Goal: Transaction & Acquisition: Purchase product/service

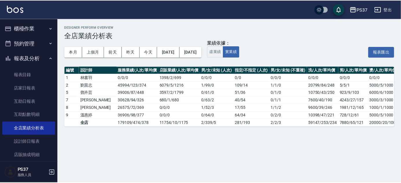
scroll to position [97, 0]
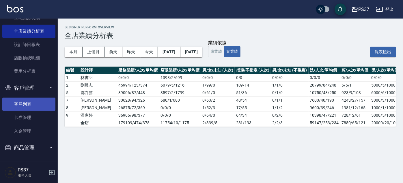
click at [32, 105] on link "客戶列表" at bounding box center [28, 103] width 53 height 13
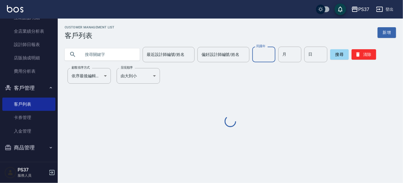
click at [257, 52] on div "民國年 民國年" at bounding box center [263, 55] width 23 height 16
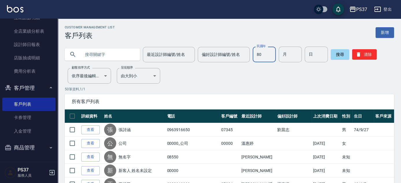
type input "80"
type input "7"
type input "21"
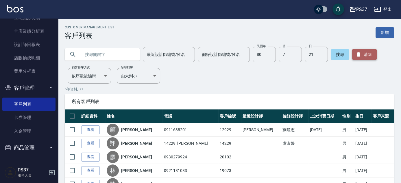
click at [372, 54] on button "清除" at bounding box center [364, 54] width 25 height 10
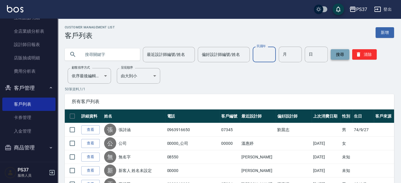
drag, startPoint x: 268, startPoint y: 53, endPoint x: 337, endPoint y: 51, distance: 69.7
click at [268, 53] on input "民國年" at bounding box center [263, 55] width 23 height 16
type input "8"
type input "10"
type input "7"
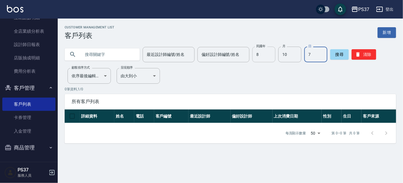
click at [273, 59] on input "8" at bounding box center [263, 55] width 23 height 16
type input "82"
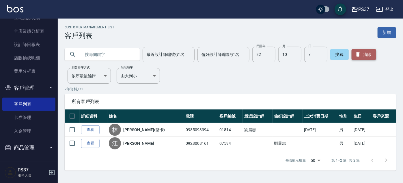
click at [365, 56] on button "清除" at bounding box center [364, 54] width 25 height 10
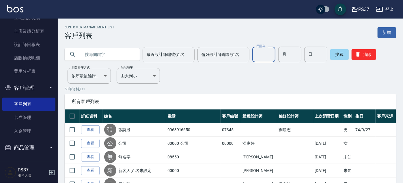
click at [255, 51] on input "民國年" at bounding box center [263, 55] width 23 height 16
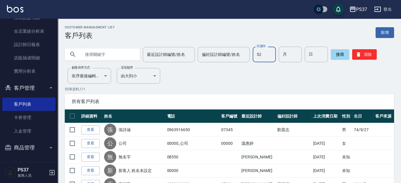
type input "52"
type input "03"
type input "04"
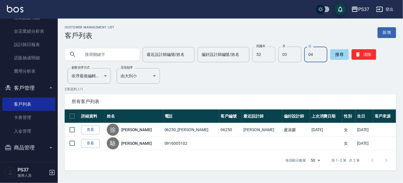
click at [261, 52] on input "52" at bounding box center [263, 55] width 23 height 16
type input "89"
type input "7"
type input "25"
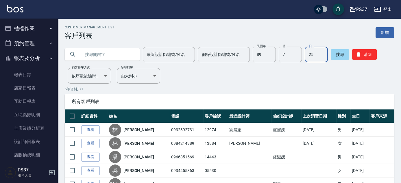
click at [21, 28] on button "櫃檯作業" at bounding box center [28, 28] width 53 height 15
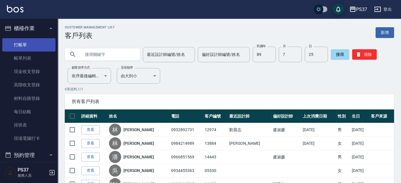
click at [22, 47] on link "打帳單" at bounding box center [28, 44] width 53 height 13
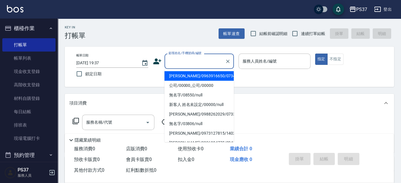
click at [193, 66] on input "顧客姓名/手機號碼/編號" at bounding box center [194, 61] width 55 height 10
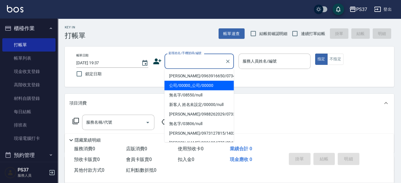
click at [192, 81] on li "公司/00000_公司/00000" at bounding box center [198, 86] width 69 height 10
type input "公司/00000_公司/00000"
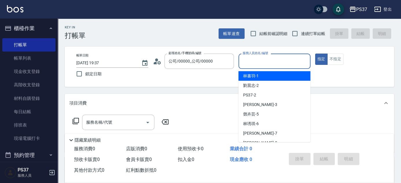
click at [259, 65] on input "服務人員姓名/編號" at bounding box center [274, 61] width 67 height 10
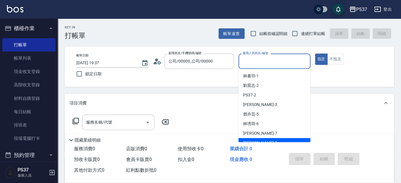
click at [269, 140] on div "[PERSON_NAME]-8" at bounding box center [274, 143] width 72 height 10
type input "[PERSON_NAME]-8"
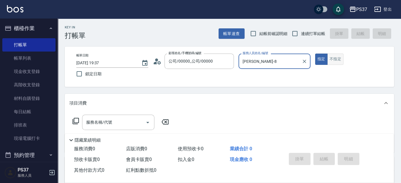
click at [335, 57] on button "不指定" at bounding box center [335, 58] width 16 height 11
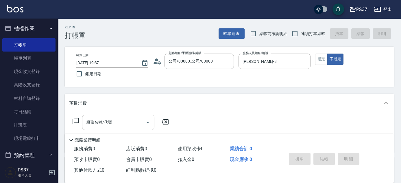
click at [130, 122] on input "服務名稱/代號" at bounding box center [114, 122] width 58 height 10
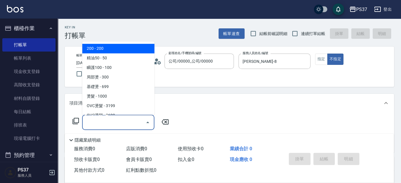
click at [116, 50] on span "200 - 200" at bounding box center [118, 49] width 72 height 10
type input "200(111)"
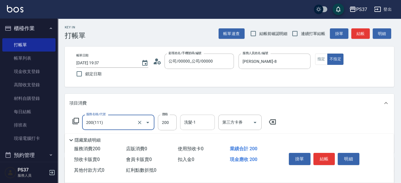
click at [196, 123] on input "洗髮-1" at bounding box center [197, 122] width 29 height 10
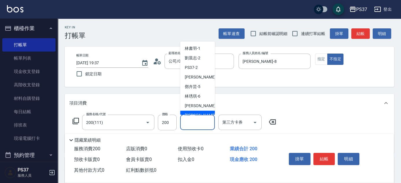
click at [199, 111] on div "[PERSON_NAME]-8" at bounding box center [197, 116] width 35 height 10
type input "[PERSON_NAME]-8"
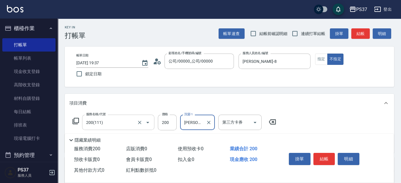
scroll to position [26, 0]
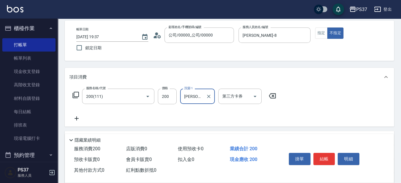
click at [75, 117] on icon at bounding box center [76, 118] width 14 height 7
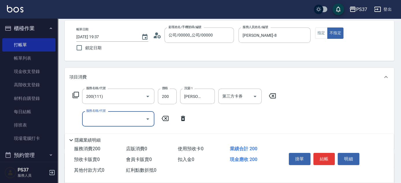
click at [101, 120] on input "服務名稱/代號" at bounding box center [114, 119] width 58 height 10
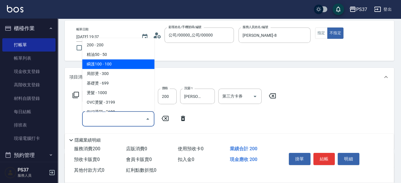
click at [123, 61] on span "瞬護100 - 100" at bounding box center [118, 64] width 72 height 10
type input "瞬護100(113)"
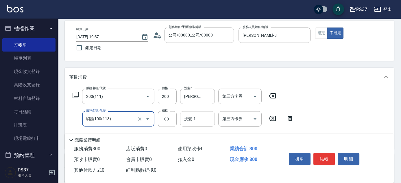
click at [197, 118] on input "洗髮-1" at bounding box center [197, 119] width 29 height 10
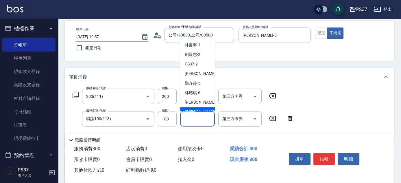
click at [197, 109] on span "[PERSON_NAME]-8" at bounding box center [202, 112] width 34 height 6
type input "[PERSON_NAME]-8"
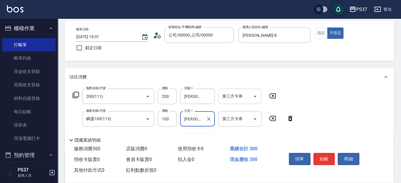
click at [254, 93] on icon "Open" at bounding box center [254, 96] width 7 height 7
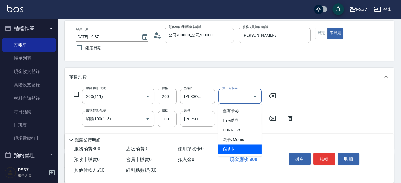
click at [238, 151] on span "儲值卡" at bounding box center [239, 149] width 43 height 10
type input "儲值卡"
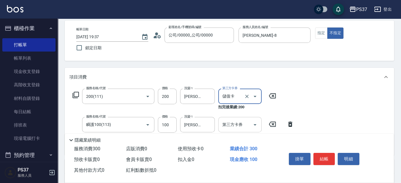
click at [257, 119] on div at bounding box center [254, 124] width 9 height 15
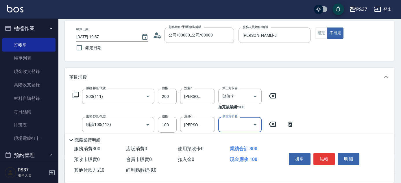
click at [257, 122] on icon "Open" at bounding box center [254, 124] width 7 height 7
click at [244, 113] on span "儲值卡" at bounding box center [239, 110] width 43 height 10
type input "儲值卡"
click at [324, 158] on button "結帳" at bounding box center [324, 159] width 22 height 12
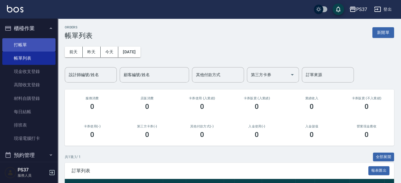
click at [21, 46] on link "打帳單" at bounding box center [28, 44] width 53 height 13
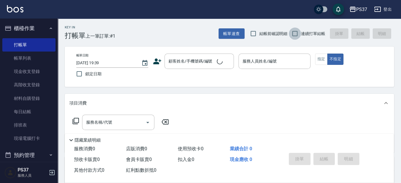
click at [292, 35] on input "連續打單結帳" at bounding box center [295, 33] width 12 height 12
checkbox input "true"
click at [188, 64] on input "顧客姓名/手機號碼/編號" at bounding box center [194, 61] width 55 height 10
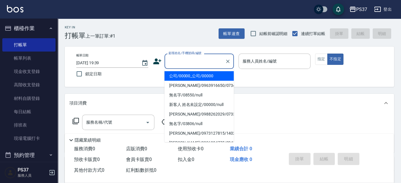
click at [187, 71] on li "公司/00000_公司/00000" at bounding box center [198, 76] width 69 height 10
type input "公司/00000_公司/00000"
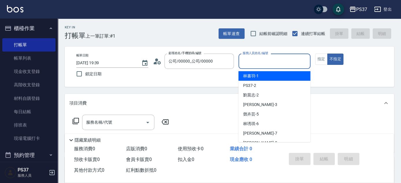
click at [268, 64] on input "服務人員姓名/編號" at bounding box center [274, 61] width 67 height 10
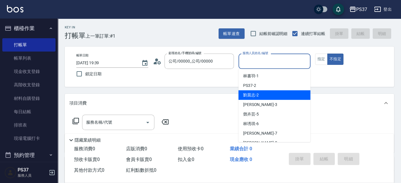
click at [269, 96] on div "[PERSON_NAME]-2" at bounding box center [274, 95] width 72 height 10
type input "[PERSON_NAME]-2"
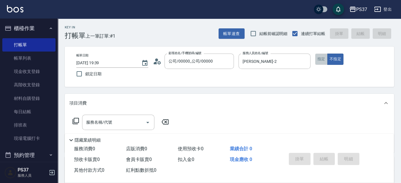
click at [321, 59] on button "指定" at bounding box center [321, 58] width 12 height 11
click at [122, 120] on input "服務名稱/代號" at bounding box center [114, 122] width 58 height 10
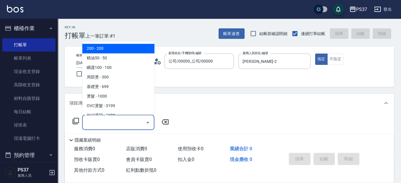
click at [105, 49] on span "200 - 200" at bounding box center [118, 49] width 72 height 10
type input "200(111)"
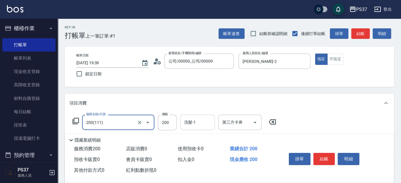
drag, startPoint x: 199, startPoint y: 125, endPoint x: 196, endPoint y: 116, distance: 9.6
click at [199, 125] on input "洗髮-1" at bounding box center [197, 122] width 29 height 10
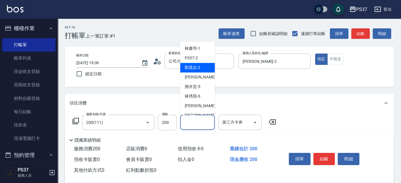
click at [195, 68] on span "[PERSON_NAME]-2" at bounding box center [193, 68] width 16 height 6
type input "[PERSON_NAME]-2"
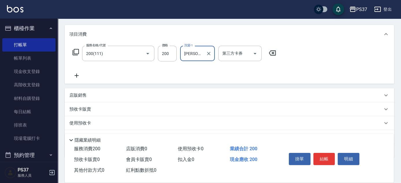
scroll to position [99, 0]
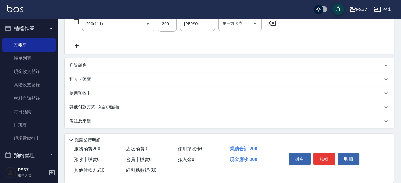
click at [77, 47] on icon at bounding box center [76, 45] width 14 height 7
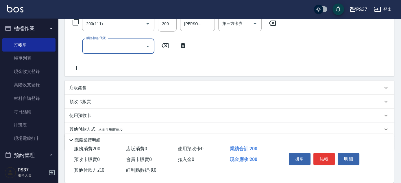
click at [119, 47] on input "服務名稱/代號" at bounding box center [114, 46] width 58 height 10
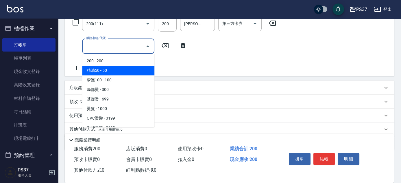
click at [111, 68] on span "精油50 - 50" at bounding box center [118, 71] width 72 height 10
type input "精油50(112)"
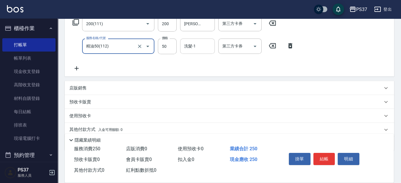
click at [198, 44] on input "洗髮-1" at bounding box center [197, 46] width 29 height 10
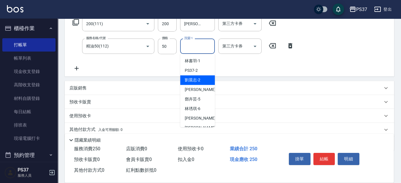
click at [196, 80] on span "[PERSON_NAME]-2" at bounding box center [193, 80] width 16 height 6
type input "[PERSON_NAME]-2"
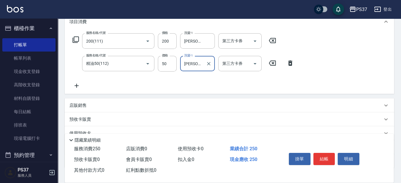
scroll to position [72, 0]
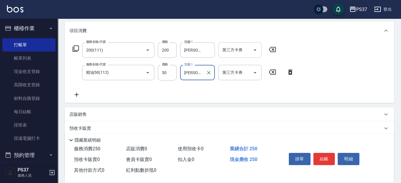
click at [259, 51] on button "Open" at bounding box center [254, 49] width 9 height 9
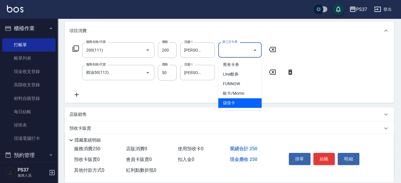
drag, startPoint x: 241, startPoint y: 107, endPoint x: 254, endPoint y: 89, distance: 21.6
click at [241, 107] on span "儲值卡" at bounding box center [239, 103] width 43 height 10
type input "儲值卡"
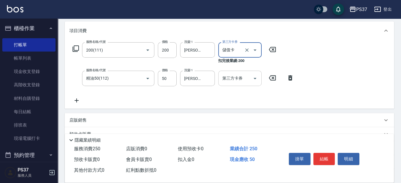
click at [254, 76] on icon "Open" at bounding box center [254, 78] width 7 height 7
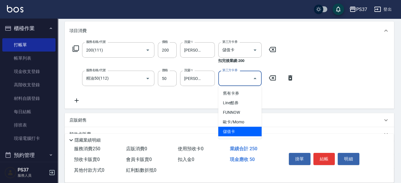
click at [238, 130] on span "儲值卡" at bounding box center [239, 132] width 43 height 10
type input "儲值卡"
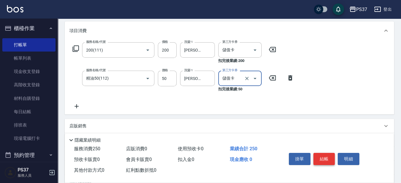
click at [319, 155] on button "結帳" at bounding box center [324, 159] width 22 height 12
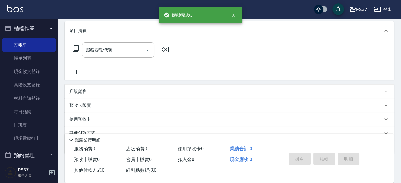
scroll to position [0, 0]
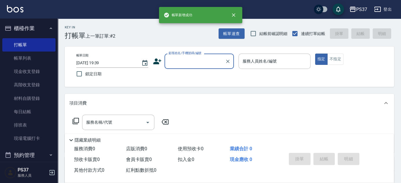
click at [194, 61] on input "顧客姓名/手機號碼/編號" at bounding box center [194, 61] width 55 height 10
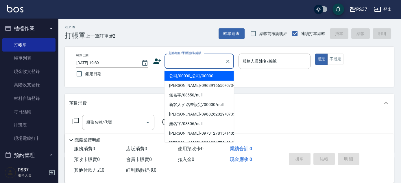
click at [196, 73] on li "公司/00000_公司/00000" at bounding box center [198, 76] width 69 height 10
type input "公司/00000_公司/00000"
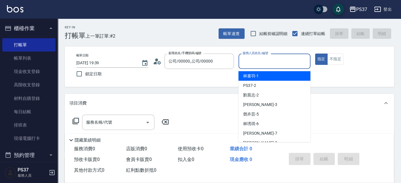
click at [260, 66] on input "服務人員姓名/編號" at bounding box center [274, 61] width 67 height 10
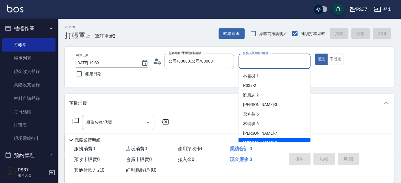
click at [265, 138] on div "[PERSON_NAME]-8" at bounding box center [274, 143] width 72 height 10
type input "[PERSON_NAME]-8"
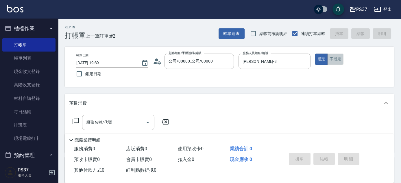
drag, startPoint x: 342, startPoint y: 57, endPoint x: 324, endPoint y: 61, distance: 17.7
click at [341, 57] on button "不指定" at bounding box center [335, 58] width 16 height 11
click at [128, 123] on input "服務名稱/代號" at bounding box center [114, 122] width 58 height 10
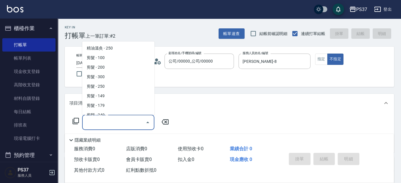
scroll to position [105, 0]
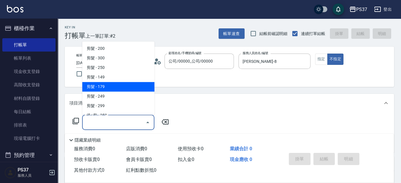
click at [113, 84] on span "剪髮 - 179" at bounding box center [118, 87] width 72 height 10
type input "剪髮(305)"
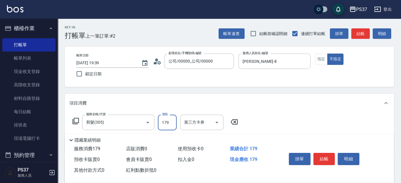
click at [168, 123] on input "179" at bounding box center [167, 122] width 19 height 16
click at [277, 68] on div "[PERSON_NAME]-8 服務人員姓名/編號" at bounding box center [274, 60] width 72 height 15
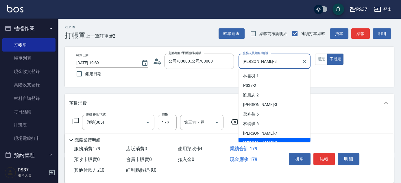
scroll to position [5, 0]
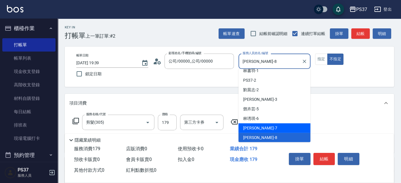
click at [267, 125] on div "[PERSON_NAME] -7" at bounding box center [274, 128] width 72 height 10
type input "[PERSON_NAME]-7"
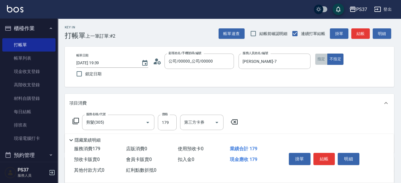
click at [319, 59] on button "指定" at bounding box center [321, 58] width 12 height 11
click at [118, 124] on input "剪髮(305)" at bounding box center [110, 122] width 51 height 10
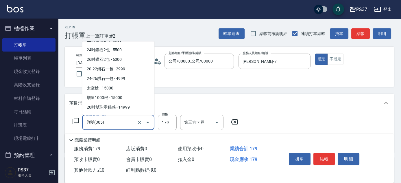
scroll to position [292, 0]
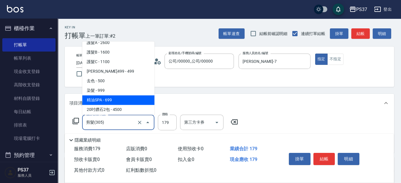
click at [118, 96] on span "精油SPA - 699" at bounding box center [118, 100] width 72 height 10
type input "精油SPA(0699)"
type input "699"
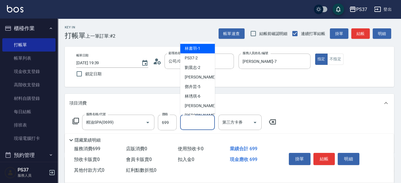
click at [200, 126] on input "洗髮-1" at bounding box center [197, 122] width 29 height 10
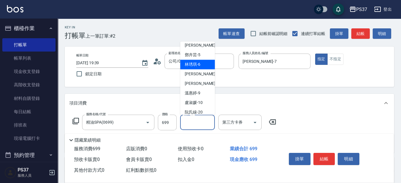
scroll to position [93, 0]
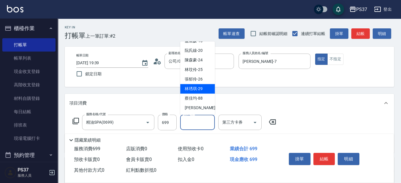
click at [197, 88] on span "[PERSON_NAME]-29" at bounding box center [194, 89] width 18 height 6
type input "[PERSON_NAME]-29"
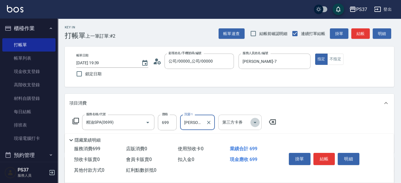
click at [254, 122] on icon "Open" at bounding box center [254, 122] width 3 height 1
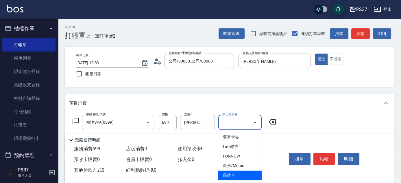
click at [240, 175] on span "儲值卡" at bounding box center [239, 175] width 43 height 10
type input "儲值卡"
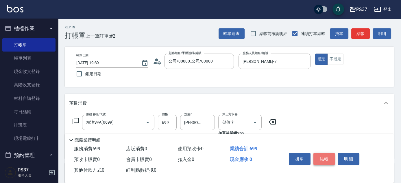
click at [324, 155] on button "結帳" at bounding box center [324, 159] width 22 height 12
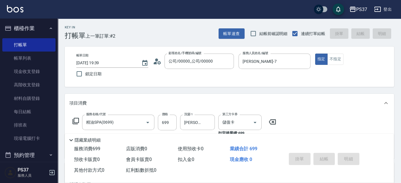
type input "[DATE] 19:40"
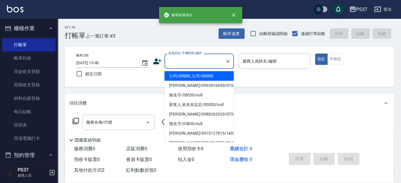
click at [196, 62] on input "顧客姓名/手機號碼/編號" at bounding box center [194, 61] width 55 height 10
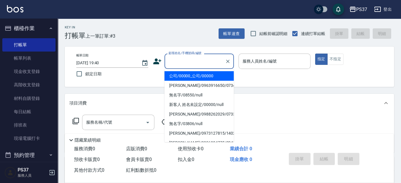
click at [196, 75] on li "公司/00000_公司/00000" at bounding box center [198, 76] width 69 height 10
type input "公司/00000_公司/00000"
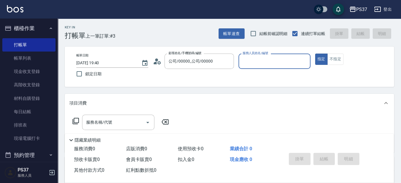
click at [246, 58] on input "服務人員姓名/編號" at bounding box center [274, 61] width 67 height 10
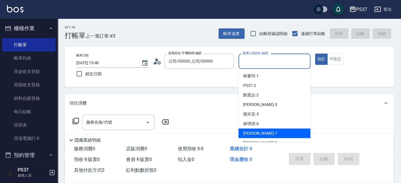
click at [260, 135] on div "[PERSON_NAME] -7" at bounding box center [274, 133] width 72 height 10
type input "[PERSON_NAME]-7"
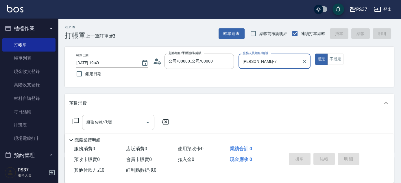
click at [113, 127] on div "服務名稱/代號" at bounding box center [118, 121] width 72 height 15
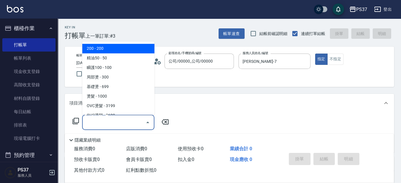
click at [111, 47] on span "200 - 200" at bounding box center [118, 49] width 72 height 10
type input "200(111)"
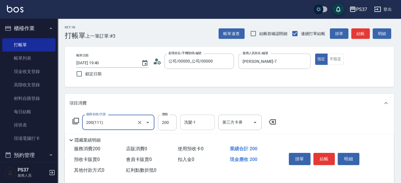
click at [195, 125] on input "洗髮-1" at bounding box center [197, 122] width 29 height 10
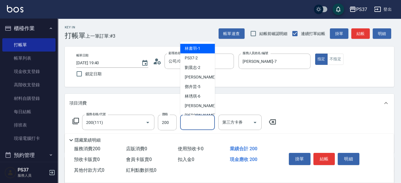
click at [195, 48] on span "[PERSON_NAME]-1" at bounding box center [193, 49] width 16 height 6
type input "[PERSON_NAME]-1"
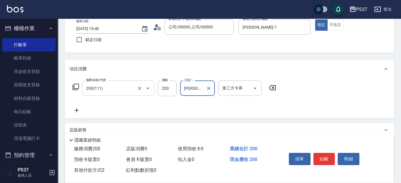
scroll to position [52, 0]
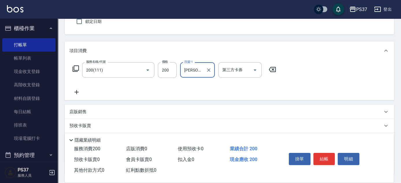
click at [77, 91] on icon at bounding box center [76, 91] width 14 height 7
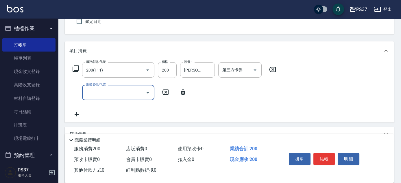
click at [94, 92] on input "服務名稱/代號" at bounding box center [114, 92] width 58 height 10
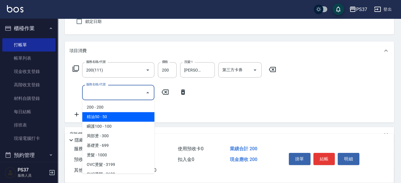
click at [107, 113] on span "精油50 - 50" at bounding box center [118, 117] width 72 height 10
type input "精油50(112)"
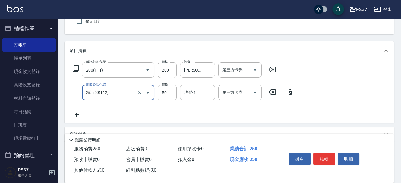
click at [197, 88] on input "洗髮-1" at bounding box center [197, 92] width 29 height 10
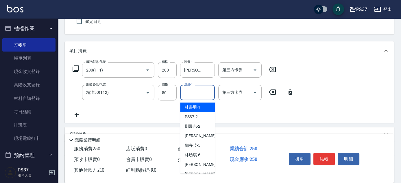
click at [194, 108] on span "[PERSON_NAME]-1" at bounding box center [193, 107] width 16 height 6
type input "[PERSON_NAME]-1"
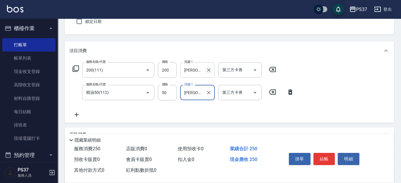
click at [210, 69] on icon "Clear" at bounding box center [209, 70] width 6 height 6
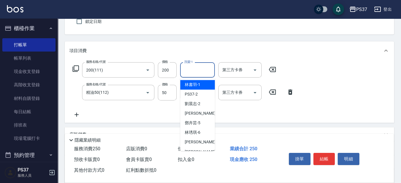
click at [200, 69] on input "洗髮-1" at bounding box center [197, 70] width 29 height 10
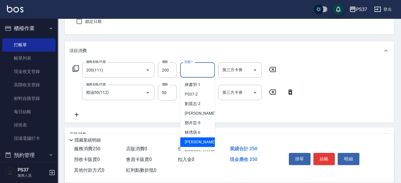
click at [196, 140] on span "[PERSON_NAME] -7" at bounding box center [202, 142] width 34 height 6
type input "[PERSON_NAME]-7"
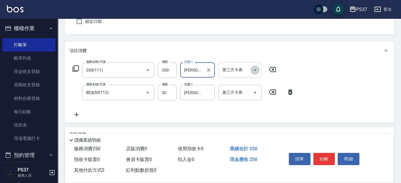
click at [254, 69] on icon "Open" at bounding box center [254, 69] width 7 height 7
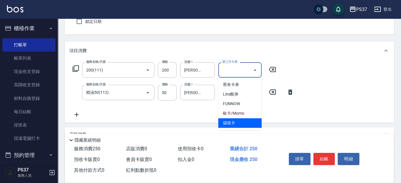
click at [236, 121] on span "儲值卡" at bounding box center [239, 123] width 43 height 10
type input "儲值卡"
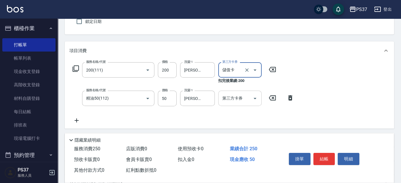
click at [251, 95] on icon "Open" at bounding box center [254, 98] width 7 height 7
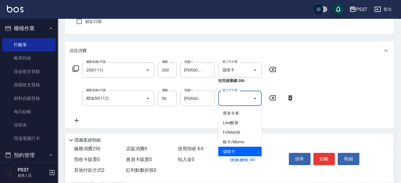
click at [236, 148] on span "儲值卡" at bounding box center [239, 151] width 43 height 10
type input "儲值卡"
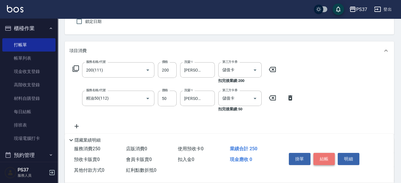
click at [324, 154] on button "結帳" at bounding box center [324, 159] width 22 height 12
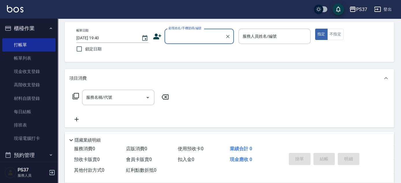
scroll to position [0, 0]
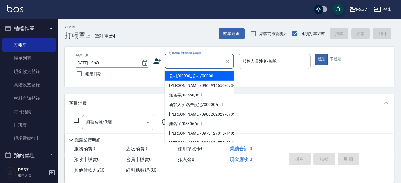
click at [181, 60] on input "顧客姓名/手機號碼/編號" at bounding box center [194, 61] width 55 height 10
click at [185, 72] on li "公司/00000_公司/00000" at bounding box center [198, 76] width 69 height 10
type input "公司/00000_公司/00000"
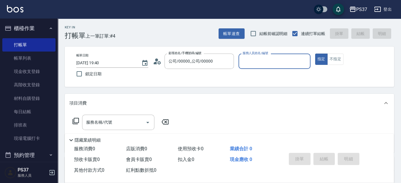
click at [271, 62] on input "服務人員姓名/編號" at bounding box center [274, 61] width 67 height 10
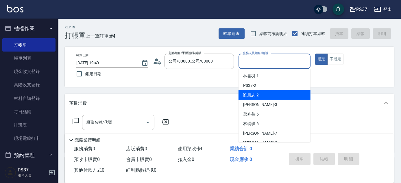
click at [264, 98] on div "[PERSON_NAME]-2" at bounding box center [274, 95] width 72 height 10
type input "[PERSON_NAME]-2"
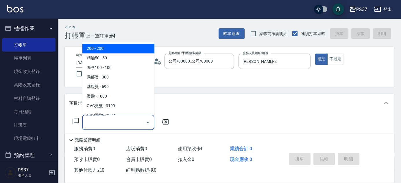
click at [109, 127] on input "服務名稱/代號" at bounding box center [114, 122] width 58 height 10
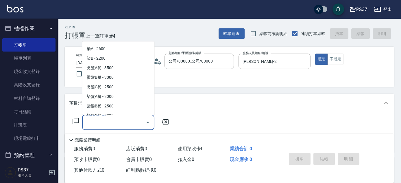
scroll to position [604, 0]
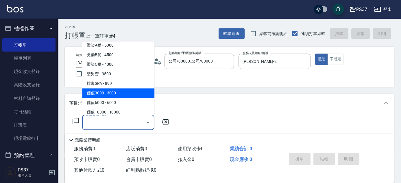
click at [121, 96] on span "儲值3000 - 3000" at bounding box center [118, 93] width 72 height 10
type input "儲值3000(901)"
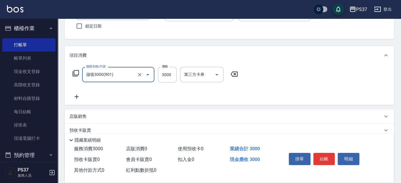
scroll to position [52, 0]
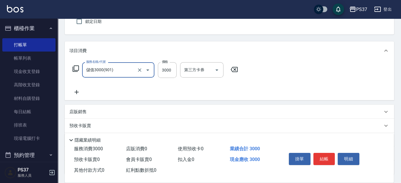
click at [79, 94] on icon at bounding box center [76, 91] width 14 height 7
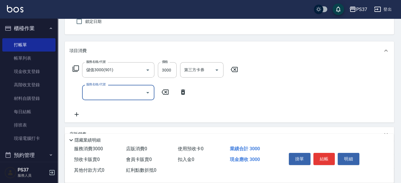
click at [106, 97] on div "服務名稱/代號" at bounding box center [118, 92] width 72 height 15
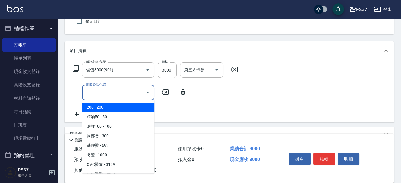
click at [116, 108] on span "200 - 200" at bounding box center [118, 107] width 72 height 10
type input "200(111)"
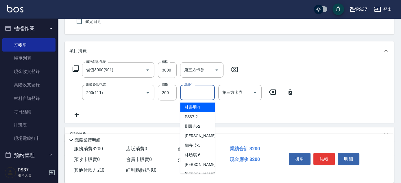
click at [192, 96] on input "洗髮-1" at bounding box center [197, 92] width 29 height 10
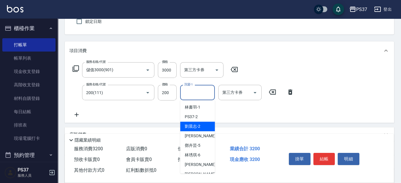
click at [194, 126] on span "[PERSON_NAME]-2" at bounding box center [193, 126] width 16 height 6
type input "[PERSON_NAME]-2"
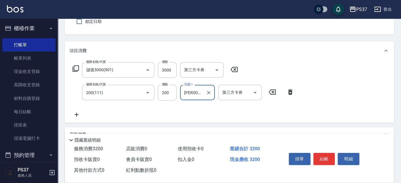
click at [75, 116] on icon at bounding box center [76, 114] width 14 height 7
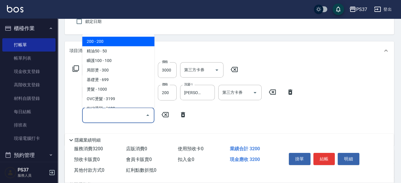
click at [98, 115] on input "服務名稱/代號" at bounding box center [114, 115] width 58 height 10
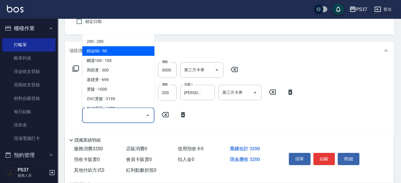
click at [110, 55] on span "精油50 - 50" at bounding box center [118, 51] width 72 height 10
type input "精油50(112)"
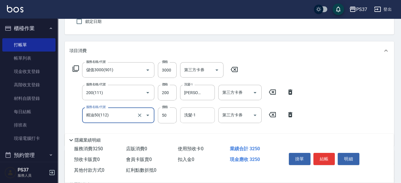
click at [194, 115] on input "洗髮-1" at bounding box center [197, 115] width 29 height 10
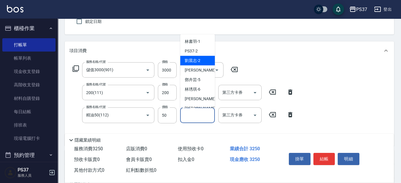
click at [199, 64] on div "[PERSON_NAME]-2" at bounding box center [197, 61] width 35 height 10
type input "[PERSON_NAME]-2"
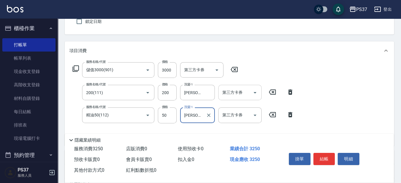
click at [255, 88] on button "Open" at bounding box center [254, 92] width 9 height 9
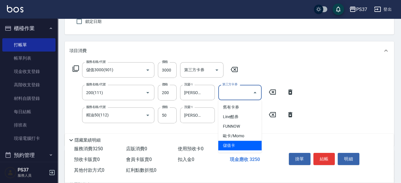
click at [242, 143] on span "儲值卡" at bounding box center [239, 145] width 43 height 10
type input "儲值卡"
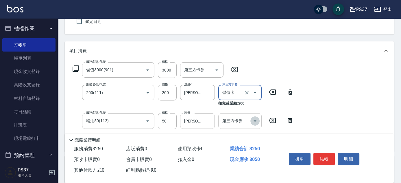
click at [255, 116] on button "Open" at bounding box center [254, 120] width 9 height 9
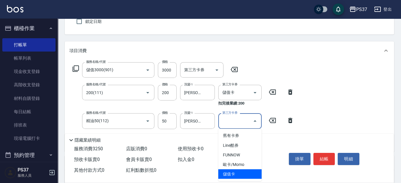
click at [240, 172] on span "儲值卡" at bounding box center [239, 174] width 43 height 10
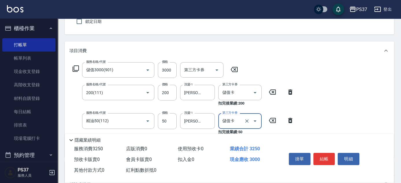
type input "儲值卡"
click at [321, 156] on button "結帳" at bounding box center [324, 159] width 22 height 12
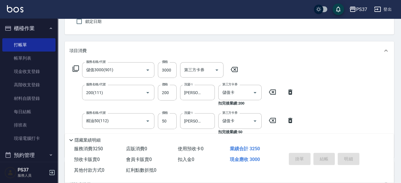
type input "[DATE] 19:41"
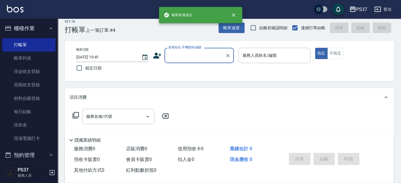
scroll to position [0, 0]
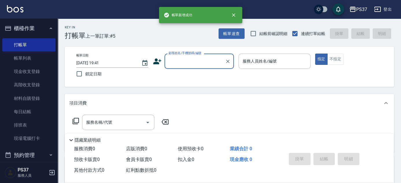
click at [193, 59] on input "顧客姓名/手機號碼/編號" at bounding box center [194, 61] width 55 height 10
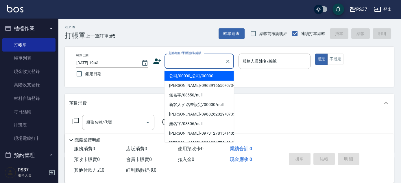
click at [191, 74] on li "公司/00000_公司/00000" at bounding box center [198, 76] width 69 height 10
type input "公司/00000_公司/00000"
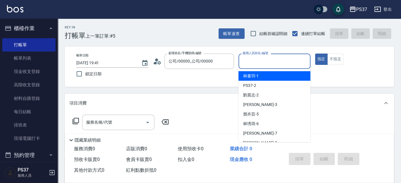
click at [244, 64] on input "服務人員姓名/編號" at bounding box center [274, 61] width 67 height 10
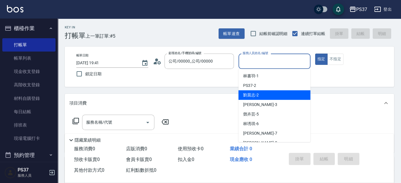
drag, startPoint x: 259, startPoint y: 95, endPoint x: 246, endPoint y: 97, distance: 13.9
click at [259, 96] on div "[PERSON_NAME]-2" at bounding box center [274, 95] width 72 height 10
type input "[PERSON_NAME]-2"
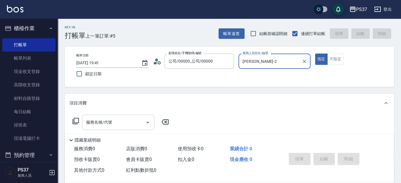
click at [115, 124] on input "服務名稱/代號" at bounding box center [114, 122] width 58 height 10
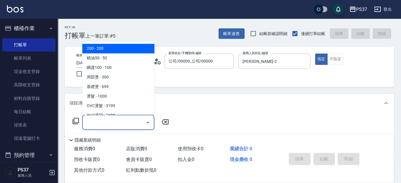
click at [105, 47] on span "200 - 200" at bounding box center [118, 49] width 72 height 10
type input "200(111)"
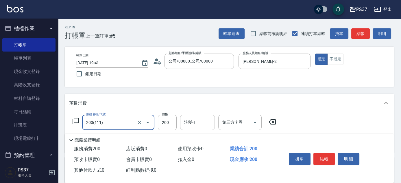
click at [199, 122] on input "洗髮-1" at bounding box center [197, 122] width 29 height 10
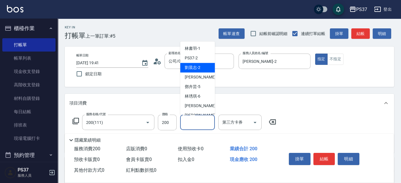
click at [200, 64] on div "[PERSON_NAME]-2" at bounding box center [197, 68] width 35 height 10
type input "[PERSON_NAME]-2"
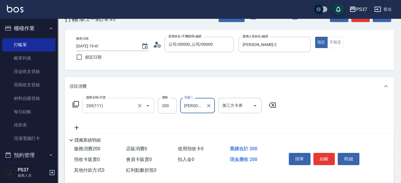
scroll to position [52, 0]
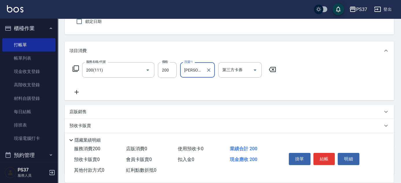
click at [76, 91] on icon at bounding box center [77, 92] width 4 height 4
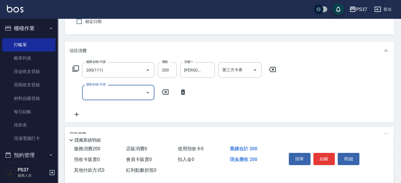
click at [95, 92] on input "服務名稱/代號" at bounding box center [114, 92] width 58 height 10
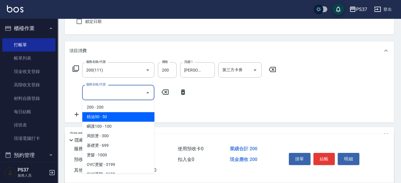
click at [116, 115] on span "精油50 - 50" at bounding box center [118, 117] width 72 height 10
type input "精油50(112)"
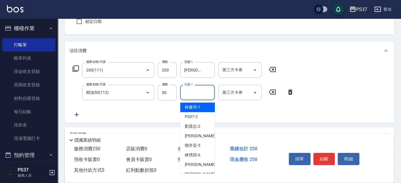
click at [196, 92] on input "洗髮-1" at bounding box center [197, 92] width 29 height 10
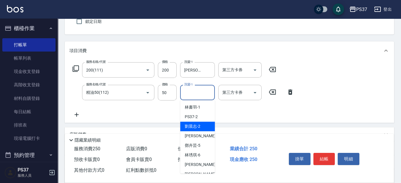
click at [202, 125] on div "[PERSON_NAME]-2" at bounding box center [197, 126] width 35 height 10
type input "[PERSON_NAME]-2"
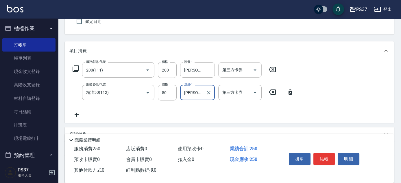
click at [248, 70] on input "第三方卡券" at bounding box center [235, 70] width 29 height 10
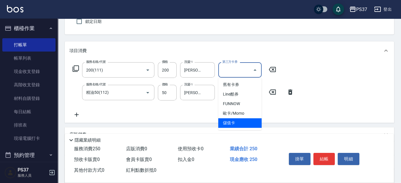
click at [235, 121] on span "儲值卡" at bounding box center [239, 123] width 43 height 10
type input "儲值卡"
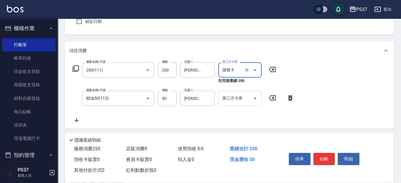
click at [256, 98] on icon "Open" at bounding box center [254, 98] width 3 height 1
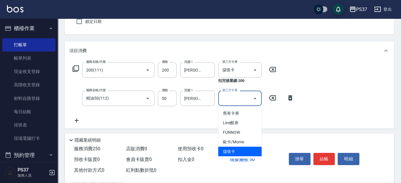
click at [250, 151] on span "儲值卡" at bounding box center [239, 151] width 43 height 10
type input "儲值卡"
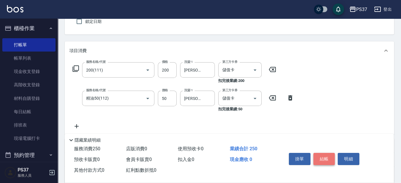
click at [324, 158] on button "結帳" at bounding box center [324, 159] width 22 height 12
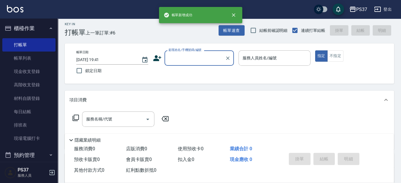
scroll to position [0, 0]
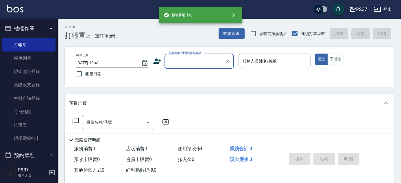
click at [190, 56] on input "顧客姓名/手機號碼/編號" at bounding box center [194, 61] width 55 height 10
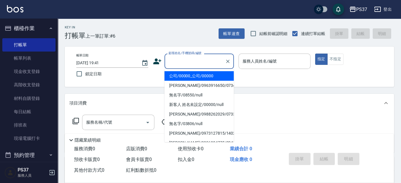
click at [190, 73] on li "公司/00000_公司/00000" at bounding box center [198, 76] width 69 height 10
type input "公司/00000_公司/00000"
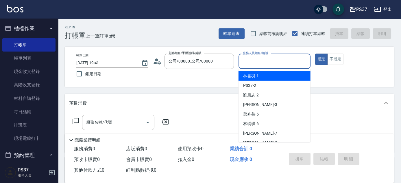
click at [256, 60] on input "服務人員姓名/編號" at bounding box center [274, 61] width 67 height 10
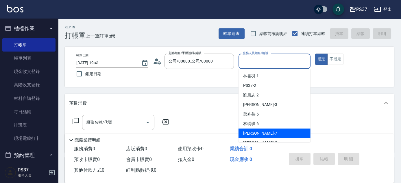
click at [282, 135] on div "[PERSON_NAME] -7" at bounding box center [274, 133] width 72 height 10
type input "[PERSON_NAME]-7"
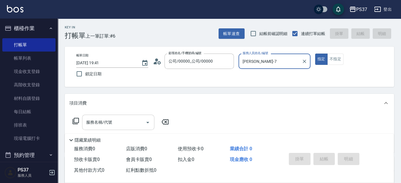
click at [120, 120] on input "服務名稱/代號" at bounding box center [114, 122] width 58 height 10
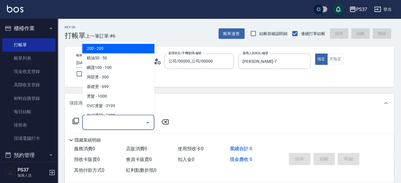
click at [111, 52] on span "200 - 200" at bounding box center [118, 49] width 72 height 10
type input "200(111)"
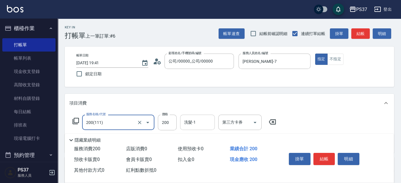
click at [205, 120] on input "洗髮-1" at bounding box center [197, 122] width 29 height 10
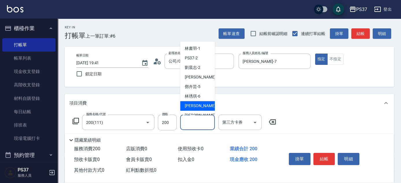
click at [199, 104] on span "[PERSON_NAME] -7" at bounding box center [202, 106] width 34 height 6
type input "[PERSON_NAME]-7"
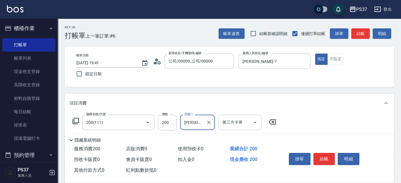
click at [252, 121] on icon "Open" at bounding box center [254, 122] width 7 height 7
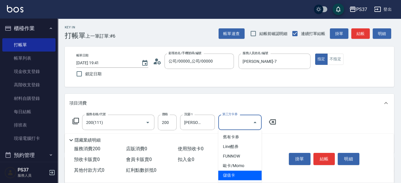
click at [251, 172] on span "儲值卡" at bounding box center [239, 175] width 43 height 10
type input "儲值卡"
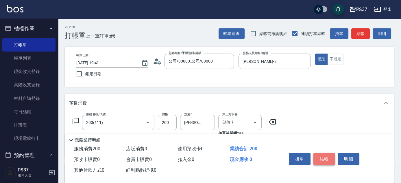
click at [323, 158] on button "結帳" at bounding box center [324, 159] width 22 height 12
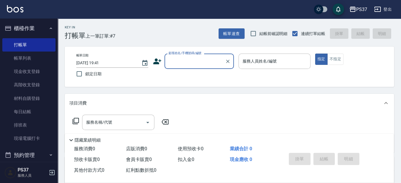
click at [199, 63] on input "顧客姓名/手機號碼/編號" at bounding box center [194, 61] width 55 height 10
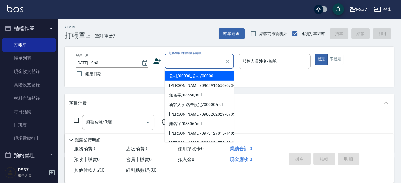
click at [199, 75] on li "公司/00000_公司/00000" at bounding box center [198, 76] width 69 height 10
type input "公司/00000_公司/00000"
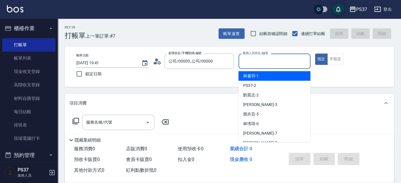
click at [267, 57] on input "服務人員姓名/編號" at bounding box center [274, 61] width 67 height 10
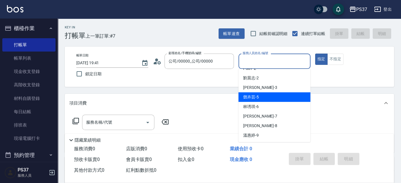
scroll to position [26, 0]
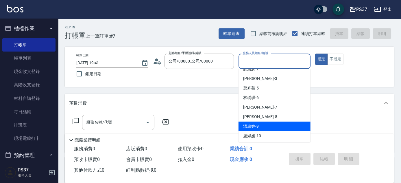
click at [264, 124] on div "[PERSON_NAME]-9" at bounding box center [274, 126] width 72 height 10
type input "[PERSON_NAME]-9"
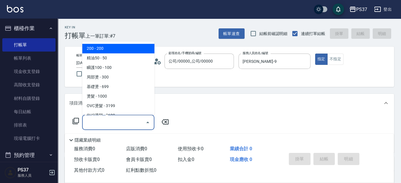
click at [118, 120] on input "服務名稱/代號" at bounding box center [114, 122] width 58 height 10
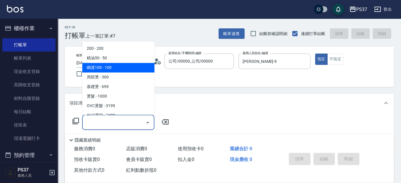
click at [119, 68] on span "瞬護100 - 100" at bounding box center [118, 68] width 72 height 10
type input "瞬護100(113)"
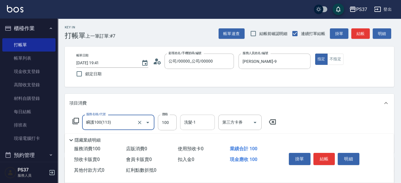
click at [194, 118] on input "洗髮-1" at bounding box center [197, 122] width 29 height 10
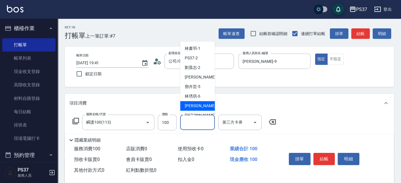
scroll to position [93, 0]
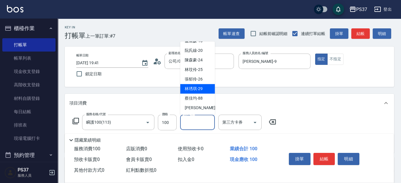
click at [196, 88] on span "[PERSON_NAME]-29" at bounding box center [194, 89] width 18 height 6
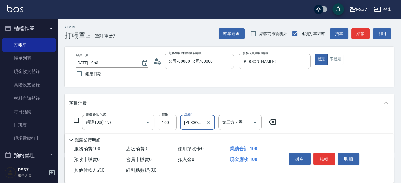
type input "[PERSON_NAME]-29"
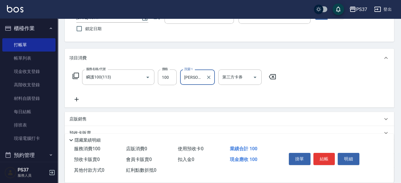
scroll to position [79, 0]
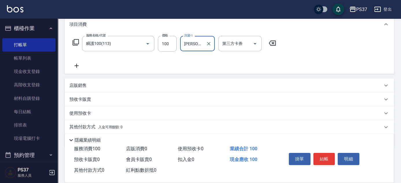
click at [74, 64] on icon at bounding box center [76, 65] width 14 height 7
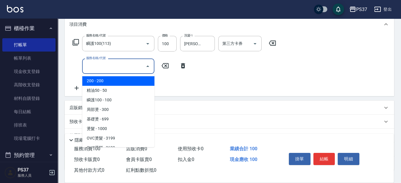
click at [107, 68] on input "服務名稱/代號" at bounding box center [114, 66] width 58 height 10
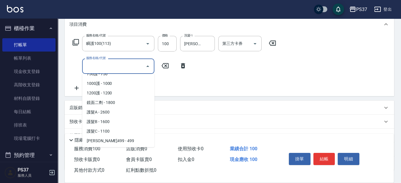
scroll to position [263, 0]
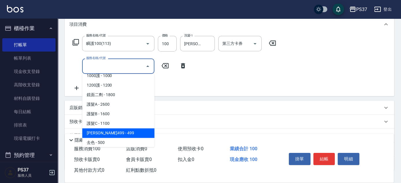
click at [113, 128] on span "[PERSON_NAME]499 - 499" at bounding box center [118, 133] width 72 height 10
type input "[PERSON_NAME]499(0499)"
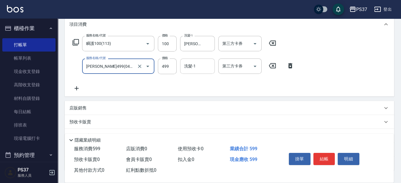
click at [189, 70] on input "洗髮-1" at bounding box center [197, 66] width 29 height 10
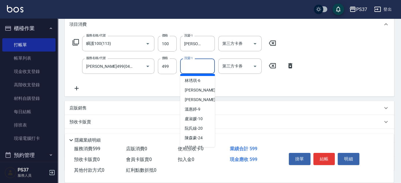
scroll to position [93, 0]
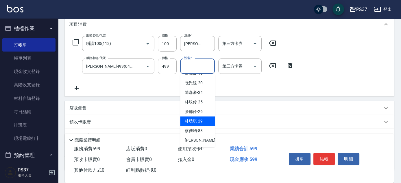
click at [196, 117] on div "[PERSON_NAME]-29" at bounding box center [197, 121] width 35 height 10
type input "[PERSON_NAME]-29"
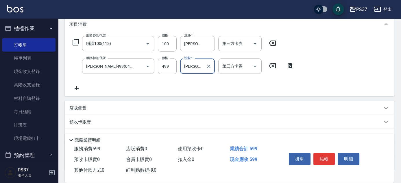
click at [79, 88] on icon at bounding box center [76, 88] width 14 height 7
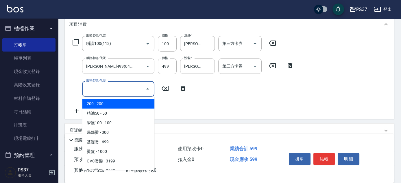
click at [90, 88] on input "服務名稱/代號" at bounding box center [114, 88] width 58 height 10
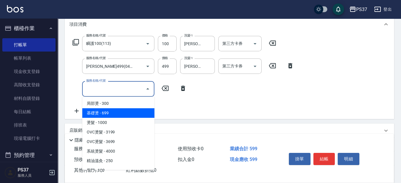
scroll to position [52, 0]
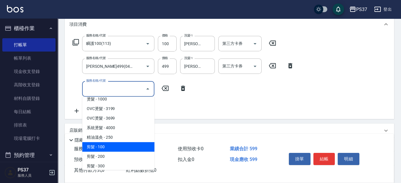
click at [127, 149] on span "剪髮 - 100" at bounding box center [118, 147] width 72 height 10
type input "剪髮(300)"
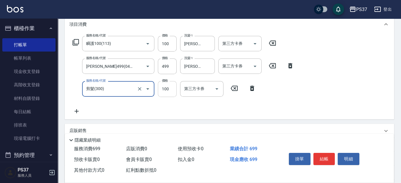
click at [166, 88] on input "100" at bounding box center [167, 89] width 19 height 16
type input "1"
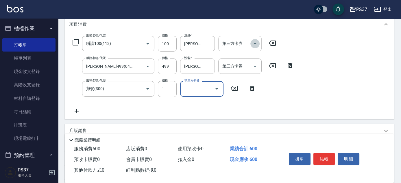
click at [257, 45] on icon "Open" at bounding box center [254, 43] width 7 height 7
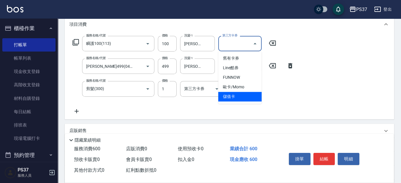
click at [246, 99] on span "儲值卡" at bounding box center [239, 97] width 43 height 10
type input "儲值卡"
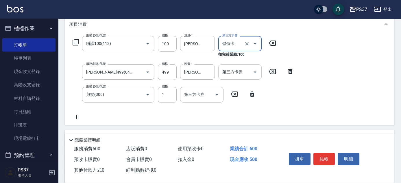
click at [256, 68] on icon "Open" at bounding box center [254, 71] width 7 height 7
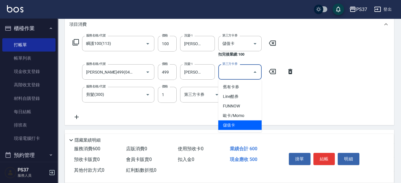
click at [242, 125] on span "儲值卡" at bounding box center [239, 125] width 43 height 10
type input "儲值卡"
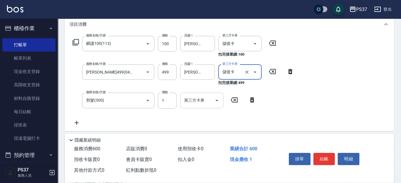
click at [210, 97] on input "第三方卡券" at bounding box center [197, 100] width 29 height 10
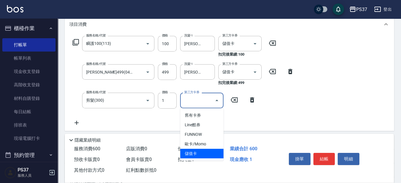
click at [203, 154] on span "儲值卡" at bounding box center [201, 153] width 43 height 10
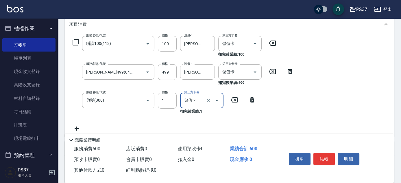
type input "儲值卡"
click at [324, 157] on button "結帳" at bounding box center [324, 159] width 22 height 12
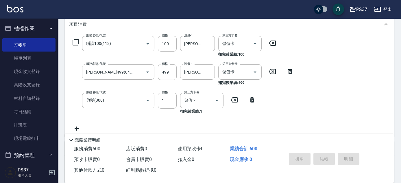
type input "[DATE] 19:42"
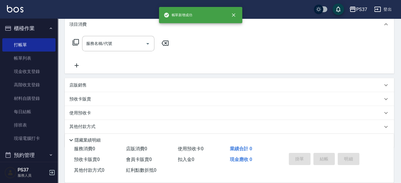
scroll to position [0, 0]
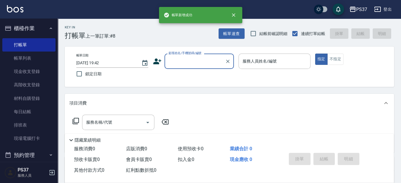
click at [187, 64] on input "顧客姓名/手機號碼/編號" at bounding box center [194, 61] width 55 height 10
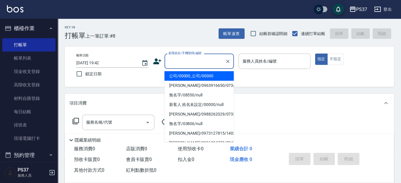
click at [187, 75] on li "公司/00000_公司/00000" at bounding box center [198, 76] width 69 height 10
type input "公司/00000_公司/00000"
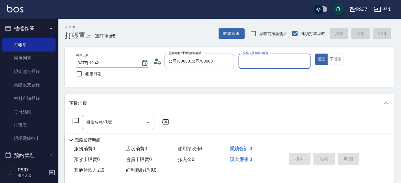
click at [259, 54] on label "服務人員姓名/編號" at bounding box center [254, 53] width 25 height 4
click at [259, 56] on input "服務人員姓名/編號" at bounding box center [274, 61] width 67 height 10
click at [256, 58] on input "服務人員姓名/編號" at bounding box center [274, 61] width 67 height 10
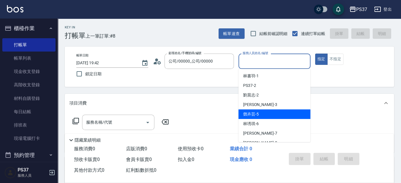
scroll to position [26, 0]
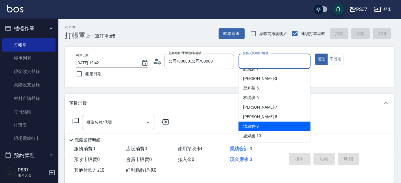
click at [260, 123] on div "[PERSON_NAME]-9" at bounding box center [274, 126] width 72 height 10
type input "[PERSON_NAME]-9"
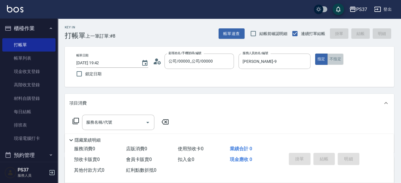
click at [330, 62] on button "不指定" at bounding box center [335, 58] width 16 height 11
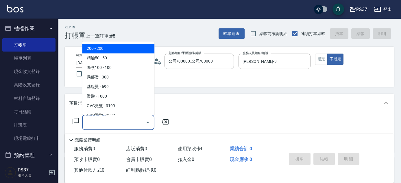
click at [117, 123] on input "服務名稱/代號" at bounding box center [114, 122] width 58 height 10
click at [118, 50] on span "200 - 200" at bounding box center [118, 49] width 72 height 10
type input "200(111)"
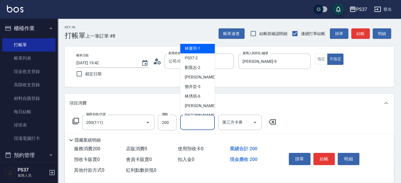
click at [195, 123] on input "洗髮-1" at bounding box center [197, 122] width 29 height 10
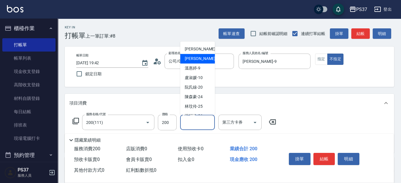
scroll to position [93, 0]
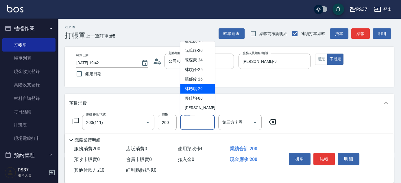
click at [196, 91] on span "[PERSON_NAME]-29" at bounding box center [194, 89] width 18 height 6
type input "[PERSON_NAME]-29"
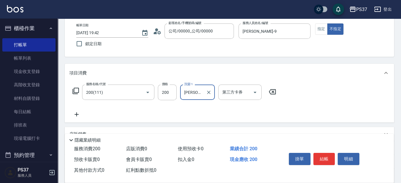
scroll to position [52, 0]
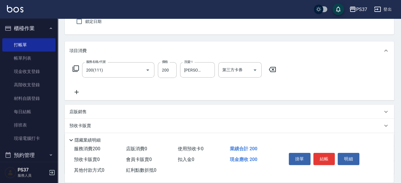
click at [75, 91] on icon at bounding box center [76, 91] width 14 height 7
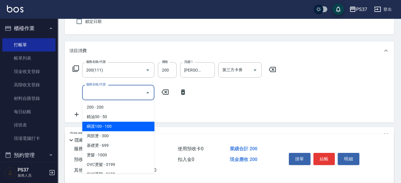
click at [121, 130] on span "瞬護100 - 100" at bounding box center [118, 126] width 72 height 10
type input "瞬護100(113)"
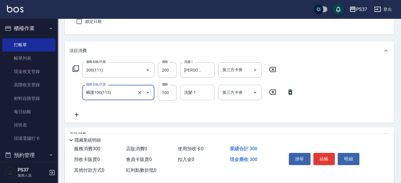
click at [190, 93] on input "洗髮-1" at bounding box center [197, 92] width 29 height 10
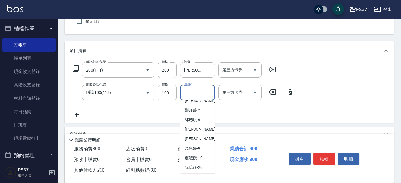
scroll to position [93, 0]
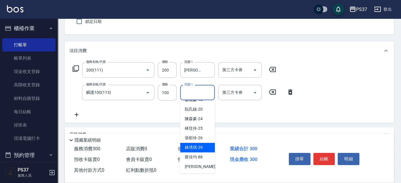
click at [196, 147] on span "[PERSON_NAME]-29" at bounding box center [194, 147] width 18 height 6
type input "[PERSON_NAME]-29"
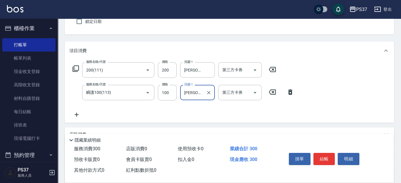
click at [77, 115] on icon at bounding box center [76, 114] width 14 height 7
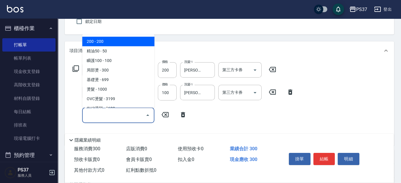
click at [97, 116] on input "服務名稱/代號" at bounding box center [114, 115] width 58 height 10
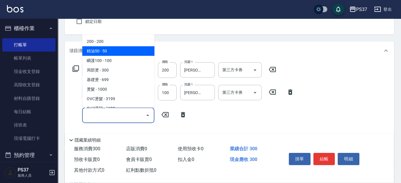
click at [117, 51] on span "精油50 - 50" at bounding box center [118, 51] width 72 height 10
type input "精油50(112)"
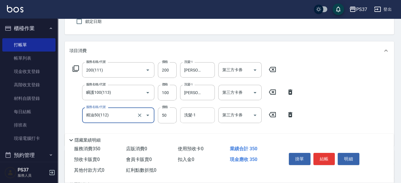
click at [200, 113] on input "洗髮-1" at bounding box center [197, 115] width 29 height 10
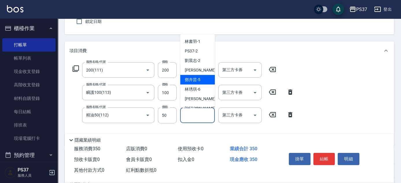
scroll to position [52, 0]
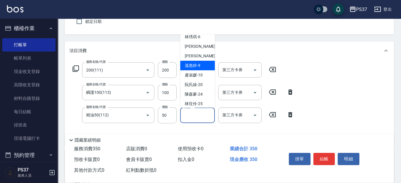
click at [199, 67] on span "[PERSON_NAME]-9" at bounding box center [193, 65] width 16 height 6
type input "[PERSON_NAME]-9"
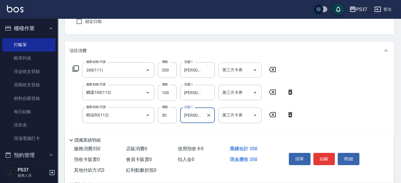
click at [256, 70] on icon "Open" at bounding box center [254, 69] width 7 height 7
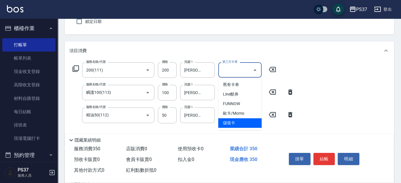
click at [232, 122] on span "儲值卡" at bounding box center [239, 123] width 43 height 10
type input "儲值卡"
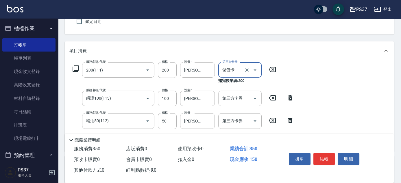
click at [256, 99] on icon "Open" at bounding box center [254, 98] width 7 height 7
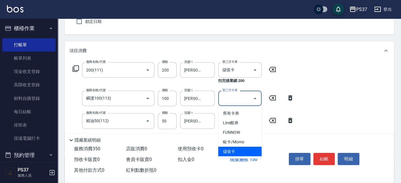
click at [239, 148] on span "儲值卡" at bounding box center [239, 151] width 43 height 10
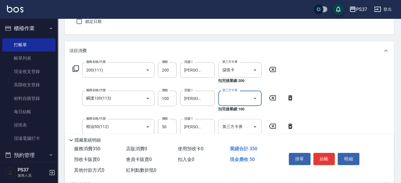
type input "儲值卡"
click at [256, 124] on icon "Open" at bounding box center [254, 126] width 7 height 7
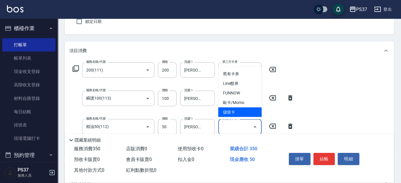
click at [249, 113] on span "儲值卡" at bounding box center [239, 112] width 43 height 10
type input "儲值卡"
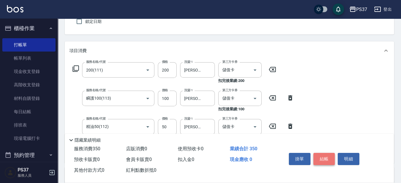
click at [324, 155] on button "結帳" at bounding box center [324, 159] width 22 height 12
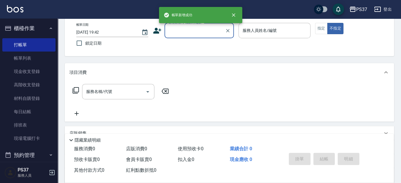
scroll to position [0, 0]
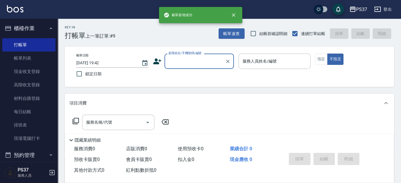
click at [203, 64] on input "顧客姓名/手機號碼/編號" at bounding box center [194, 61] width 55 height 10
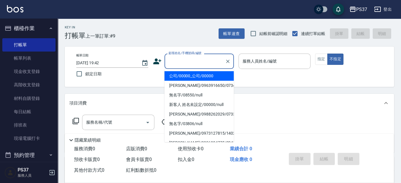
click at [202, 74] on li "公司/00000_公司/00000" at bounding box center [198, 76] width 69 height 10
type input "公司/00000_公司/00000"
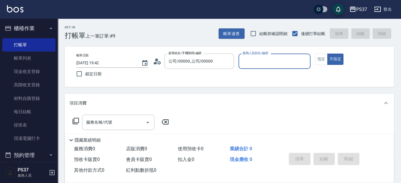
click at [255, 68] on div "服務人員姓名/編號" at bounding box center [274, 60] width 72 height 15
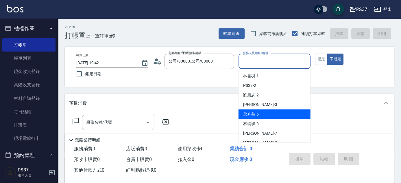
click at [266, 111] on div "[PERSON_NAME]-5" at bounding box center [274, 114] width 72 height 10
type input "[PERSON_NAME]-5"
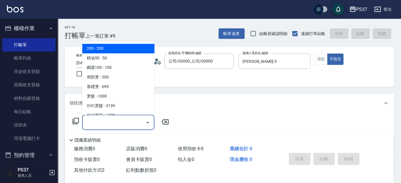
click at [105, 124] on input "服務名稱/代號" at bounding box center [114, 122] width 58 height 10
click at [99, 44] on span "200 - 200" at bounding box center [118, 49] width 72 height 10
type input "200(111)"
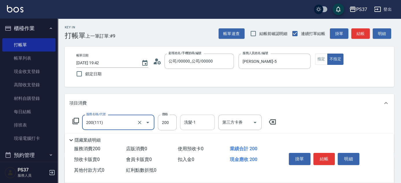
click at [192, 124] on input "洗髮-1" at bounding box center [197, 122] width 29 height 10
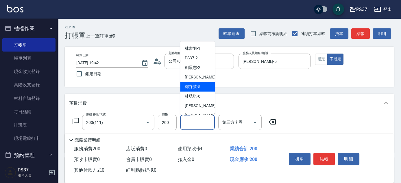
click at [194, 88] on span "[PERSON_NAME]-5" at bounding box center [193, 87] width 16 height 6
type input "[PERSON_NAME]-5"
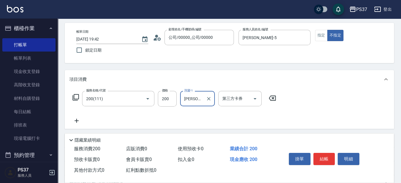
scroll to position [52, 0]
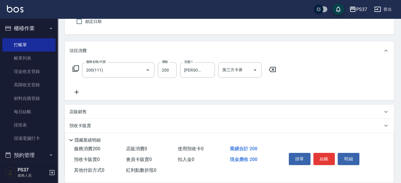
click at [74, 89] on icon at bounding box center [76, 91] width 14 height 7
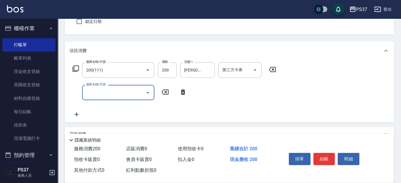
drag, startPoint x: 74, startPoint y: 89, endPoint x: 103, endPoint y: 98, distance: 30.4
click at [99, 95] on input "服務名稱/代號" at bounding box center [114, 92] width 58 height 10
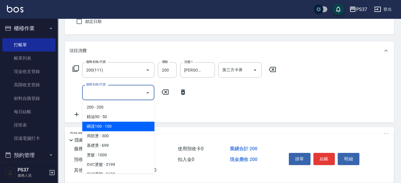
click at [118, 123] on span "瞬護100 - 100" at bounding box center [118, 126] width 72 height 10
type input "瞬護100(113)"
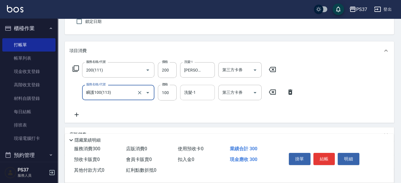
click at [191, 91] on div "洗髮-1 洗髮-1" at bounding box center [197, 92] width 35 height 15
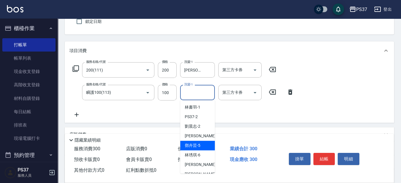
click at [201, 144] on div "[PERSON_NAME]-5" at bounding box center [197, 145] width 35 height 10
type input "[PERSON_NAME]-5"
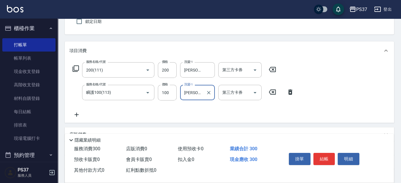
click at [76, 111] on icon at bounding box center [76, 114] width 14 height 7
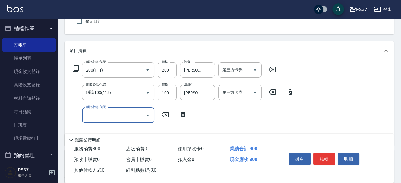
click at [103, 118] on input "服務名稱/代號" at bounding box center [114, 115] width 58 height 10
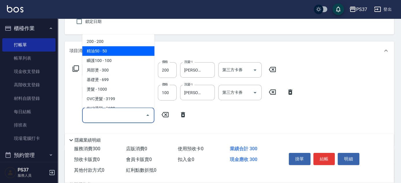
click at [113, 49] on span "精油50 - 50" at bounding box center [118, 51] width 72 height 10
type input "精油50(112)"
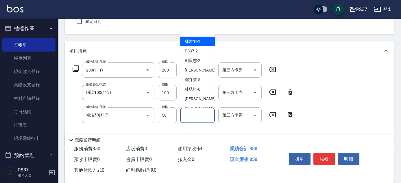
click at [192, 115] on input "洗髮-1" at bounding box center [197, 115] width 29 height 10
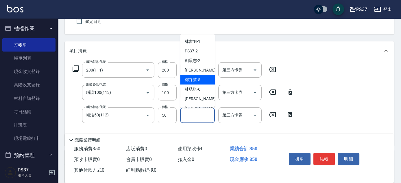
click at [198, 77] on span "[PERSON_NAME]-5" at bounding box center [193, 80] width 16 height 6
type input "[PERSON_NAME]-5"
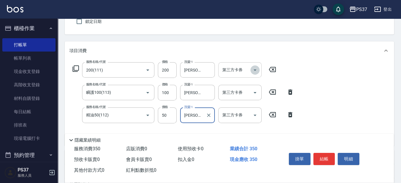
click at [252, 68] on icon "Open" at bounding box center [254, 69] width 7 height 7
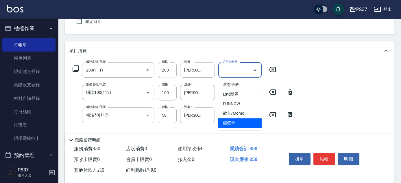
click at [246, 122] on span "儲值卡" at bounding box center [239, 123] width 43 height 10
type input "儲值卡"
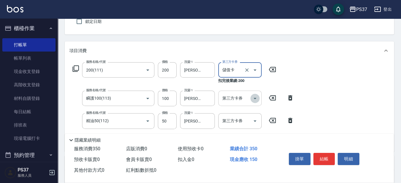
click at [255, 99] on icon "Open" at bounding box center [254, 98] width 7 height 7
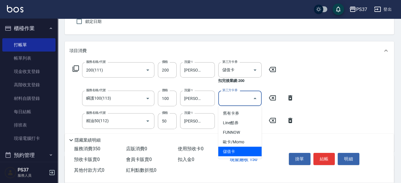
click at [239, 148] on span "儲值卡" at bounding box center [239, 151] width 43 height 10
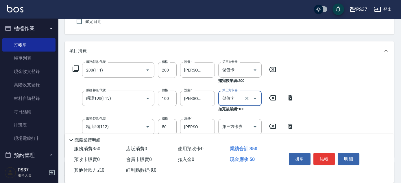
type input "儲值卡"
click at [257, 123] on icon "Open" at bounding box center [254, 126] width 7 height 7
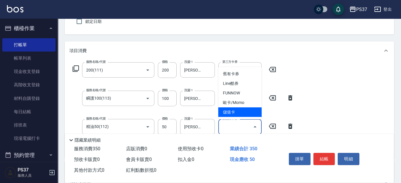
click at [245, 112] on span "儲值卡" at bounding box center [239, 112] width 43 height 10
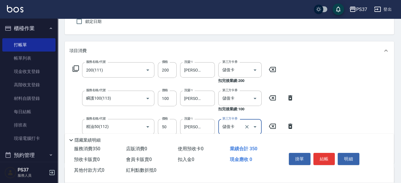
type input "儲值卡"
click at [317, 155] on button "結帳" at bounding box center [324, 159] width 22 height 12
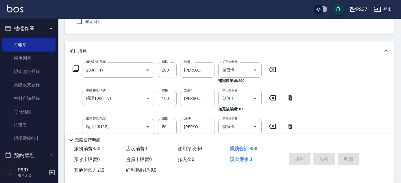
type input "[DATE] 19:43"
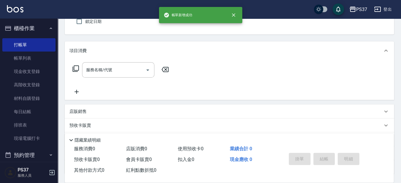
scroll to position [0, 0]
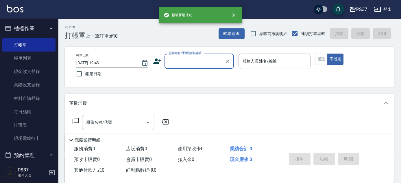
click at [189, 65] on input "顧客姓名/手機號碼/編號" at bounding box center [194, 61] width 55 height 10
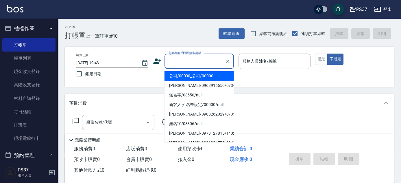
click at [190, 76] on li "公司/00000_公司/00000" at bounding box center [198, 76] width 69 height 10
type input "公司/00000_公司/00000"
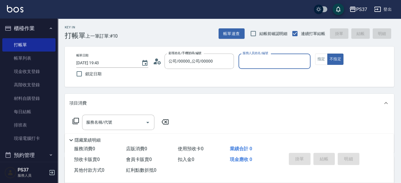
click at [266, 67] on div "服務人員姓名/編號" at bounding box center [274, 60] width 72 height 15
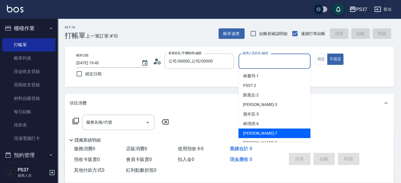
click at [262, 130] on div "[PERSON_NAME] -7" at bounding box center [274, 133] width 72 height 10
type input "[PERSON_NAME]-7"
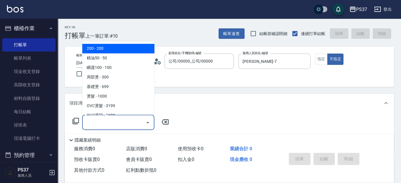
click at [103, 123] on input "服務名稱/代號" at bounding box center [114, 122] width 58 height 10
click at [114, 46] on span "200 - 200" at bounding box center [118, 49] width 72 height 10
type input "200(111)"
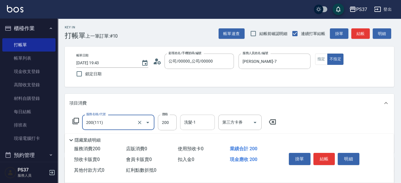
click at [200, 122] on input "洗髮-1" at bounding box center [197, 122] width 29 height 10
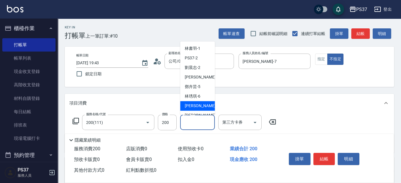
click at [200, 105] on div "[PERSON_NAME] -7" at bounding box center [197, 106] width 35 height 10
type input "[PERSON_NAME]-7"
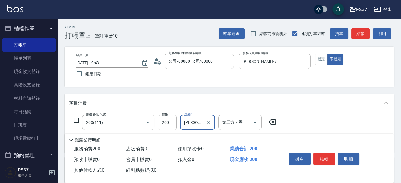
scroll to position [26, 0]
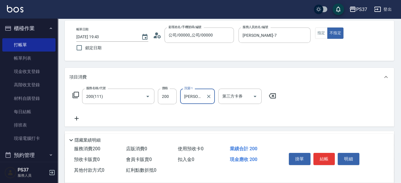
click at [77, 117] on icon at bounding box center [76, 118] width 14 height 7
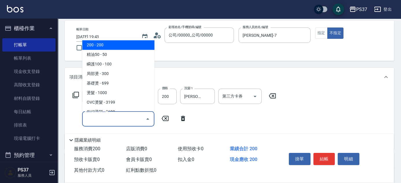
click at [93, 118] on input "服務名稱/代號" at bounding box center [114, 119] width 58 height 10
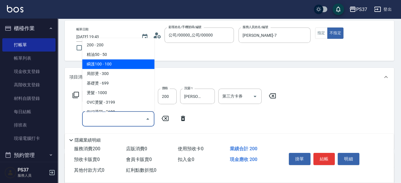
click at [116, 66] on span "瞬護100 - 100" at bounding box center [118, 64] width 72 height 10
type input "瞬護100(113)"
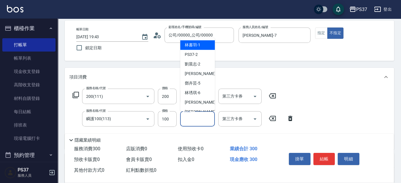
click at [192, 120] on input "洗髮-1" at bounding box center [197, 119] width 29 height 10
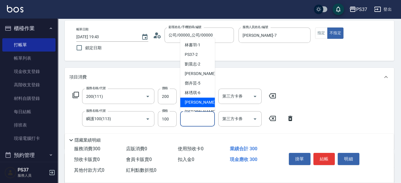
click at [196, 100] on span "[PERSON_NAME] -7" at bounding box center [202, 102] width 34 height 6
type input "[PERSON_NAME]-7"
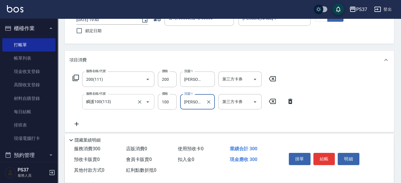
scroll to position [52, 0]
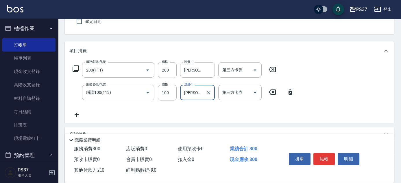
click at [75, 114] on icon at bounding box center [76, 114] width 14 height 7
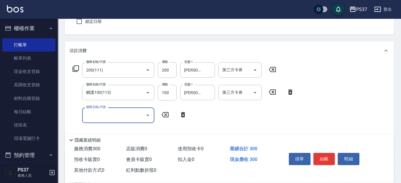
click at [94, 115] on input "服務名稱/代號" at bounding box center [114, 115] width 58 height 10
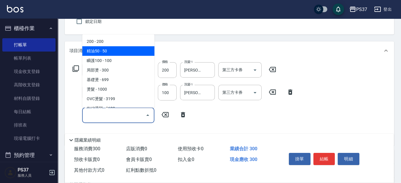
click at [118, 50] on span "精油50 - 50" at bounding box center [118, 51] width 72 height 10
type input "精油50(112)"
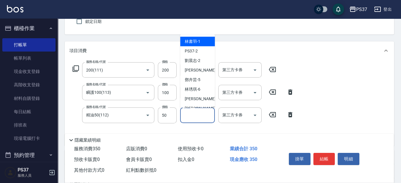
click at [202, 115] on input "洗髮-1" at bounding box center [197, 115] width 29 height 10
click at [196, 43] on span "[PERSON_NAME]-1" at bounding box center [193, 41] width 16 height 6
type input "[PERSON_NAME]-1"
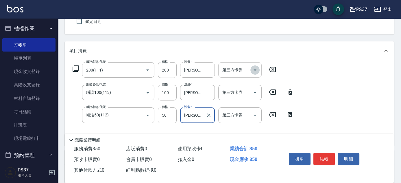
click at [257, 72] on icon "Open" at bounding box center [254, 69] width 7 height 7
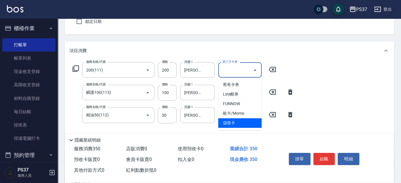
click at [241, 126] on span "儲值卡" at bounding box center [239, 123] width 43 height 10
type input "儲值卡"
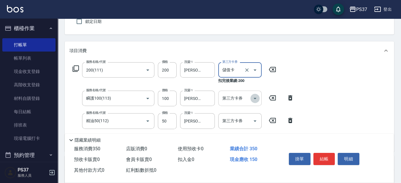
click at [255, 97] on icon "Open" at bounding box center [254, 98] width 7 height 7
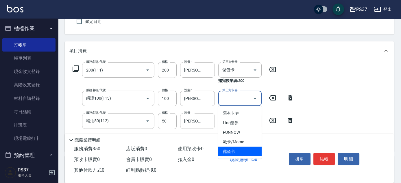
click at [235, 152] on span "儲值卡" at bounding box center [239, 151] width 43 height 10
type input "儲值卡"
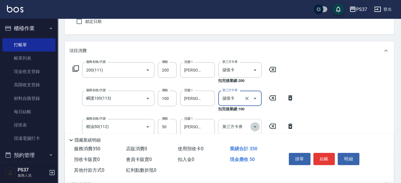
click at [255, 124] on icon "Open" at bounding box center [254, 126] width 7 height 7
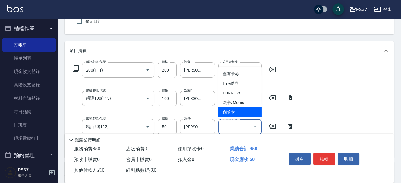
click at [246, 114] on span "儲值卡" at bounding box center [239, 112] width 43 height 10
type input "儲值卡"
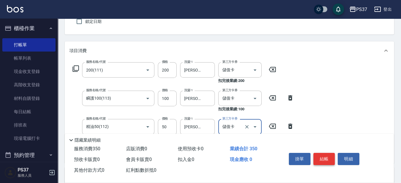
click at [319, 158] on button "結帳" at bounding box center [324, 159] width 22 height 12
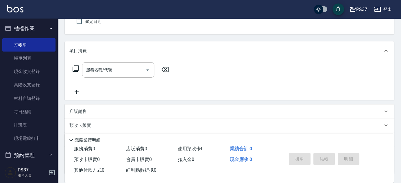
scroll to position [0, 0]
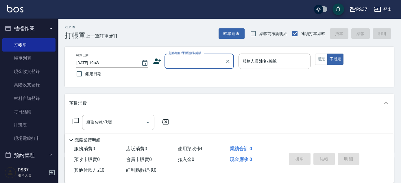
click at [172, 54] on label "顧客姓名/手機號碼/編號" at bounding box center [184, 53] width 33 height 4
click at [172, 56] on input "顧客姓名/手機號碼/編號" at bounding box center [194, 61] width 55 height 10
click at [179, 65] on input "顧客姓名/手機號碼/編號" at bounding box center [194, 61] width 55 height 10
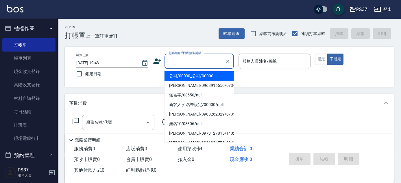
click at [187, 72] on li "公司/00000_公司/00000" at bounding box center [198, 76] width 69 height 10
type input "公司/00000_公司/00000"
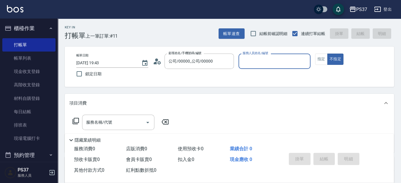
click at [248, 60] on input "服務人員姓名/編號" at bounding box center [274, 61] width 67 height 10
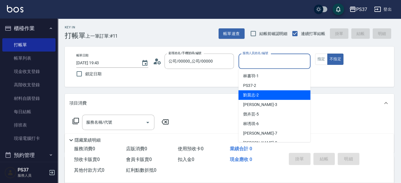
click at [257, 94] on span "[PERSON_NAME]-2" at bounding box center [251, 95] width 16 height 6
type input "[PERSON_NAME]-2"
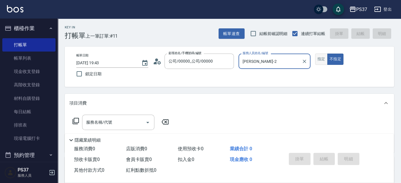
click at [318, 57] on button "指定" at bounding box center [321, 58] width 12 height 11
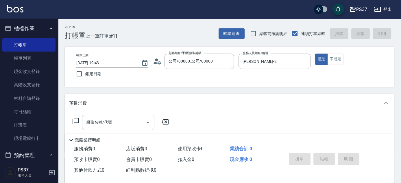
drag, startPoint x: 111, startPoint y: 121, endPoint x: 111, endPoint y: 117, distance: 4.1
click at [111, 121] on input "服務名稱/代號" at bounding box center [114, 122] width 58 height 10
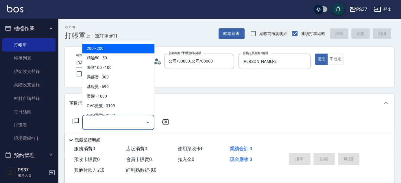
click at [107, 48] on span "200 - 200" at bounding box center [118, 49] width 72 height 10
type input "200(111)"
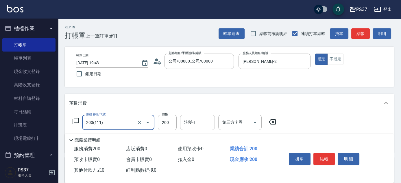
click at [195, 123] on input "洗髮-1" at bounding box center [197, 122] width 29 height 10
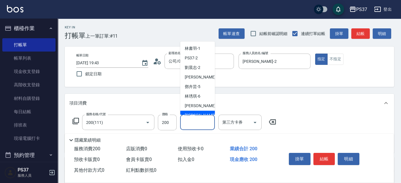
click at [196, 113] on span "[PERSON_NAME]-8" at bounding box center [202, 115] width 34 height 6
type input "[PERSON_NAME]-8"
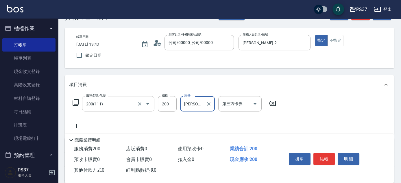
scroll to position [26, 0]
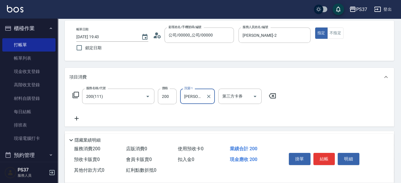
click at [75, 118] on icon at bounding box center [76, 118] width 14 height 7
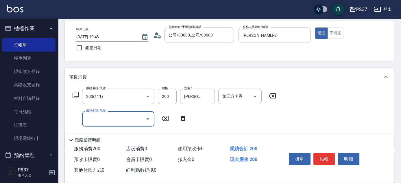
click at [92, 118] on input "服務名稱/代號" at bounding box center [114, 119] width 58 height 10
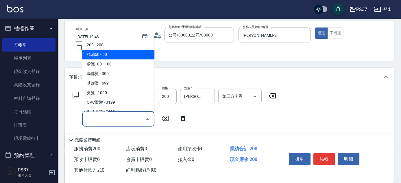
click at [111, 56] on span "精油50 - 50" at bounding box center [118, 55] width 72 height 10
type input "精油50(112)"
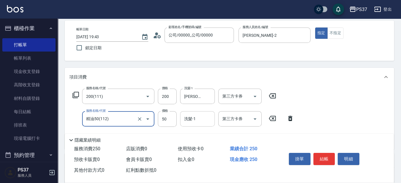
click at [194, 117] on div "洗髮-1 洗髮-1" at bounding box center [197, 118] width 35 height 15
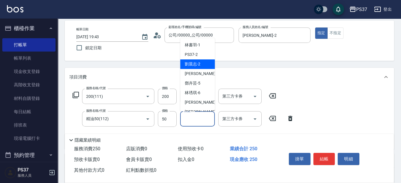
click at [199, 66] on span "[PERSON_NAME]-2" at bounding box center [193, 64] width 16 height 6
type input "[PERSON_NAME]-2"
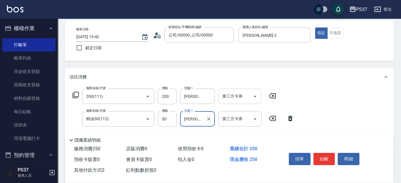
click at [254, 93] on icon "Open" at bounding box center [254, 96] width 7 height 7
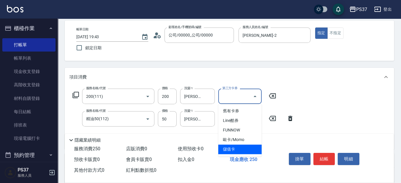
click at [247, 145] on span "儲值卡" at bounding box center [239, 149] width 43 height 10
type input "儲值卡"
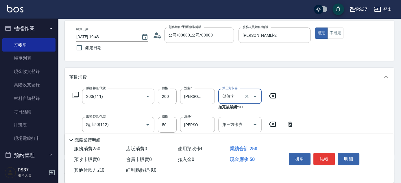
click at [253, 121] on icon "Open" at bounding box center [254, 124] width 7 height 7
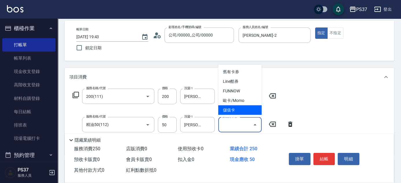
click at [249, 111] on span "儲值卡" at bounding box center [239, 110] width 43 height 10
type input "儲值卡"
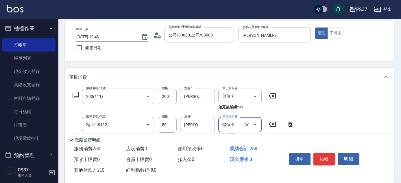
click at [324, 155] on button "結帳" at bounding box center [324, 159] width 22 height 12
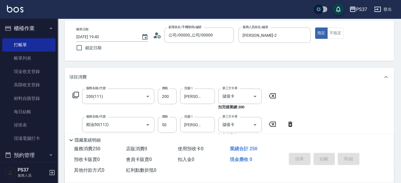
type input "[DATE] 19:44"
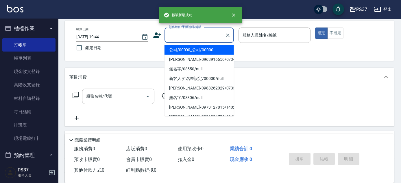
click at [196, 38] on input "顧客姓名/手機號碼/編號" at bounding box center [194, 35] width 55 height 10
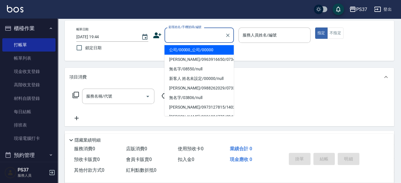
click at [192, 49] on li "公司/00000_公司/00000" at bounding box center [198, 50] width 69 height 10
type input "公司/00000_公司/00000"
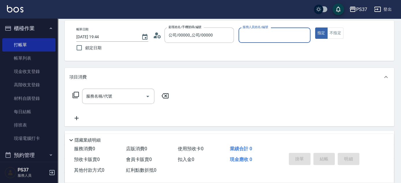
click at [248, 33] on input "服務人員姓名/編號" at bounding box center [274, 35] width 67 height 10
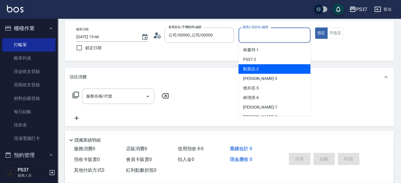
drag, startPoint x: 256, startPoint y: 69, endPoint x: 177, endPoint y: 82, distance: 79.6
click at [256, 70] on span "[PERSON_NAME]-2" at bounding box center [251, 69] width 16 height 6
type input "[PERSON_NAME]-2"
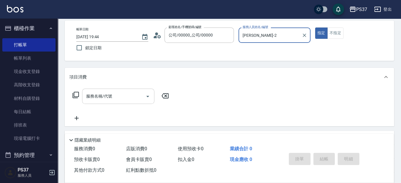
click at [105, 99] on input "服務名稱/代號" at bounding box center [114, 96] width 58 height 10
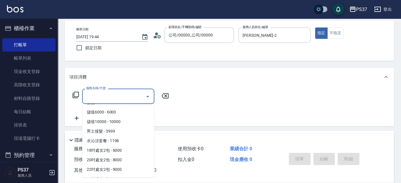
scroll to position [630, 0]
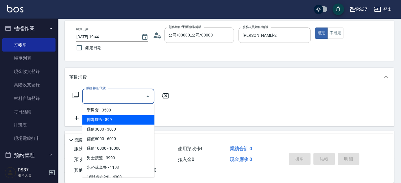
click at [115, 121] on span "排毒SPA - 899" at bounding box center [118, 120] width 72 height 10
type input "排毒SPA(0899)"
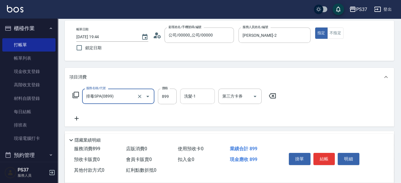
click at [198, 94] on input "洗髮-1" at bounding box center [197, 96] width 29 height 10
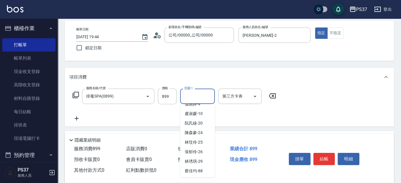
scroll to position [93, 0]
click at [196, 159] on span "[PERSON_NAME]-88" at bounding box center [194, 160] width 18 height 6
type input "[PERSON_NAME]-88"
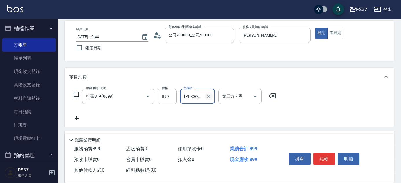
click at [208, 93] on icon "Clear" at bounding box center [209, 96] width 6 height 6
click at [198, 96] on input "洗髮-1" at bounding box center [197, 96] width 29 height 10
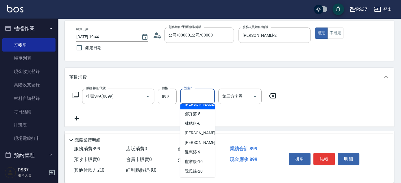
scroll to position [79, 0]
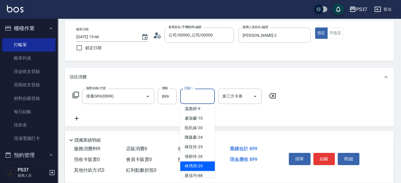
click at [194, 164] on span "[PERSON_NAME]-29" at bounding box center [194, 166] width 18 height 6
type input "[PERSON_NAME]-29"
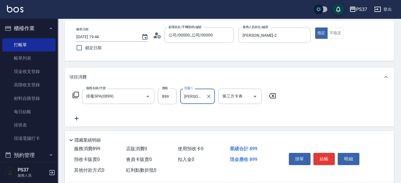
click at [75, 117] on icon at bounding box center [76, 118] width 14 height 7
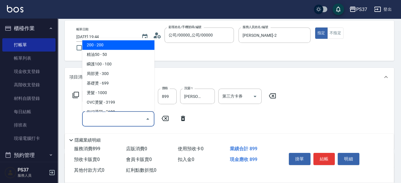
click at [101, 118] on input "服務名稱/代號" at bounding box center [114, 119] width 58 height 10
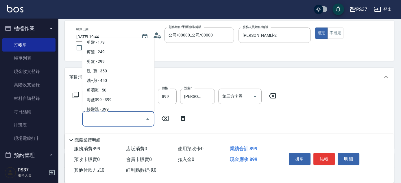
scroll to position [210, 0]
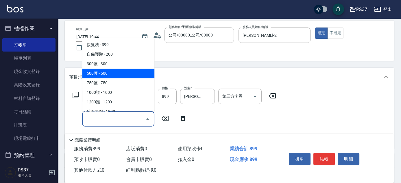
click at [117, 72] on span "500護 - 500" at bounding box center [118, 73] width 72 height 10
type input "500護(402)"
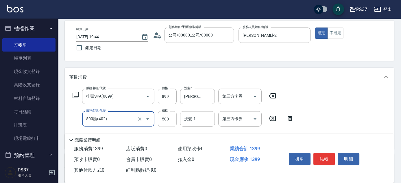
click at [170, 124] on input "500" at bounding box center [167, 119] width 19 height 16
type input "400"
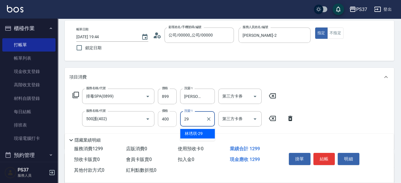
type input "[PERSON_NAME]-29"
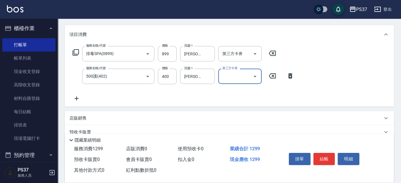
scroll to position [79, 0]
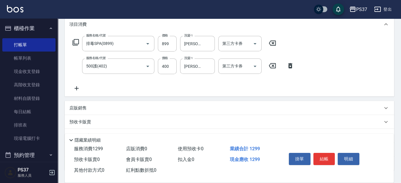
click at [78, 88] on icon at bounding box center [76, 88] width 14 height 7
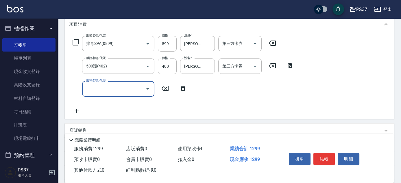
click at [88, 94] on div "服務名稱/代號" at bounding box center [118, 88] width 72 height 15
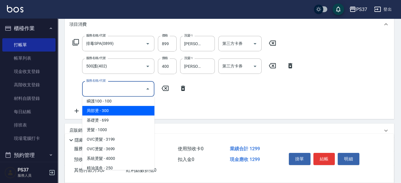
scroll to position [52, 0]
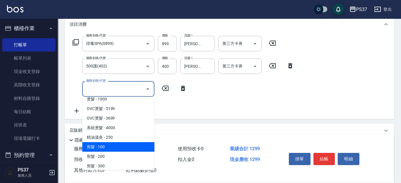
click at [109, 142] on span "剪髮 - 100" at bounding box center [118, 147] width 72 height 10
type input "剪髮(300)"
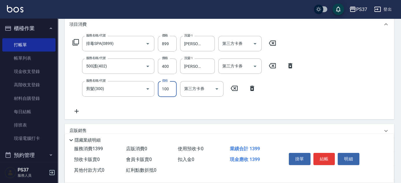
click at [165, 89] on input "100" at bounding box center [167, 89] width 19 height 16
type input "1"
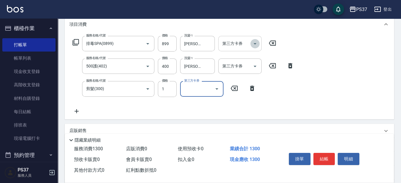
click at [255, 44] on icon "Open" at bounding box center [254, 43] width 7 height 7
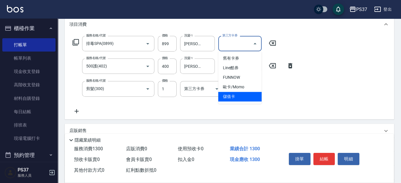
click at [242, 99] on span "儲值卡" at bounding box center [239, 97] width 43 height 10
type input "儲值卡"
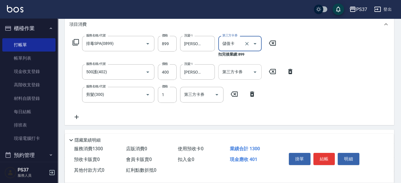
click at [254, 68] on icon "Open" at bounding box center [254, 71] width 7 height 7
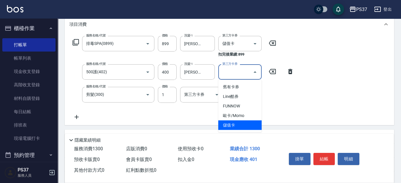
click at [239, 124] on span "儲值卡" at bounding box center [239, 125] width 43 height 10
type input "儲值卡"
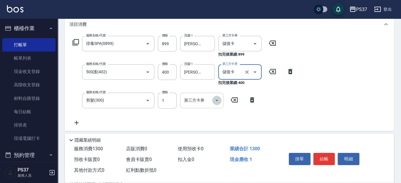
click at [218, 96] on button "Open" at bounding box center [216, 100] width 9 height 9
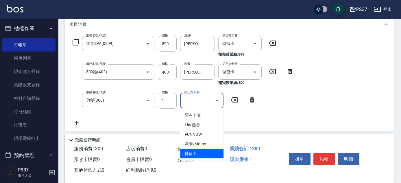
click at [208, 155] on span "儲值卡" at bounding box center [201, 153] width 43 height 10
type input "儲值卡"
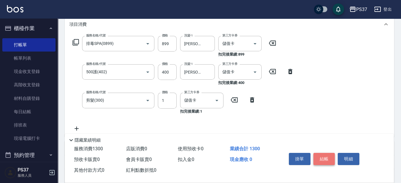
click at [316, 157] on button "結帳" at bounding box center [324, 159] width 22 height 12
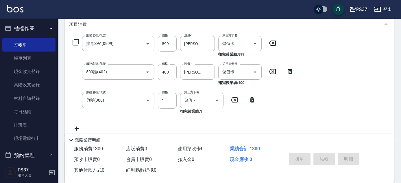
type input "[DATE] 19:45"
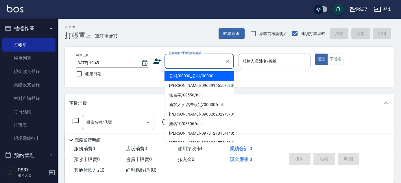
click at [203, 62] on input "顧客姓名/手機號碼/編號" at bounding box center [194, 61] width 55 height 10
click at [200, 72] on li "公司/00000_公司/00000" at bounding box center [198, 76] width 69 height 10
type input "公司/00000_公司/00000"
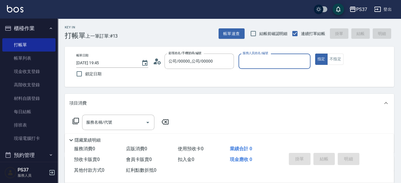
click at [252, 61] on input "服務人員姓名/編號" at bounding box center [274, 61] width 67 height 10
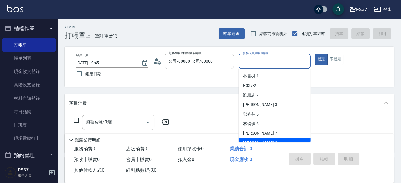
click at [272, 138] on div "[PERSON_NAME]-8" at bounding box center [274, 143] width 72 height 10
type input "[PERSON_NAME]-8"
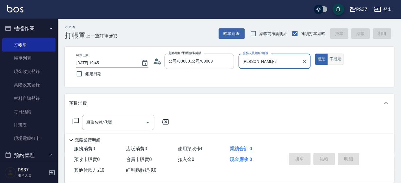
click at [330, 61] on button "不指定" at bounding box center [335, 58] width 16 height 11
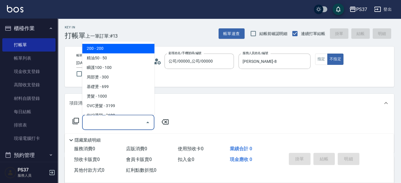
click at [127, 121] on input "服務名稱/代號" at bounding box center [114, 122] width 58 height 10
click at [125, 44] on span "200 - 200" at bounding box center [118, 49] width 72 height 10
type input "200(111)"
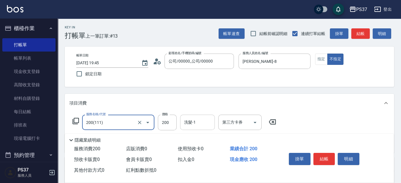
click at [198, 124] on input "洗髮-1" at bounding box center [197, 122] width 29 height 10
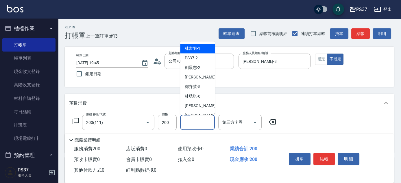
click at [197, 51] on span "[PERSON_NAME]-1" at bounding box center [193, 49] width 16 height 6
type input "[PERSON_NAME]-1"
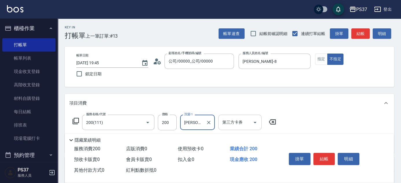
click at [256, 123] on icon "Open" at bounding box center [254, 122] width 7 height 7
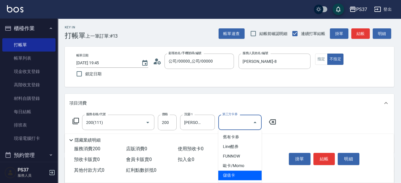
click at [232, 176] on span "儲值卡" at bounding box center [239, 175] width 43 height 10
type input "儲值卡"
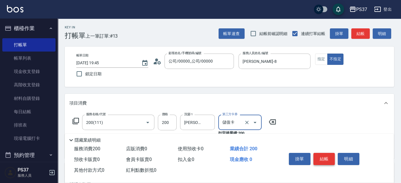
click at [321, 155] on button "結帳" at bounding box center [324, 159] width 22 height 12
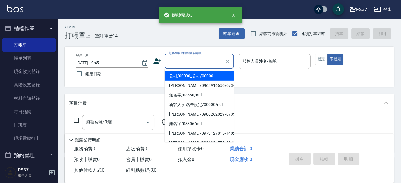
click at [204, 64] on input "顧客姓名/手機號碼/編號" at bounding box center [194, 61] width 55 height 10
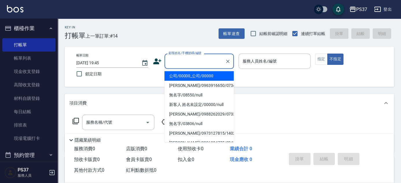
click at [202, 74] on li "公司/00000_公司/00000" at bounding box center [198, 76] width 69 height 10
type input "公司/00000_公司/00000"
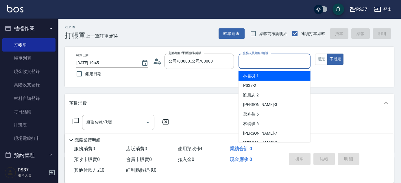
click at [261, 65] on input "服務人員姓名/編號" at bounding box center [274, 61] width 67 height 10
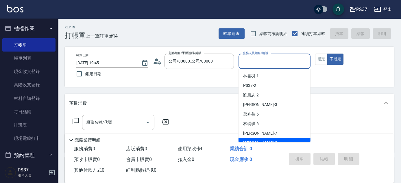
click at [269, 139] on div "[PERSON_NAME]-8" at bounding box center [274, 143] width 72 height 10
type input "[PERSON_NAME]-8"
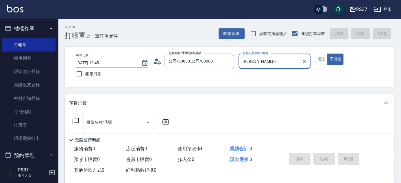
click at [96, 124] on input "服務名稱/代號" at bounding box center [114, 122] width 58 height 10
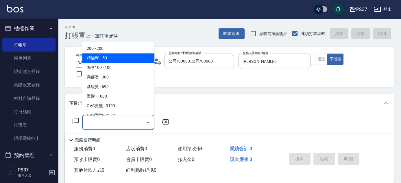
click at [112, 48] on span "200 - 200" at bounding box center [118, 49] width 72 height 10
type input "200(111)"
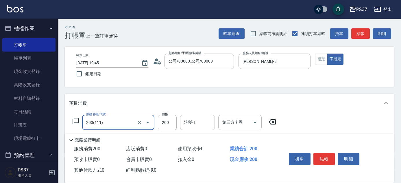
click at [196, 121] on input "洗髮-1" at bounding box center [197, 122] width 29 height 10
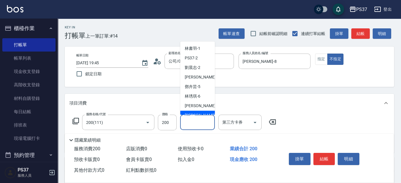
click at [199, 111] on div "[PERSON_NAME]-8" at bounding box center [197, 116] width 35 height 10
type input "[PERSON_NAME]-8"
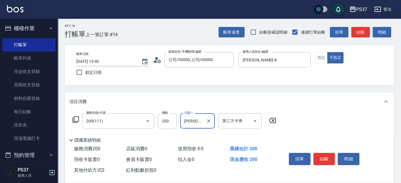
scroll to position [52, 0]
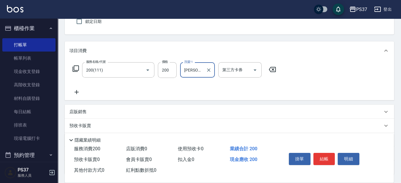
click at [75, 92] on icon at bounding box center [77, 92] width 4 height 4
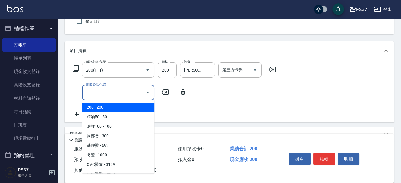
click at [108, 94] on input "服務名稱/代號" at bounding box center [114, 92] width 58 height 10
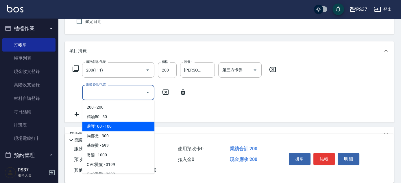
click at [124, 125] on span "瞬護100 - 100" at bounding box center [118, 126] width 72 height 10
type input "瞬護100(113)"
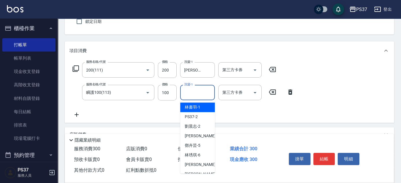
click at [191, 91] on input "洗髮-1" at bounding box center [197, 92] width 29 height 10
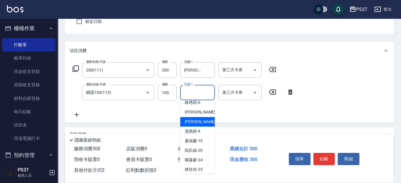
click at [193, 118] on span "[PERSON_NAME]-8" at bounding box center [202, 121] width 34 height 6
type input "[PERSON_NAME]-8"
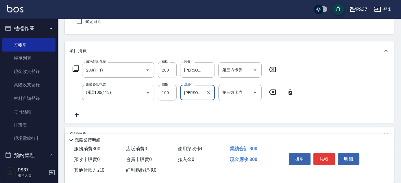
click at [79, 113] on icon at bounding box center [76, 114] width 14 height 7
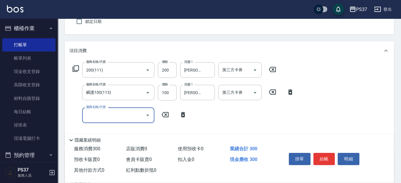
click at [99, 111] on div "服務名稱/代號 服務名稱/代號" at bounding box center [118, 114] width 72 height 15
drag, startPoint x: 112, startPoint y: 103, endPoint x: 107, endPoint y: 112, distance: 11.0
click at [111, 105] on div "服務名稱/代號 200(111) 服務名稱/代號 價格 200 價格 洗髮-1 [PERSON_NAME]-8 洗髮-1 第三方卡券 第三方卡券 服務名稱/代…" at bounding box center [183, 101] width 228 height 78
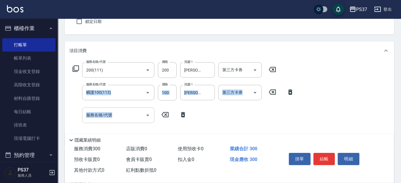
click at [107, 112] on div "服務名稱/代號 服務名稱/代號" at bounding box center [118, 114] width 72 height 15
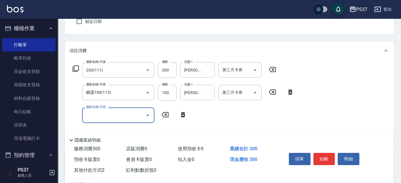
click at [115, 115] on input "服務名稱/代號" at bounding box center [114, 115] width 58 height 10
click at [115, 114] on input "服務名稱/代號" at bounding box center [114, 115] width 58 height 10
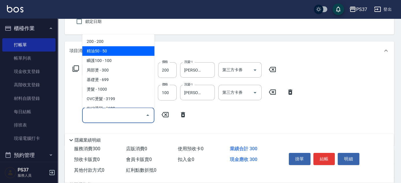
click at [109, 49] on span "精油50 - 50" at bounding box center [118, 51] width 72 height 10
type input "精油50(112)"
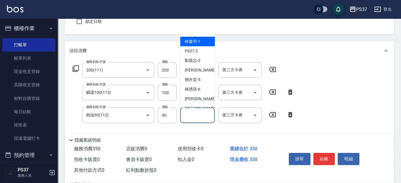
click at [196, 116] on input "洗髮-1" at bounding box center [197, 115] width 29 height 10
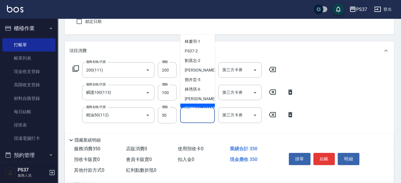
click at [197, 105] on span "[PERSON_NAME]-8" at bounding box center [202, 108] width 34 height 6
type input "[PERSON_NAME]-8"
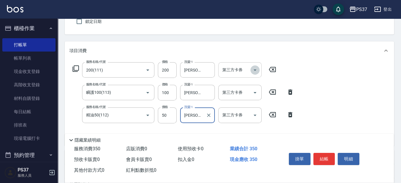
click at [255, 68] on icon "Open" at bounding box center [254, 69] width 7 height 7
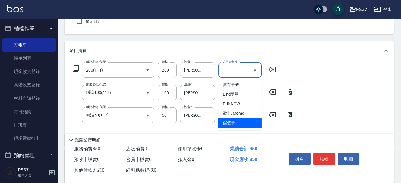
click at [245, 123] on span "儲值卡" at bounding box center [239, 123] width 43 height 10
type input "儲值卡"
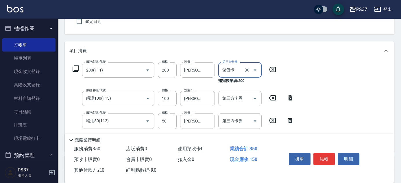
click at [256, 99] on icon "Open" at bounding box center [254, 98] width 7 height 7
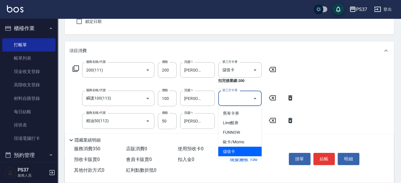
drag, startPoint x: 240, startPoint y: 151, endPoint x: 245, endPoint y: 143, distance: 9.2
click at [240, 151] on span "儲值卡" at bounding box center [239, 151] width 43 height 10
type input "儲值卡"
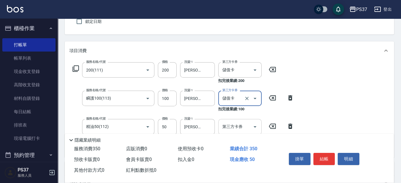
click at [258, 126] on icon "Open" at bounding box center [254, 126] width 7 height 7
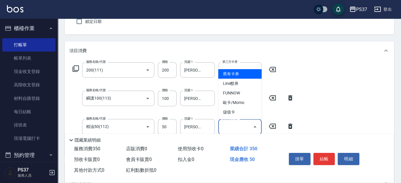
click at [248, 114] on span "儲值卡" at bounding box center [239, 112] width 43 height 10
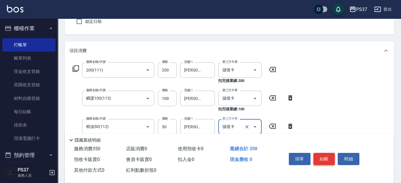
click at [330, 157] on button "結帳" at bounding box center [324, 159] width 22 height 12
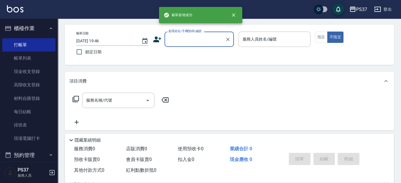
scroll to position [0, 0]
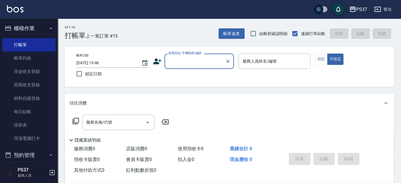
click at [196, 62] on input "顧客姓名/手機號碼/編號" at bounding box center [194, 61] width 55 height 10
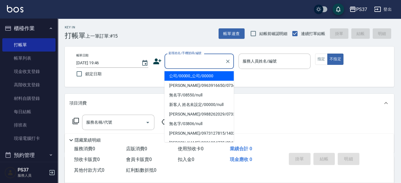
click at [198, 78] on li "公司/00000_公司/00000" at bounding box center [198, 76] width 69 height 10
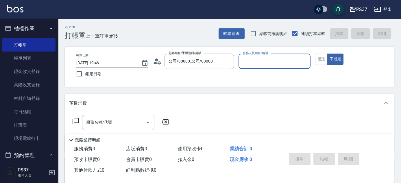
click at [268, 62] on input "服務人員姓名/編號" at bounding box center [274, 61] width 67 height 10
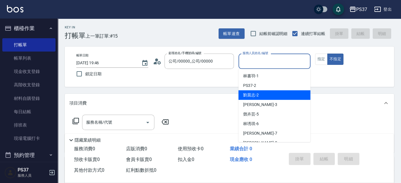
click at [275, 97] on div "[PERSON_NAME]-2" at bounding box center [274, 95] width 72 height 10
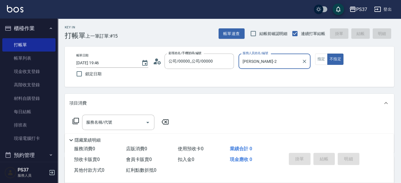
click at [267, 68] on div "[PERSON_NAME]2 服務人員姓名/編號" at bounding box center [274, 60] width 72 height 15
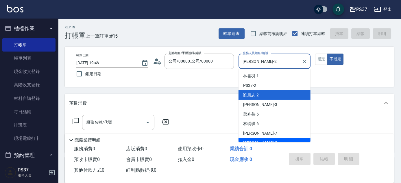
click at [274, 140] on div "[PERSON_NAME]-8" at bounding box center [274, 143] width 72 height 10
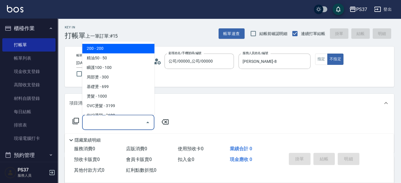
click at [116, 124] on input "服務名稱/代號" at bounding box center [114, 122] width 58 height 10
click at [111, 48] on span "200 - 200" at bounding box center [118, 49] width 72 height 10
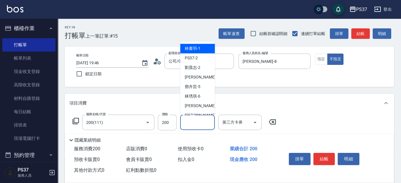
click at [197, 123] on input "洗髮-1" at bounding box center [197, 122] width 29 height 10
click at [201, 111] on div "[PERSON_NAME]-8" at bounding box center [197, 116] width 35 height 10
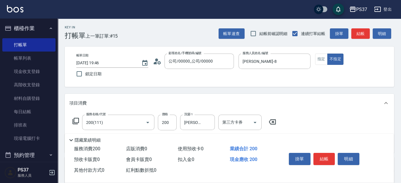
drag, startPoint x: 325, startPoint y: 157, endPoint x: 306, endPoint y: 96, distance: 63.9
click at [306, 96] on div "Key In 打帳單 上一筆訂單:#15 帳單速查 結帳前確認明細 連續打單結帳 掛單 結帳 明細 帳單日期 [DATE] 19:46 鎖定日期 顧客姓名/手…" at bounding box center [229, 149] width 343 height 263
click at [254, 124] on icon "Open" at bounding box center [254, 122] width 7 height 7
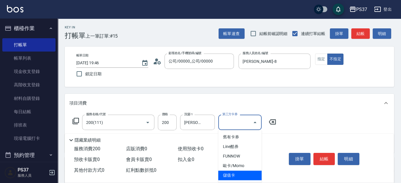
click at [243, 178] on span "儲值卡" at bounding box center [239, 175] width 43 height 10
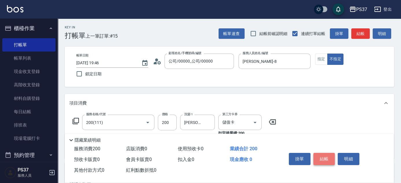
click at [325, 156] on button "結帳" at bounding box center [324, 159] width 22 height 12
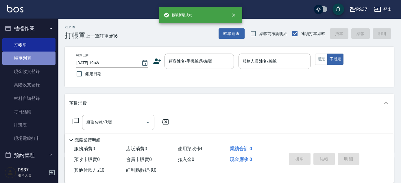
click at [32, 56] on link "帳單列表" at bounding box center [28, 57] width 53 height 13
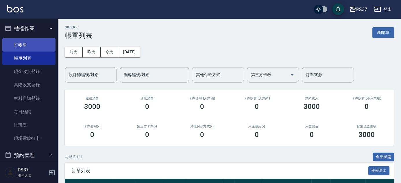
click at [31, 45] on link "打帳單" at bounding box center [28, 44] width 53 height 13
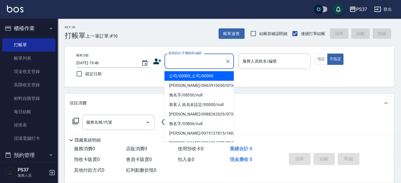
click at [192, 57] on input "顧客姓名/手機號碼/編號" at bounding box center [194, 61] width 55 height 10
click at [215, 76] on li "公司/00000_公司/00000" at bounding box center [198, 76] width 69 height 10
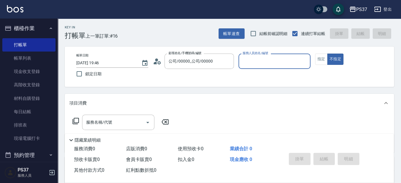
click at [267, 65] on input "服務人員姓名/編號" at bounding box center [274, 61] width 67 height 10
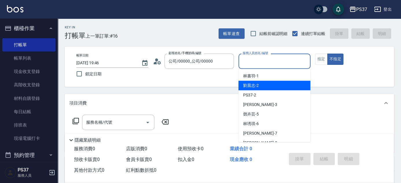
click at [270, 83] on div "[PERSON_NAME]-2" at bounding box center [274, 86] width 72 height 10
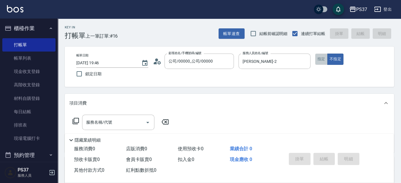
click at [319, 60] on button "指定" at bounding box center [321, 58] width 12 height 11
click at [111, 119] on input "服務名稱/代號" at bounding box center [114, 122] width 58 height 10
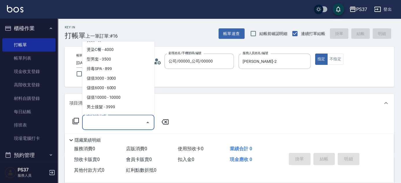
scroll to position [630, 0]
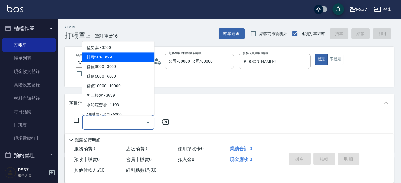
click at [118, 60] on span "排毒SPA - 899" at bounding box center [118, 58] width 72 height 10
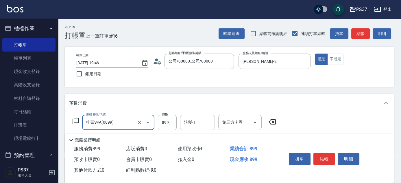
click at [199, 122] on input "洗髮-1" at bounding box center [197, 122] width 29 height 10
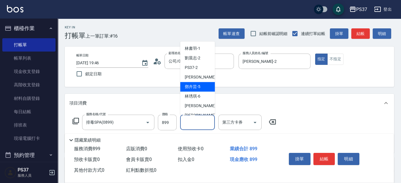
scroll to position [93, 0]
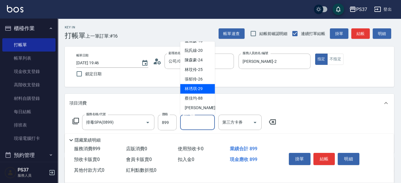
click at [196, 87] on span "[PERSON_NAME]-29" at bounding box center [194, 89] width 18 height 6
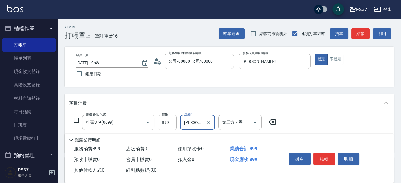
scroll to position [52, 0]
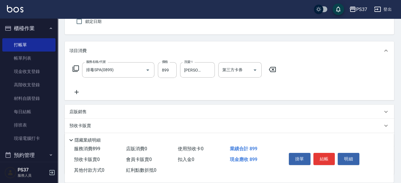
click at [75, 90] on icon at bounding box center [76, 91] width 14 height 7
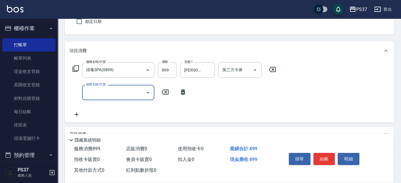
click at [101, 92] on input "服務名稱/代號" at bounding box center [114, 92] width 58 height 10
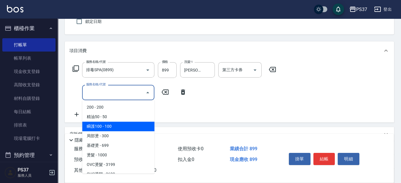
click at [120, 124] on span "瞬護100 - 100" at bounding box center [118, 126] width 72 height 10
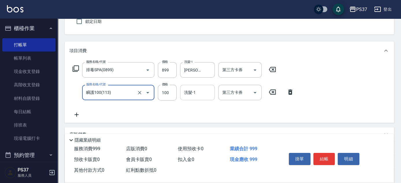
click at [188, 90] on div "洗髮-1 洗髮-1" at bounding box center [197, 92] width 35 height 15
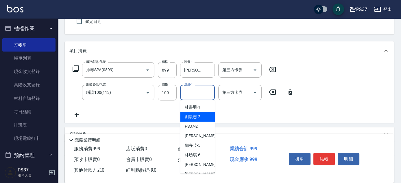
click at [190, 114] on span "[PERSON_NAME]-2" at bounding box center [193, 117] width 16 height 6
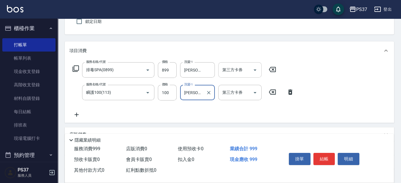
click at [258, 68] on button "Open" at bounding box center [254, 69] width 9 height 9
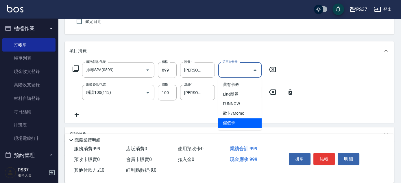
click at [249, 124] on span "儲值卡" at bounding box center [239, 123] width 43 height 10
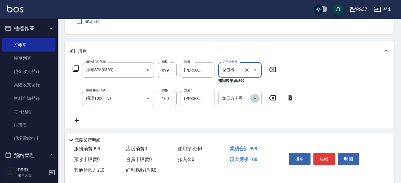
click at [256, 95] on icon "Open" at bounding box center [254, 98] width 7 height 7
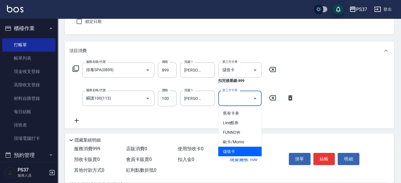
click at [244, 148] on span "儲值卡" at bounding box center [239, 151] width 43 height 10
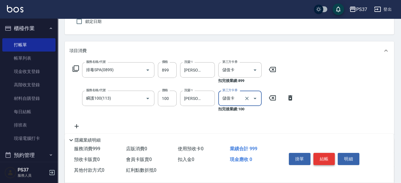
click at [325, 154] on button "結帳" at bounding box center [324, 159] width 22 height 12
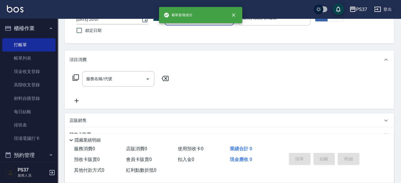
scroll to position [0, 0]
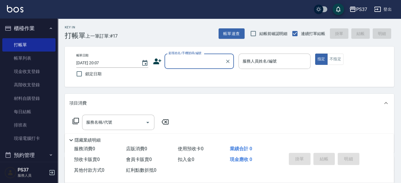
click at [203, 63] on input "顧客姓名/手機號碼/編號" at bounding box center [194, 61] width 55 height 10
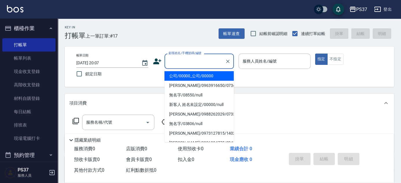
click at [202, 77] on li "公司/00000_公司/00000" at bounding box center [198, 76] width 69 height 10
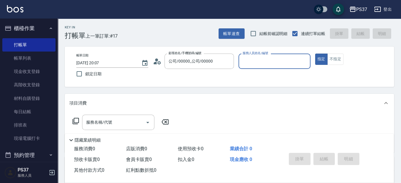
click at [259, 61] on input "服務人員姓名/編號" at bounding box center [274, 61] width 67 height 10
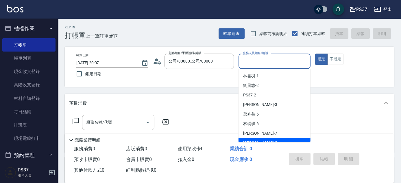
click at [277, 139] on div "[PERSON_NAME]-8" at bounding box center [274, 143] width 72 height 10
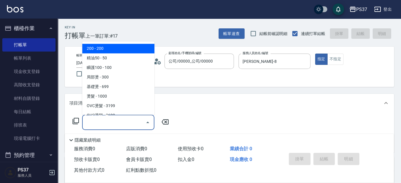
click at [121, 122] on input "服務名稱/代號" at bounding box center [114, 122] width 58 height 10
click at [121, 46] on span "200 - 200" at bounding box center [118, 49] width 72 height 10
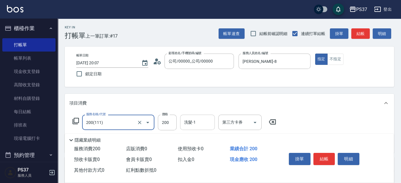
click at [194, 121] on input "洗髮-1" at bounding box center [197, 122] width 29 height 10
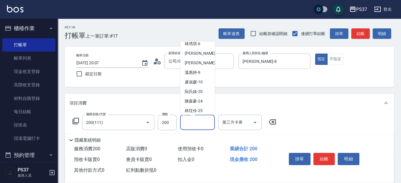
scroll to position [93, 0]
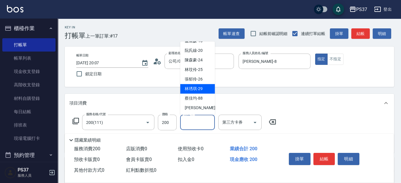
click at [192, 84] on div "[PERSON_NAME]-29" at bounding box center [197, 89] width 35 height 10
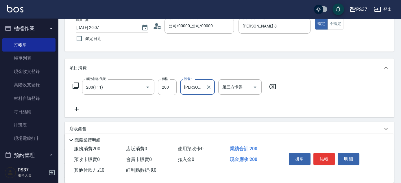
scroll to position [79, 0]
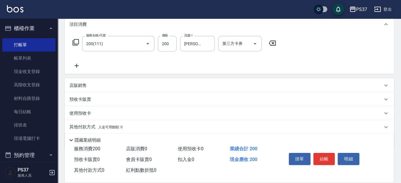
click at [77, 67] on icon at bounding box center [76, 65] width 14 height 7
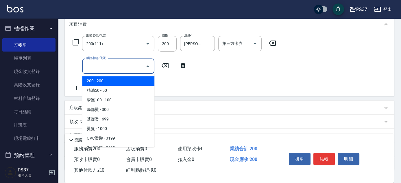
drag, startPoint x: 77, startPoint y: 67, endPoint x: 102, endPoint y: 70, distance: 25.0
click at [102, 70] on input "服務名稱/代號" at bounding box center [114, 66] width 58 height 10
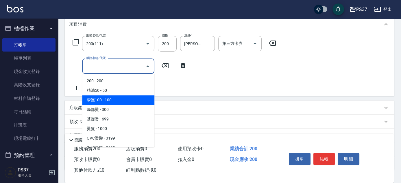
click at [122, 102] on span "瞬護100 - 100" at bounding box center [118, 100] width 72 height 10
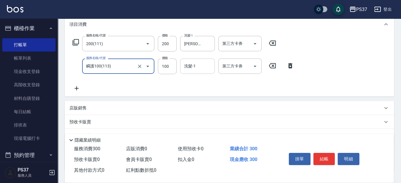
click at [199, 68] on input "洗髮-1" at bounding box center [197, 66] width 29 height 10
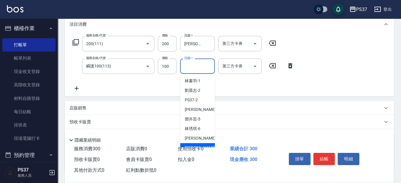
click at [199, 143] on div "[PERSON_NAME]-8" at bounding box center [197, 148] width 35 height 10
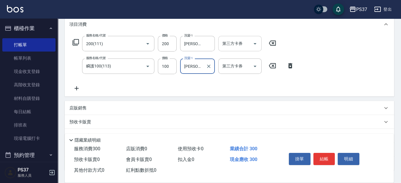
click at [255, 43] on icon "Open" at bounding box center [254, 43] width 3 height 1
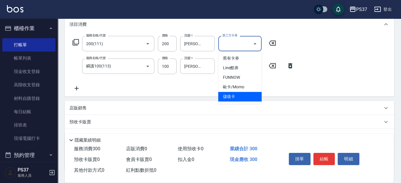
click at [242, 97] on span "儲值卡" at bounding box center [239, 97] width 43 height 10
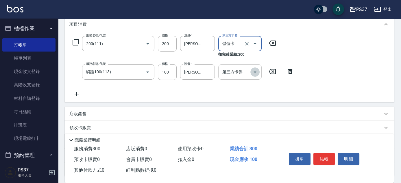
click at [259, 74] on button "Open" at bounding box center [254, 71] width 9 height 9
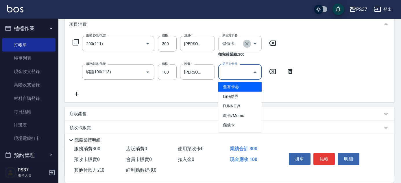
click at [249, 42] on icon "Clear" at bounding box center [247, 44] width 6 height 6
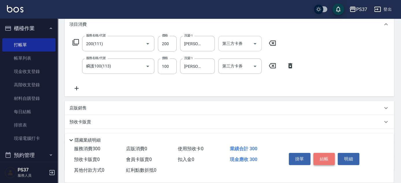
click at [324, 160] on button "結帳" at bounding box center [324, 159] width 22 height 12
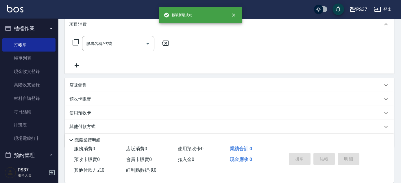
scroll to position [0, 0]
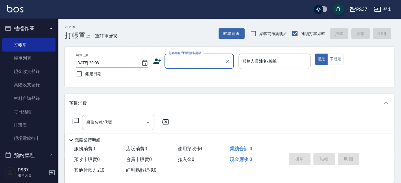
click at [186, 63] on input "顧客姓名/手機號碼/編號" at bounding box center [194, 61] width 55 height 10
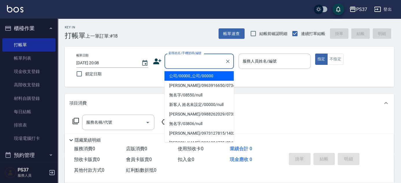
click at [191, 75] on li "公司/00000_公司/00000" at bounding box center [198, 76] width 69 height 10
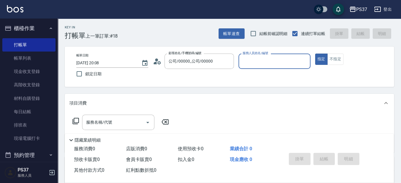
click at [254, 63] on input "服務人員姓名/編號" at bounding box center [274, 61] width 67 height 10
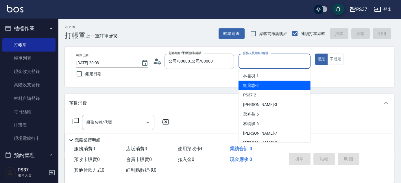
click at [259, 88] on div "[PERSON_NAME]-2" at bounding box center [274, 86] width 72 height 10
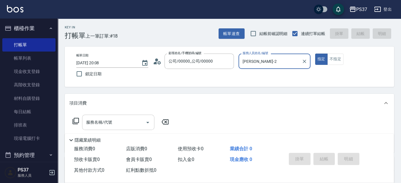
click at [116, 129] on div "服務名稱/代號" at bounding box center [118, 121] width 72 height 15
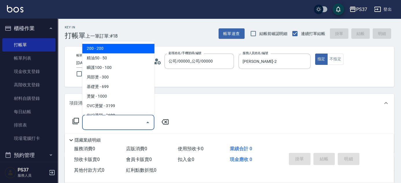
click at [111, 51] on span "200 - 200" at bounding box center [118, 49] width 72 height 10
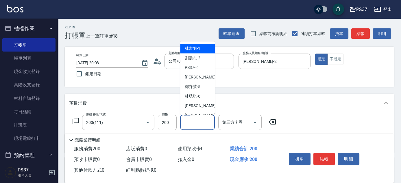
click at [198, 122] on input "洗髮-1" at bounding box center [197, 122] width 29 height 10
click at [200, 61] on div "[PERSON_NAME]-2" at bounding box center [197, 58] width 35 height 10
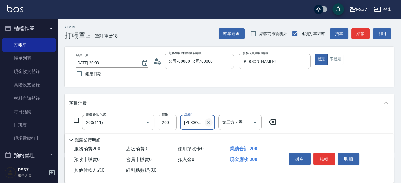
click at [207, 122] on icon "Clear" at bounding box center [209, 122] width 6 height 6
click at [199, 122] on input "洗髮-1" at bounding box center [197, 122] width 29 height 10
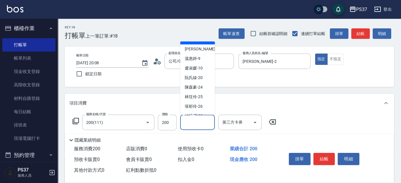
scroll to position [93, 0]
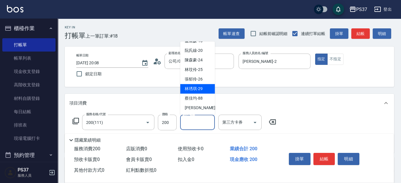
click at [198, 86] on span "[PERSON_NAME]-29" at bounding box center [194, 89] width 18 height 6
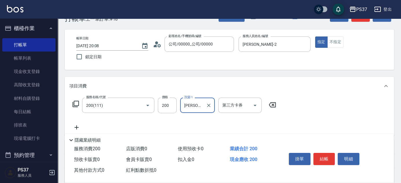
scroll to position [26, 0]
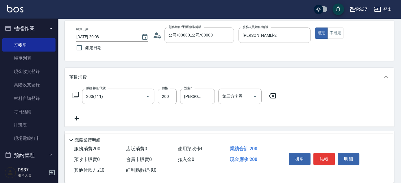
click at [75, 122] on div "服務名稱/代號 200(111) 服務名稱/代號 價格 200 價格 洗髮-1 [PERSON_NAME]-29 洗髮-1 第三方卡券 第三方卡券" at bounding box center [229, 106] width 329 height 40
click at [77, 120] on icon at bounding box center [76, 118] width 14 height 7
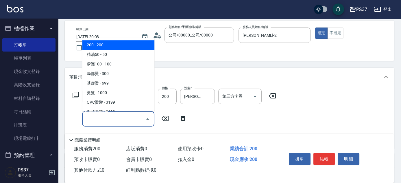
click at [88, 117] on input "服務名稱/代號" at bounding box center [114, 119] width 58 height 10
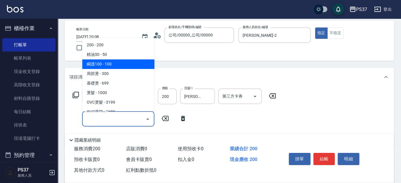
click at [110, 58] on span "精油50 - 50" at bounding box center [118, 55] width 72 height 10
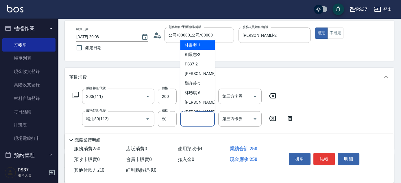
click at [201, 122] on input "洗髮-1" at bounding box center [197, 119] width 29 height 10
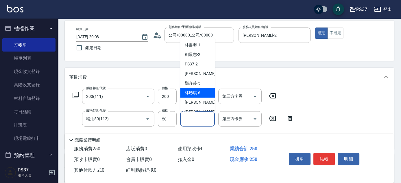
scroll to position [93, 0]
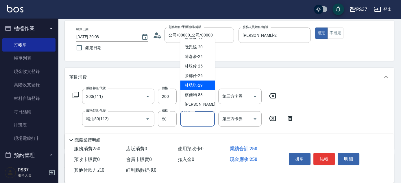
click at [199, 83] on span "[PERSON_NAME]-29" at bounding box center [194, 85] width 18 height 6
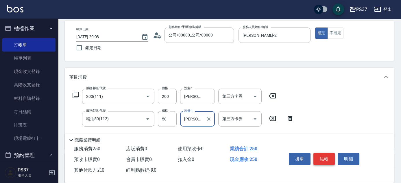
click at [324, 158] on button "結帳" at bounding box center [324, 159] width 22 height 12
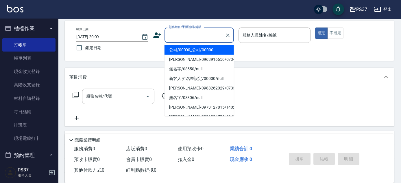
click at [187, 32] on input "顧客姓名/手機號碼/編號" at bounding box center [194, 35] width 55 height 10
click at [190, 49] on li "公司/00000_公司/00000" at bounding box center [198, 50] width 69 height 10
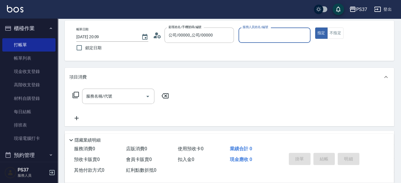
click at [247, 33] on input "服務人員姓名/編號" at bounding box center [274, 35] width 67 height 10
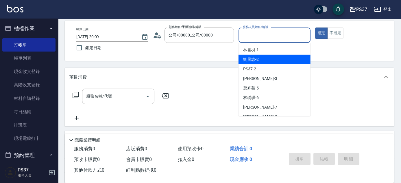
click at [259, 58] on div "[PERSON_NAME]-2" at bounding box center [274, 60] width 72 height 10
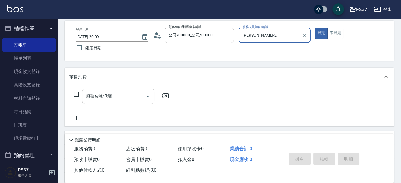
click at [130, 96] on input "服務名稱/代號" at bounding box center [114, 96] width 58 height 10
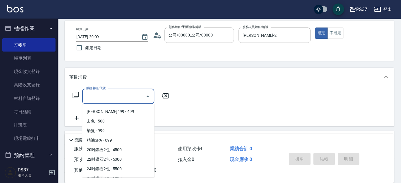
scroll to position [315, 0]
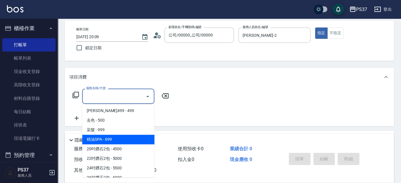
click at [120, 139] on span "精油SPA - 699" at bounding box center [118, 139] width 72 height 10
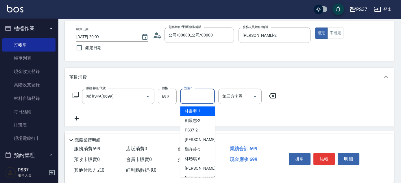
click at [192, 99] on input "洗髮-1" at bounding box center [197, 96] width 29 height 10
click at [190, 110] on span "[PERSON_NAME]-1" at bounding box center [193, 111] width 16 height 6
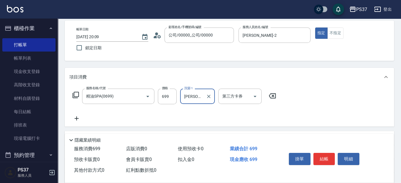
click at [76, 117] on icon at bounding box center [76, 118] width 14 height 7
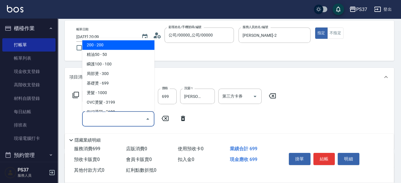
click at [97, 118] on input "服務名稱/代號" at bounding box center [114, 119] width 58 height 10
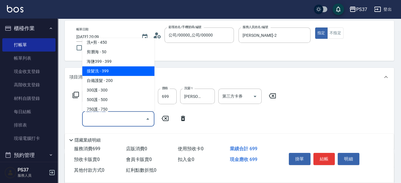
scroll to position [236, 0]
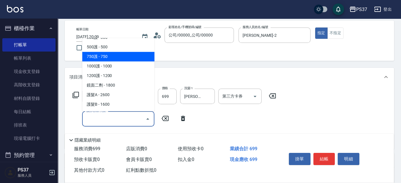
click at [116, 55] on span "750護 - 750" at bounding box center [118, 57] width 72 height 10
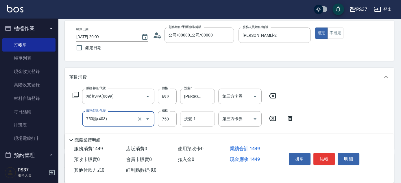
click at [194, 118] on input "洗髮-1" at bounding box center [197, 119] width 29 height 10
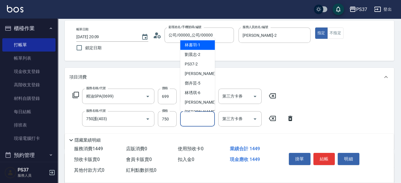
click at [190, 43] on span "[PERSON_NAME]-1" at bounding box center [193, 45] width 16 height 6
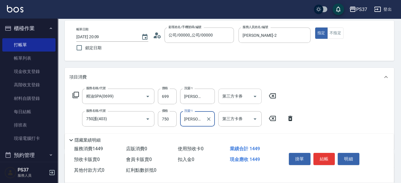
click at [257, 94] on icon "Open" at bounding box center [254, 96] width 7 height 7
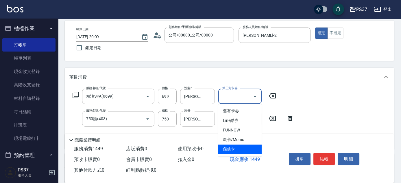
click at [243, 147] on span "儲值卡" at bounding box center [239, 149] width 43 height 10
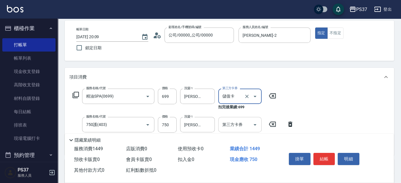
click at [252, 124] on icon "Open" at bounding box center [254, 124] width 7 height 7
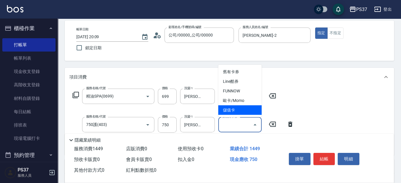
click at [246, 111] on span "儲值卡" at bounding box center [239, 110] width 43 height 10
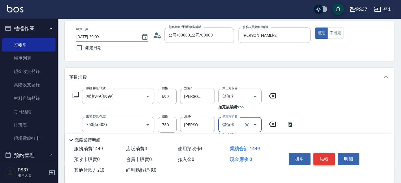
click at [324, 157] on button "結帳" at bounding box center [324, 159] width 22 height 12
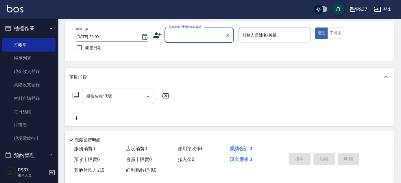
click at [196, 34] on input "顧客姓名/手機號碼/編號" at bounding box center [194, 35] width 55 height 10
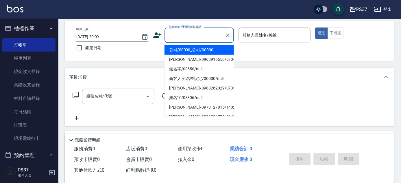
click at [194, 51] on li "公司/00000_公司/00000" at bounding box center [198, 50] width 69 height 10
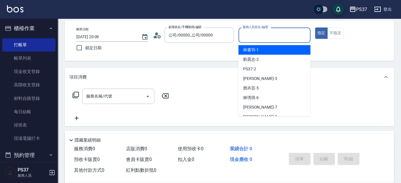
click at [257, 35] on input "服務人員姓名/編號" at bounding box center [274, 35] width 67 height 10
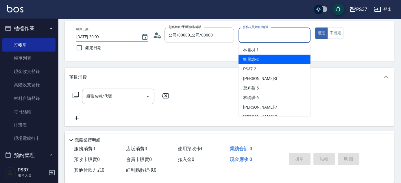
click at [263, 61] on div "[PERSON_NAME]-2" at bounding box center [274, 60] width 72 height 10
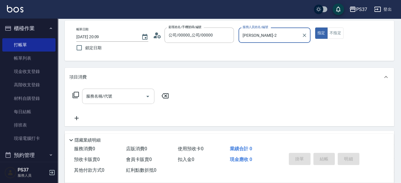
click at [125, 96] on input "服務名稱/代號" at bounding box center [114, 96] width 58 height 10
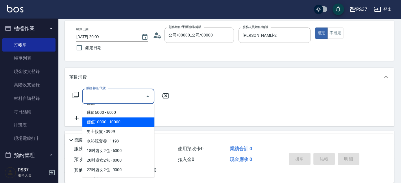
scroll to position [630, 0]
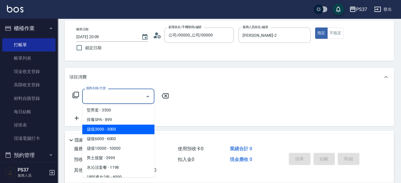
click at [119, 126] on span "儲值3000 - 3000" at bounding box center [118, 129] width 72 height 10
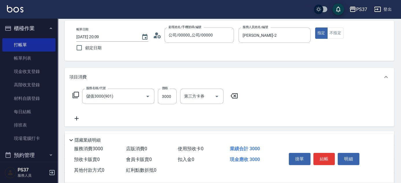
click at [76, 117] on icon at bounding box center [76, 118] width 14 height 7
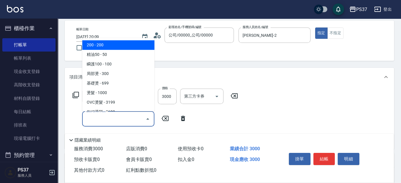
click at [98, 118] on input "服務名稱/代號" at bounding box center [114, 119] width 58 height 10
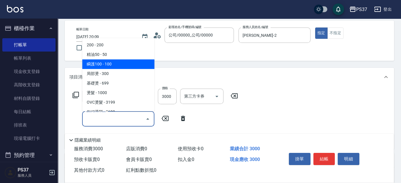
click at [109, 66] on span "瞬護100 - 100" at bounding box center [118, 64] width 72 height 10
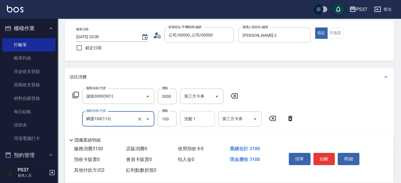
click at [194, 119] on input "洗髮-1" at bounding box center [197, 119] width 29 height 10
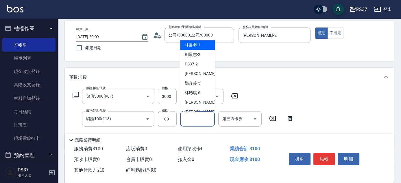
click at [196, 44] on span "[PERSON_NAME]-1" at bounding box center [193, 45] width 16 height 6
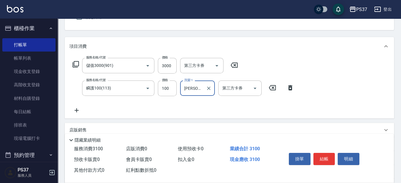
scroll to position [79, 0]
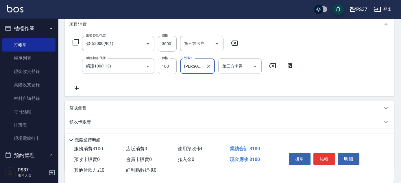
click at [76, 88] on icon at bounding box center [77, 88] width 4 height 4
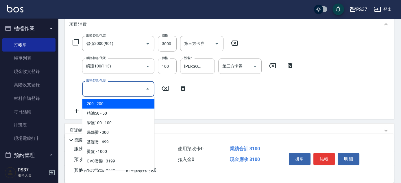
click at [96, 88] on input "服務名稱/代號" at bounding box center [114, 88] width 58 height 10
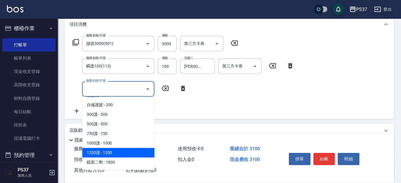
scroll to position [263, 0]
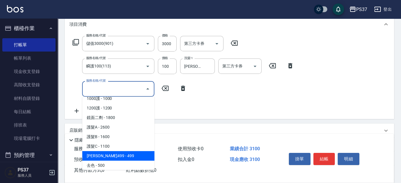
click at [124, 152] on span "[PERSON_NAME]499 - 499" at bounding box center [118, 156] width 72 height 10
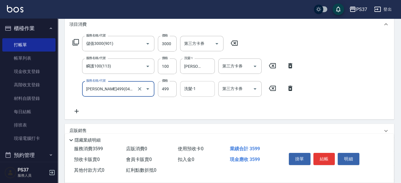
click at [194, 87] on div "洗髮-1 洗髮-1" at bounding box center [197, 88] width 35 height 15
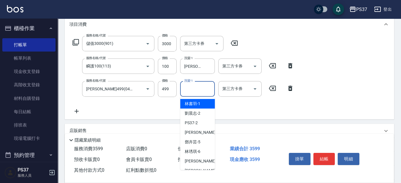
click at [196, 104] on span "[PERSON_NAME]-1" at bounding box center [193, 104] width 16 height 6
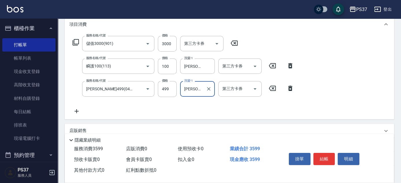
click at [79, 109] on icon at bounding box center [76, 110] width 14 height 7
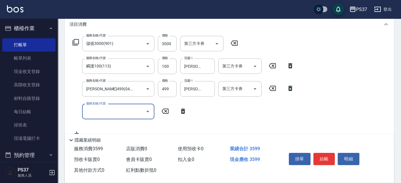
click at [99, 109] on input "服務名稱/代號" at bounding box center [114, 111] width 58 height 10
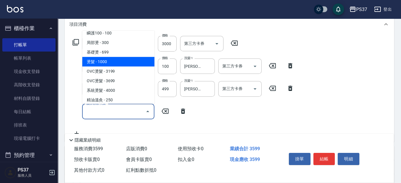
scroll to position [52, 0]
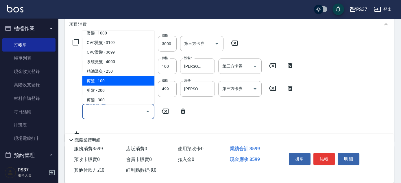
click at [116, 78] on span "剪髮 - 100" at bounding box center [118, 81] width 72 height 10
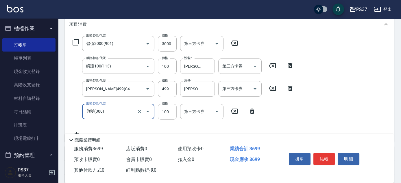
click at [165, 108] on input "100" at bounding box center [167, 112] width 19 height 16
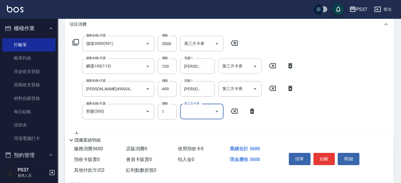
click at [251, 65] on button "Open" at bounding box center [254, 66] width 9 height 9
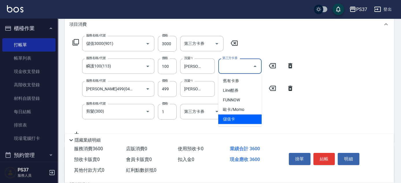
click at [235, 122] on span "儲值卡" at bounding box center [239, 119] width 43 height 10
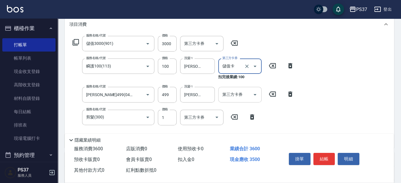
click at [257, 92] on icon "Open" at bounding box center [254, 94] width 7 height 7
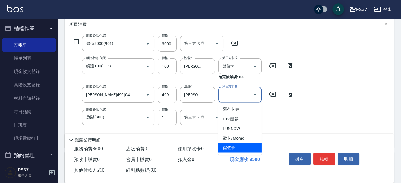
click at [243, 148] on span "儲值卡" at bounding box center [239, 147] width 43 height 10
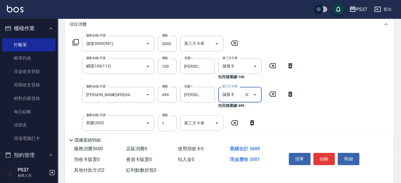
click at [215, 121] on icon "Open" at bounding box center [216, 122] width 7 height 7
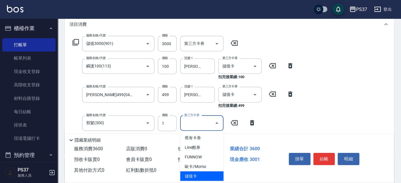
click at [203, 175] on span "儲值卡" at bounding box center [201, 176] width 43 height 10
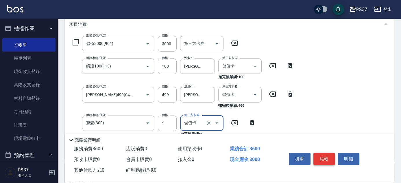
click at [329, 156] on button "結帳" at bounding box center [324, 159] width 22 height 12
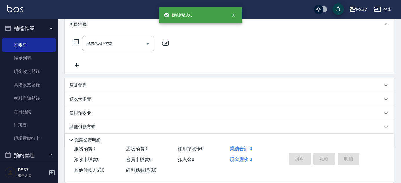
scroll to position [0, 0]
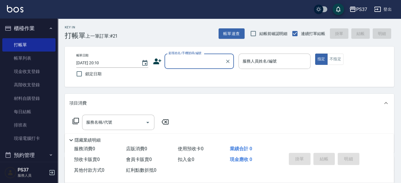
click at [201, 64] on input "顧客姓名/手機號碼/編號" at bounding box center [194, 61] width 55 height 10
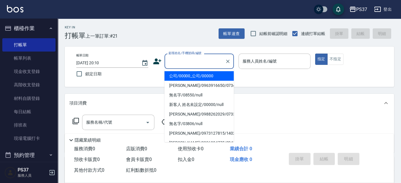
click at [197, 75] on li "公司/00000_公司/00000" at bounding box center [198, 76] width 69 height 10
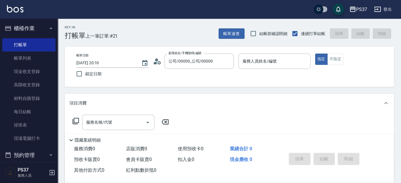
click at [265, 70] on p at bounding box center [274, 72] width 72 height 6
click at [258, 64] on input "服務人員姓名/編號" at bounding box center [274, 61] width 67 height 10
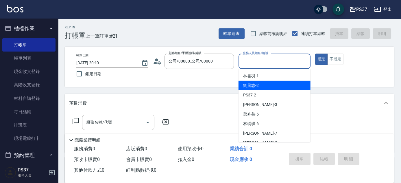
click at [258, 90] on div "[PERSON_NAME]-2" at bounding box center [274, 86] width 72 height 10
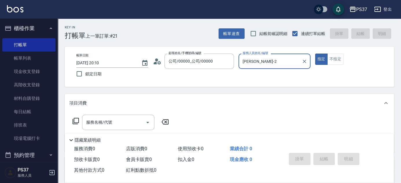
click at [93, 131] on div "服務名稱/代號 服務名稱/代號" at bounding box center [120, 130] width 103 height 33
click at [96, 128] on div "服務名稱/代號" at bounding box center [118, 121] width 72 height 15
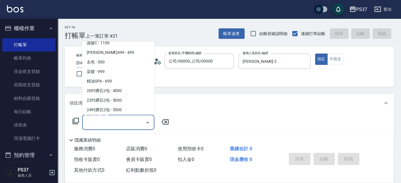
scroll to position [289, 0]
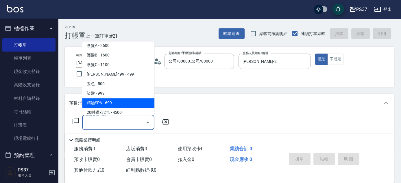
click at [110, 100] on span "精油SPA - 699" at bounding box center [118, 103] width 72 height 10
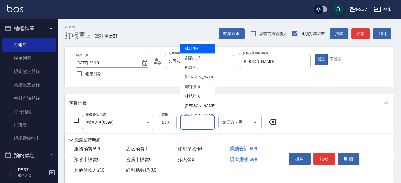
click at [192, 123] on input "洗髮-1" at bounding box center [197, 122] width 29 height 10
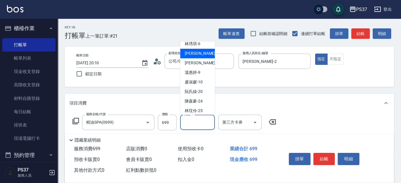
scroll to position [93, 0]
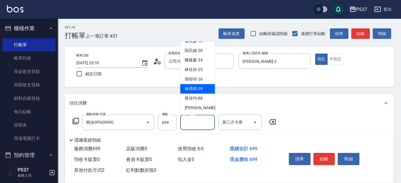
click at [193, 88] on span "[PERSON_NAME]-29" at bounding box center [194, 89] width 18 height 6
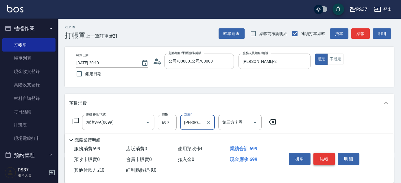
click at [319, 155] on button "結帳" at bounding box center [324, 159] width 22 height 12
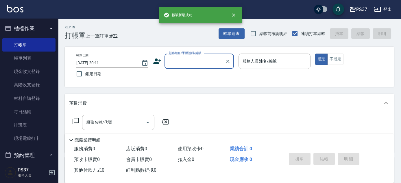
click at [196, 58] on input "顧客姓名/手機號碼/編號" at bounding box center [194, 61] width 55 height 10
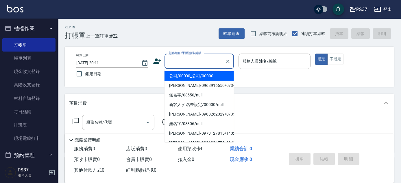
click at [195, 77] on li "公司/00000_公司/00000" at bounding box center [198, 76] width 69 height 10
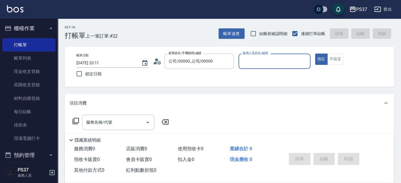
click at [253, 62] on input "服務人員姓名/編號" at bounding box center [274, 61] width 67 height 10
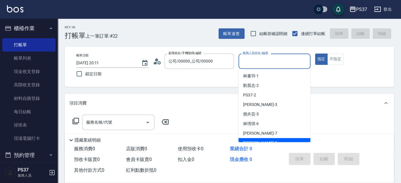
click at [269, 141] on div "[PERSON_NAME]-8" at bounding box center [274, 143] width 72 height 10
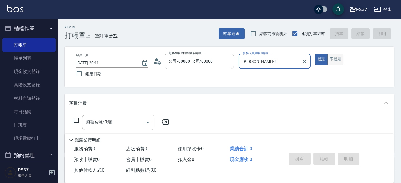
click at [332, 62] on button "不指定" at bounding box center [335, 58] width 16 height 11
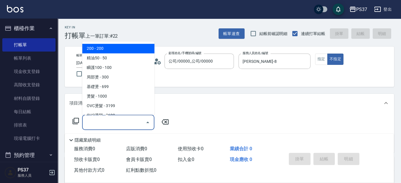
click at [115, 126] on input "服務名稱/代號" at bounding box center [114, 122] width 58 height 10
click at [98, 44] on span "200 - 200" at bounding box center [118, 49] width 72 height 10
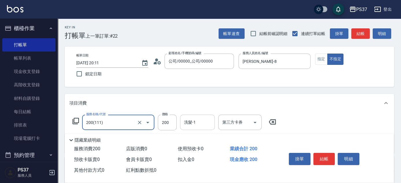
click at [196, 126] on input "洗髮-1" at bounding box center [197, 122] width 29 height 10
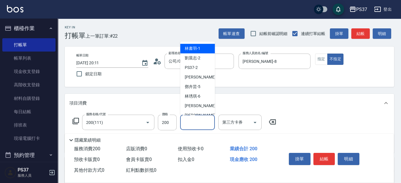
click at [192, 44] on div "[PERSON_NAME]-1" at bounding box center [197, 49] width 35 height 10
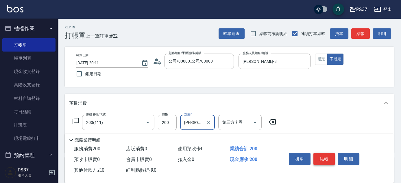
click at [324, 155] on button "結帳" at bounding box center [324, 159] width 22 height 12
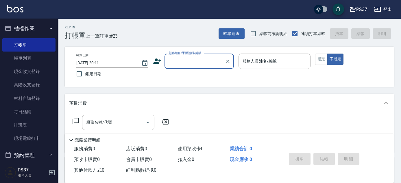
click at [194, 62] on input "顧客姓名/手機號碼/編號" at bounding box center [194, 61] width 55 height 10
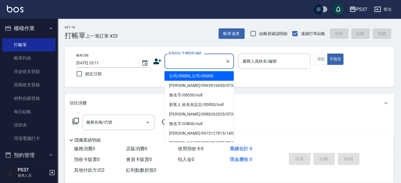
click at [194, 76] on li "公司/00000_公司/00000" at bounding box center [198, 76] width 69 height 10
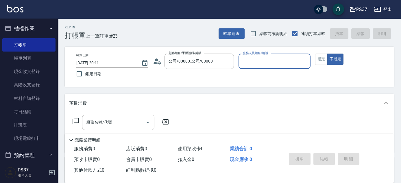
click at [241, 62] on input "服務人員姓名/編號" at bounding box center [274, 61] width 67 height 10
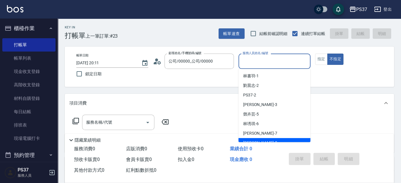
click at [267, 139] on div "[PERSON_NAME]-8" at bounding box center [274, 143] width 72 height 10
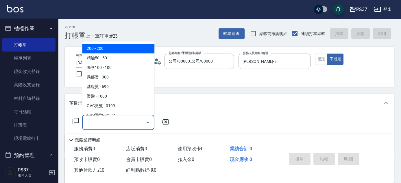
click at [109, 121] on input "服務名稱/代號" at bounding box center [114, 122] width 58 height 10
click at [110, 52] on span "200 - 200" at bounding box center [118, 49] width 72 height 10
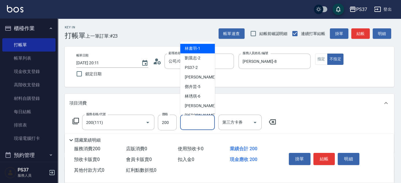
click at [193, 123] on input "洗髮-1" at bounding box center [197, 122] width 29 height 10
click at [194, 113] on span "[PERSON_NAME]-8" at bounding box center [202, 115] width 34 height 6
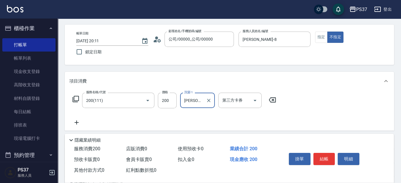
scroll to position [52, 0]
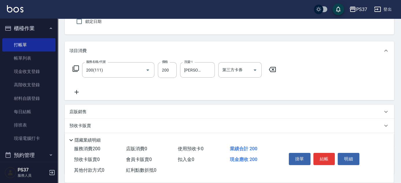
click at [74, 90] on icon at bounding box center [76, 91] width 14 height 7
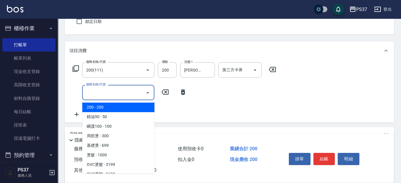
click at [101, 94] on input "服務名稱/代號" at bounding box center [114, 92] width 58 height 10
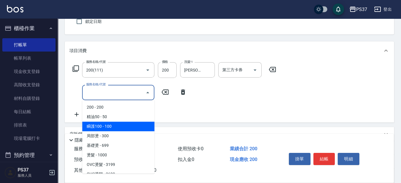
drag, startPoint x: 121, startPoint y: 127, endPoint x: 160, endPoint y: 113, distance: 41.3
click at [121, 127] on span "瞬護100 - 100" at bounding box center [118, 126] width 72 height 10
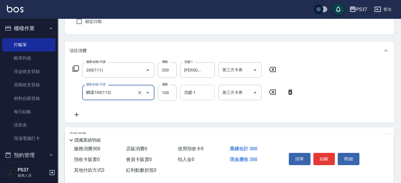
click at [194, 93] on input "洗髮-1" at bounding box center [197, 92] width 29 height 10
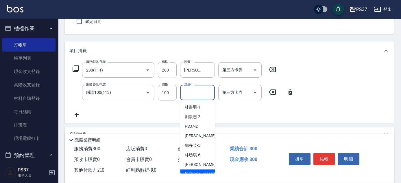
click at [204, 172] on div "[PERSON_NAME]-8" at bounding box center [197, 174] width 35 height 10
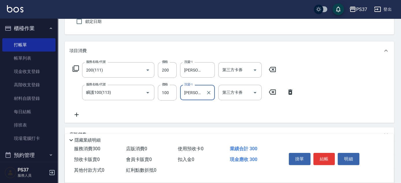
click at [74, 114] on icon at bounding box center [76, 114] width 14 height 7
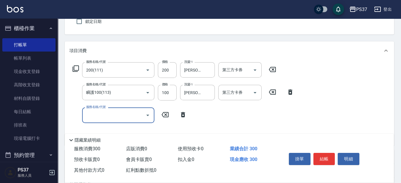
click at [98, 115] on input "服務名稱/代號" at bounding box center [114, 115] width 58 height 10
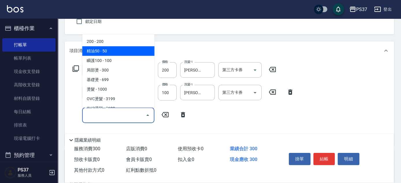
click at [122, 51] on span "精油50 - 50" at bounding box center [118, 51] width 72 height 10
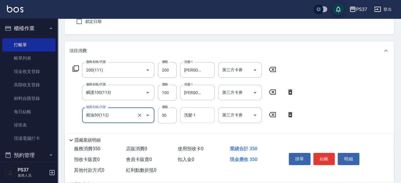
click at [190, 118] on input "洗髮-1" at bounding box center [197, 115] width 29 height 10
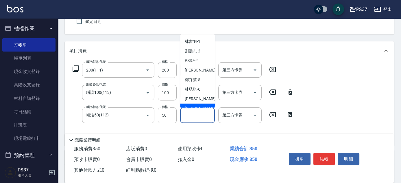
click at [198, 104] on div "[PERSON_NAME]-8" at bounding box center [197, 108] width 35 height 10
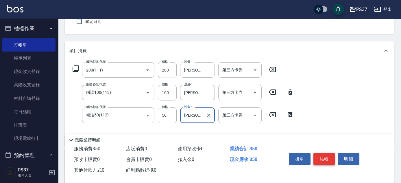
click at [325, 158] on button "結帳" at bounding box center [324, 159] width 22 height 12
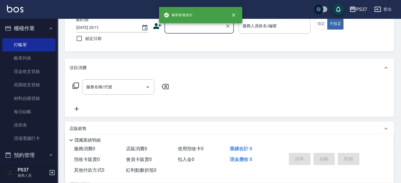
scroll to position [26, 0]
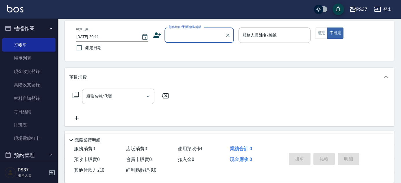
click at [194, 41] on div "顧客姓名/手機號碼/編號" at bounding box center [198, 34] width 69 height 15
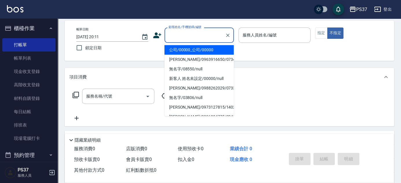
click at [194, 49] on li "公司/00000_公司/00000" at bounding box center [198, 50] width 69 height 10
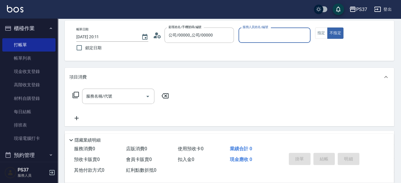
click at [263, 35] on input "服務人員姓名/編號" at bounding box center [274, 35] width 67 height 10
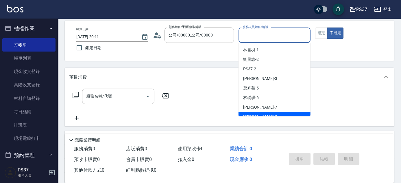
click at [270, 115] on div "[PERSON_NAME]-8" at bounding box center [274, 117] width 72 height 10
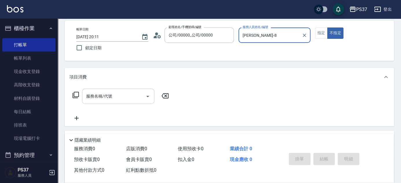
click at [122, 96] on input "服務名稱/代號" at bounding box center [114, 96] width 58 height 10
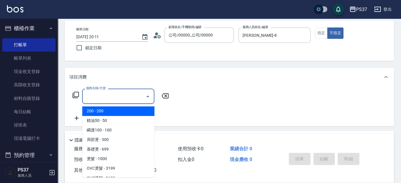
click at [112, 112] on span "200 - 200" at bounding box center [118, 111] width 72 height 10
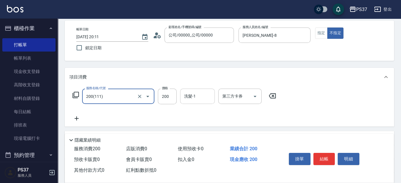
click at [197, 96] on input "洗髮-1" at bounding box center [197, 96] width 29 height 10
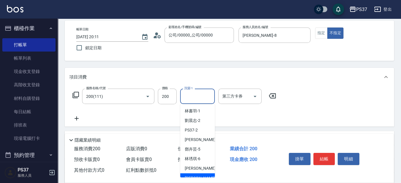
click at [198, 173] on div "[PERSON_NAME]-8" at bounding box center [197, 178] width 35 height 10
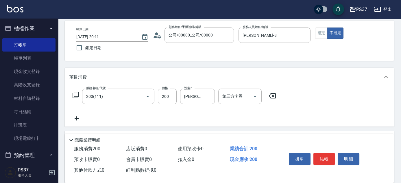
click at [71, 116] on icon at bounding box center [76, 118] width 14 height 7
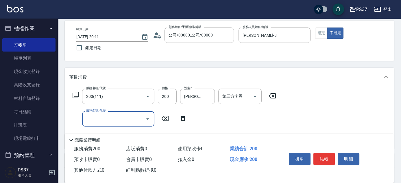
click at [92, 118] on input "服務名稱/代號" at bounding box center [114, 119] width 58 height 10
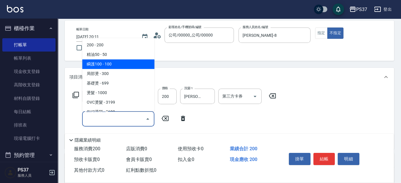
click at [120, 62] on span "瞬護100 - 100" at bounding box center [118, 64] width 72 height 10
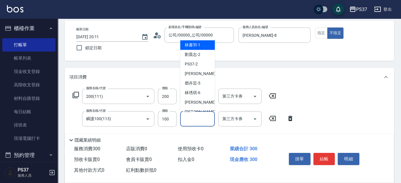
click at [199, 122] on input "洗髮-1" at bounding box center [197, 119] width 29 height 10
click at [198, 109] on span "[PERSON_NAME]-8" at bounding box center [202, 112] width 34 height 6
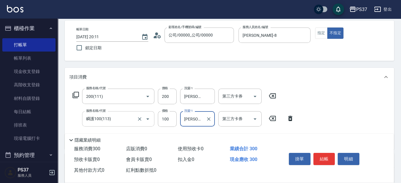
scroll to position [52, 0]
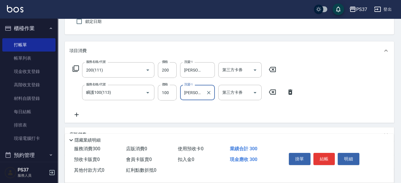
click at [75, 114] on icon at bounding box center [77, 114] width 4 height 4
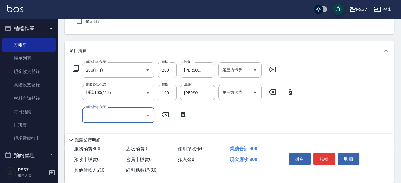
click at [93, 113] on input "服務名稱/代號" at bounding box center [114, 115] width 58 height 10
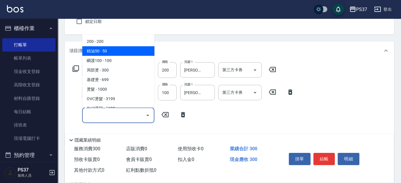
click at [114, 52] on span "精油50 - 50" at bounding box center [118, 51] width 72 height 10
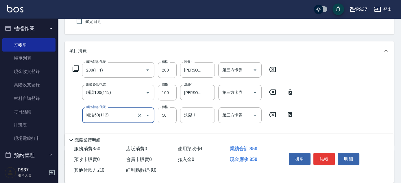
click at [188, 116] on input "洗髮-1" at bounding box center [197, 115] width 29 height 10
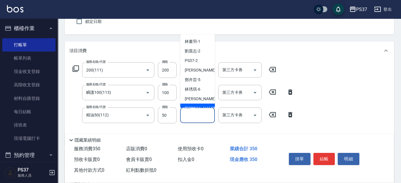
click at [194, 103] on div "[PERSON_NAME]-8" at bounding box center [197, 108] width 35 height 10
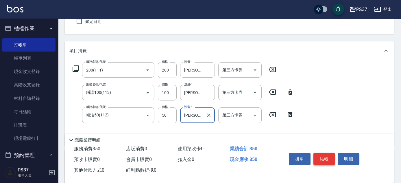
click at [321, 158] on button "結帳" at bounding box center [324, 159] width 22 height 12
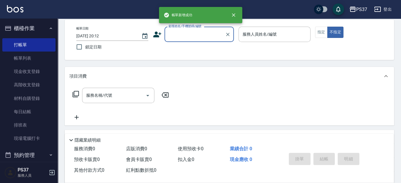
scroll to position [0, 0]
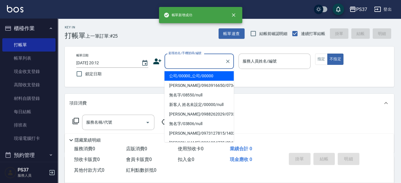
click at [192, 62] on input "顧客姓名/手機號碼/編號" at bounding box center [194, 61] width 55 height 10
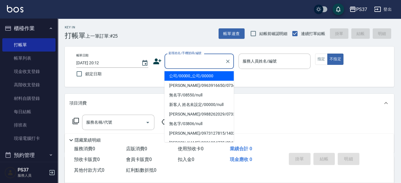
click at [192, 72] on li "公司/00000_公司/00000" at bounding box center [198, 76] width 69 height 10
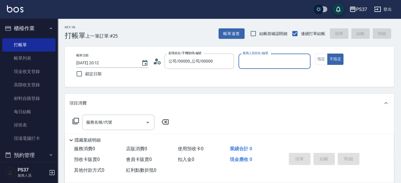
click at [258, 59] on input "服務人員姓名/編號" at bounding box center [274, 61] width 67 height 10
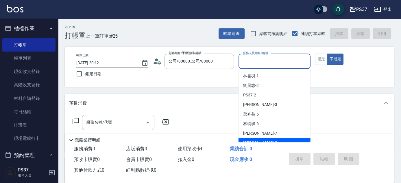
click at [269, 139] on div "[PERSON_NAME]-8" at bounding box center [274, 143] width 72 height 10
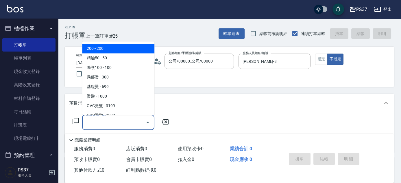
click at [120, 122] on input "服務名稱/代號" at bounding box center [114, 122] width 58 height 10
click at [106, 50] on span "200 - 200" at bounding box center [118, 49] width 72 height 10
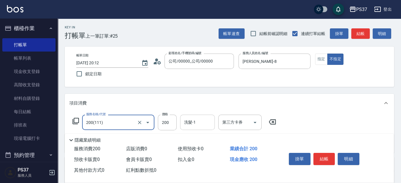
click at [190, 120] on input "洗髮-1" at bounding box center [197, 122] width 29 height 10
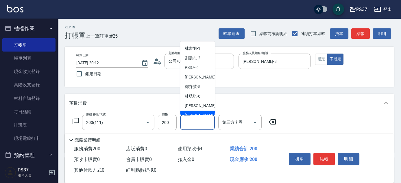
click at [194, 112] on span "[PERSON_NAME]-8" at bounding box center [202, 115] width 34 height 6
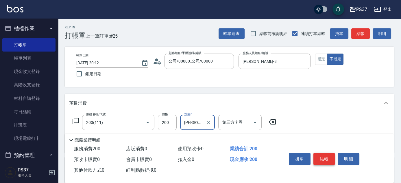
click at [326, 157] on button "結帳" at bounding box center [324, 159] width 22 height 12
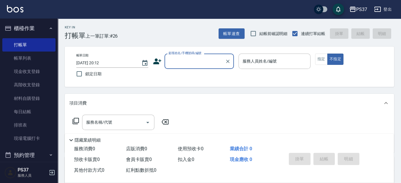
click at [186, 63] on input "顧客姓名/手機號碼/編號" at bounding box center [194, 61] width 55 height 10
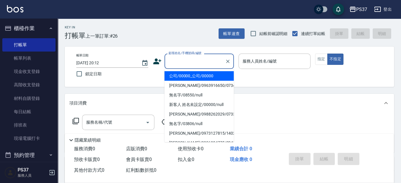
click at [191, 78] on li "公司/00000_公司/00000" at bounding box center [198, 76] width 69 height 10
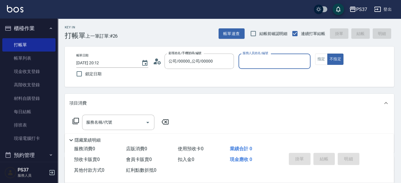
click at [251, 65] on input "服務人員姓名/編號" at bounding box center [274, 61] width 67 height 10
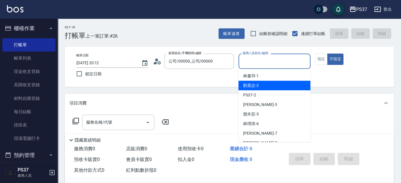
click at [256, 81] on div "[PERSON_NAME]-2" at bounding box center [274, 86] width 72 height 10
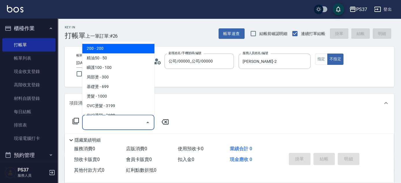
click at [120, 122] on input "服務名稱/代號" at bounding box center [114, 122] width 58 height 10
click at [110, 49] on span "200 - 200" at bounding box center [118, 49] width 72 height 10
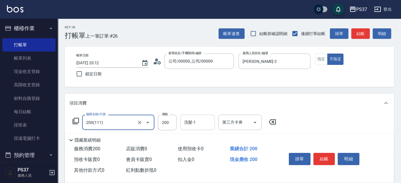
click at [204, 127] on input "洗髮-1" at bounding box center [197, 122] width 29 height 10
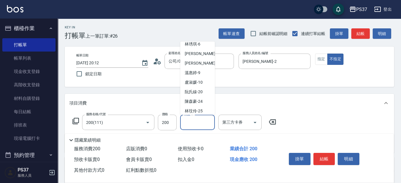
scroll to position [79, 0]
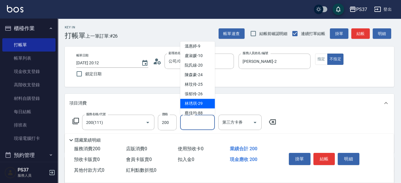
click at [194, 99] on div "[PERSON_NAME]-29" at bounding box center [197, 104] width 35 height 10
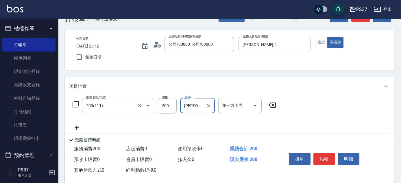
scroll to position [26, 0]
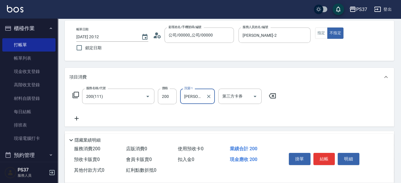
click at [79, 117] on icon at bounding box center [76, 118] width 14 height 7
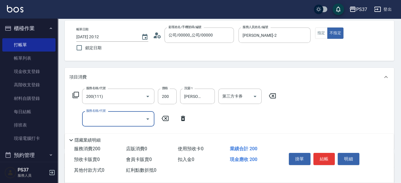
click at [90, 116] on input "服務名稱/代號" at bounding box center [114, 119] width 58 height 10
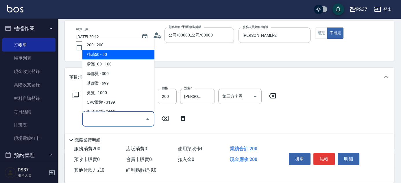
click at [118, 56] on span "精油50 - 50" at bounding box center [118, 55] width 72 height 10
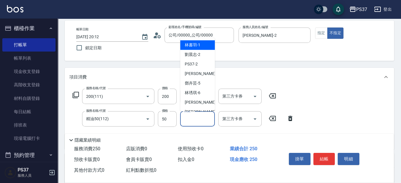
click at [188, 119] on input "洗髮-1" at bounding box center [197, 119] width 29 height 10
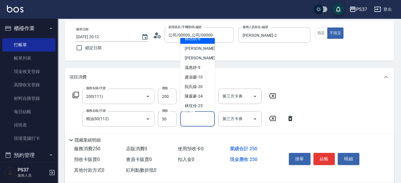
scroll to position [93, 0]
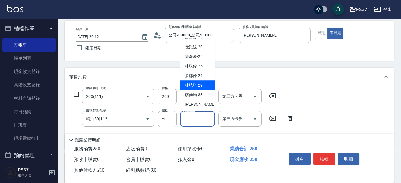
click at [197, 87] on span "[PERSON_NAME]-29" at bounding box center [194, 85] width 18 height 6
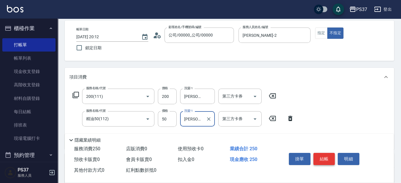
click at [321, 158] on button "結帳" at bounding box center [324, 159] width 22 height 12
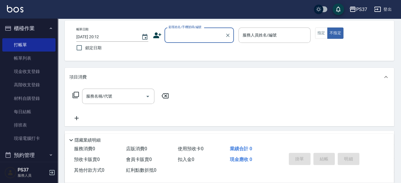
click at [196, 40] on div "顧客姓名/手機號碼/編號" at bounding box center [198, 34] width 69 height 15
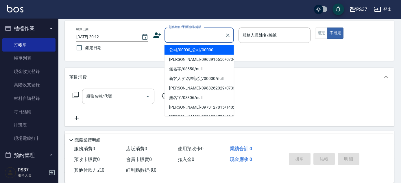
click at [200, 48] on li "公司/00000_公司/00000" at bounding box center [198, 50] width 69 height 10
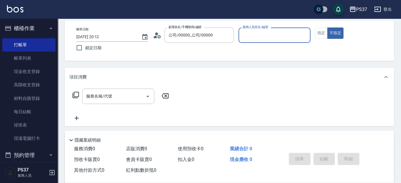
click at [246, 38] on input "服務人員姓名/編號" at bounding box center [274, 35] width 67 height 10
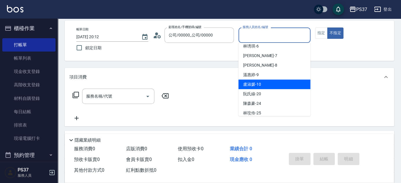
scroll to position [52, 0]
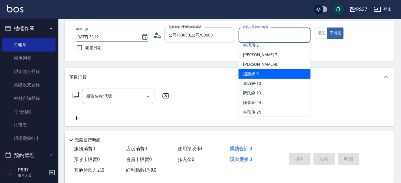
click at [269, 73] on div "[PERSON_NAME]-9" at bounding box center [274, 74] width 72 height 10
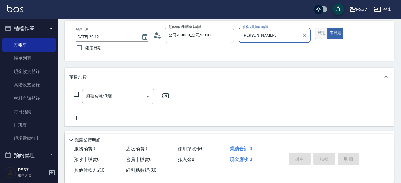
click at [319, 33] on button "指定" at bounding box center [321, 32] width 12 height 11
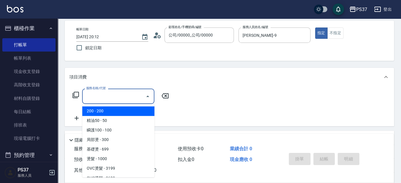
click at [122, 99] on input "服務名稱/代號" at bounding box center [114, 96] width 58 height 10
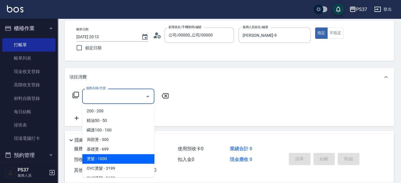
click at [121, 159] on span "燙髮 - 1000" at bounding box center [118, 159] width 72 height 10
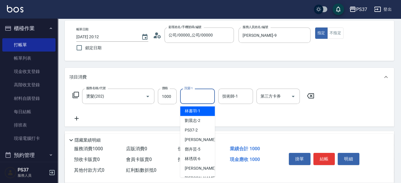
click at [198, 98] on input "洗髮-1" at bounding box center [197, 96] width 29 height 10
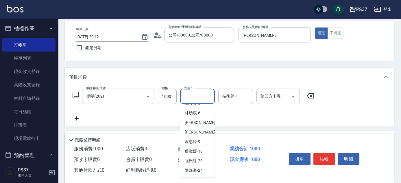
scroll to position [79, 0]
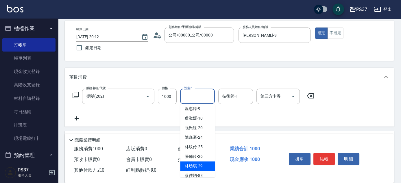
click at [197, 164] on span "[PERSON_NAME]-29" at bounding box center [194, 166] width 18 height 6
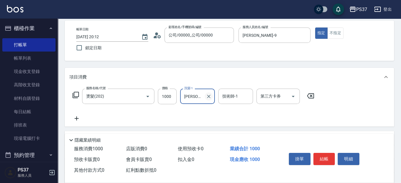
click at [206, 95] on icon "Clear" at bounding box center [209, 96] width 6 height 6
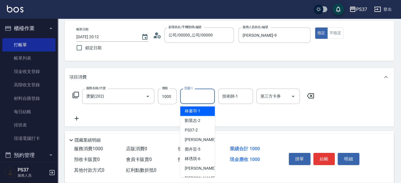
click at [203, 95] on input "洗髮-1" at bounding box center [197, 96] width 29 height 10
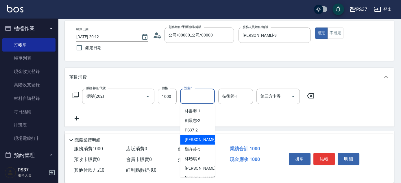
scroll to position [52, 0]
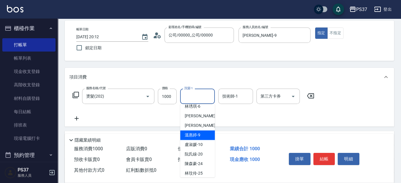
click at [197, 136] on span "[PERSON_NAME]-9" at bounding box center [193, 135] width 16 height 6
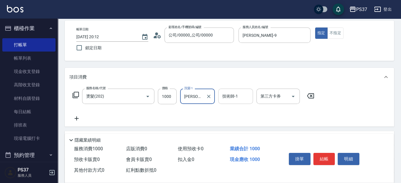
click at [232, 101] on input "技術師-1" at bounding box center [235, 96] width 29 height 10
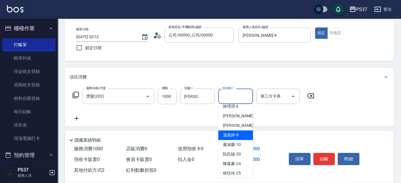
click at [236, 133] on span "[PERSON_NAME]-9" at bounding box center [231, 135] width 16 height 6
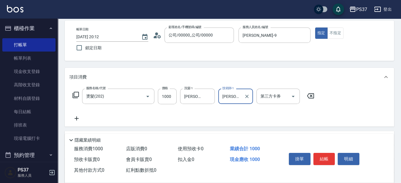
click at [77, 121] on icon at bounding box center [76, 118] width 14 height 7
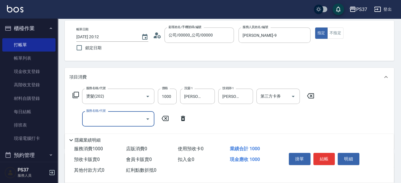
click at [86, 120] on input "服務名稱/代號" at bounding box center [114, 119] width 58 height 10
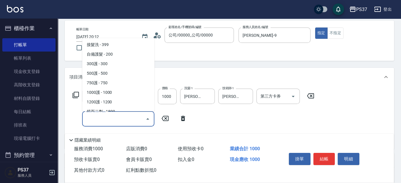
scroll to position [263, 0]
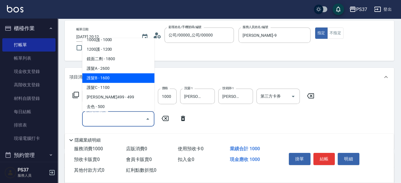
click at [118, 79] on span "護髮B - 1600" at bounding box center [118, 78] width 72 height 10
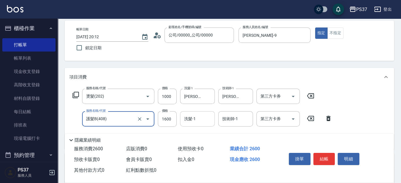
click at [192, 119] on input "洗髮-1" at bounding box center [197, 119] width 29 height 10
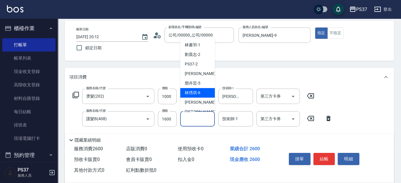
scroll to position [79, 0]
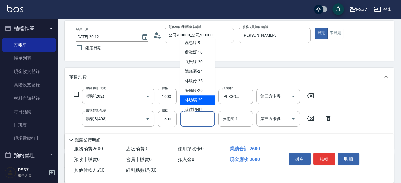
click at [194, 103] on div "[PERSON_NAME]-29" at bounding box center [197, 100] width 35 height 10
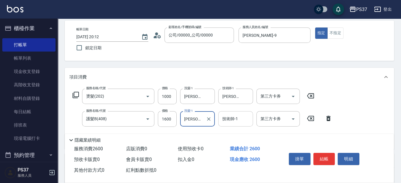
click at [233, 120] on input "技術師-1" at bounding box center [235, 119] width 29 height 10
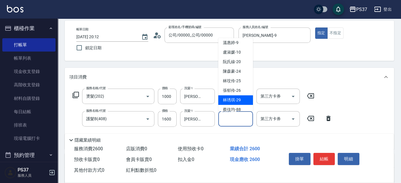
click at [235, 99] on span "[PERSON_NAME]-29" at bounding box center [232, 100] width 18 height 6
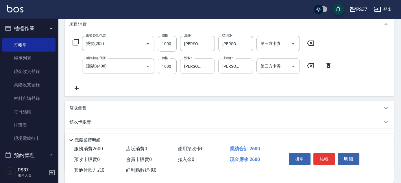
click at [77, 86] on icon at bounding box center [77, 88] width 4 height 4
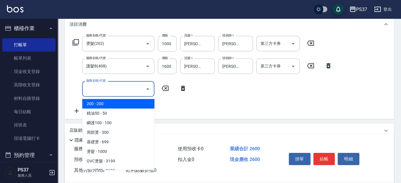
click at [92, 86] on input "服務名稱/代號" at bounding box center [114, 88] width 58 height 10
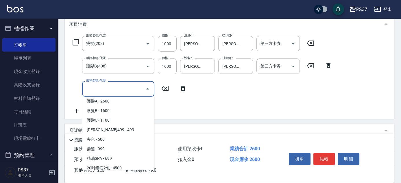
scroll to position [289, 0]
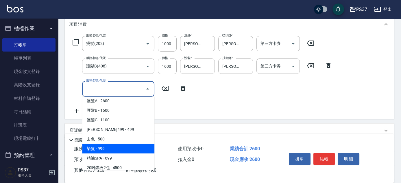
click at [115, 147] on span "染髮 - 999" at bounding box center [118, 149] width 72 height 10
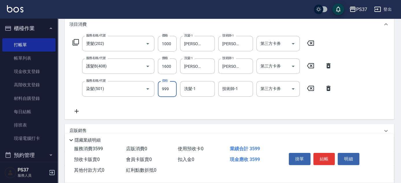
click at [161, 88] on input "999" at bounding box center [167, 89] width 19 height 16
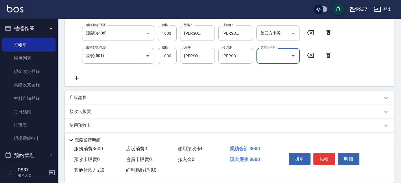
scroll to position [144, 0]
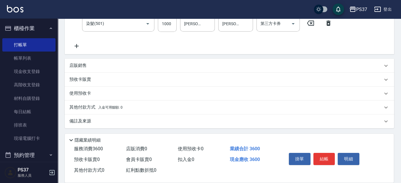
click at [91, 62] on div "店販銷售" at bounding box center [225, 65] width 313 height 6
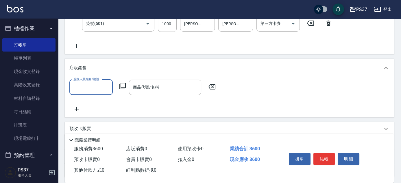
scroll to position [0, 0]
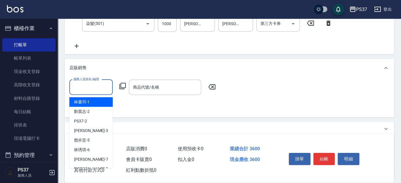
click at [88, 83] on input "服務人員姓名/編號" at bounding box center [91, 87] width 38 height 10
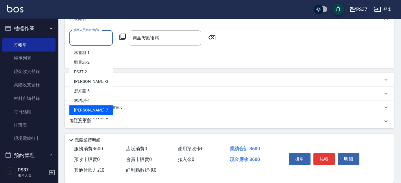
scroll to position [26, 0]
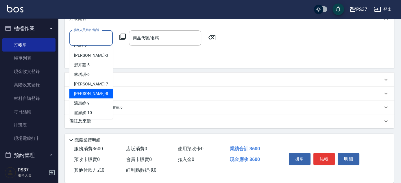
click at [95, 98] on div "[PERSON_NAME]-9" at bounding box center [90, 103] width 43 height 10
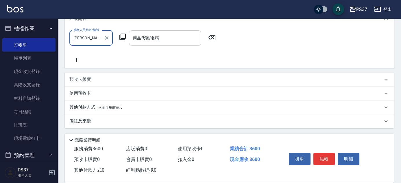
click at [148, 36] on div "商品代號/名稱 商品代號/名稱" at bounding box center [165, 37] width 72 height 15
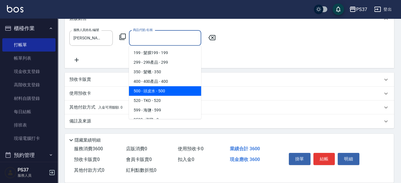
click at [166, 90] on span "500 - 頭皮水 - 500" at bounding box center [165, 91] width 72 height 10
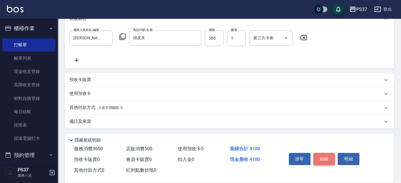
click at [327, 159] on button "結帳" at bounding box center [324, 159] width 22 height 12
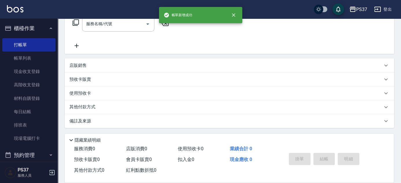
scroll to position [0, 0]
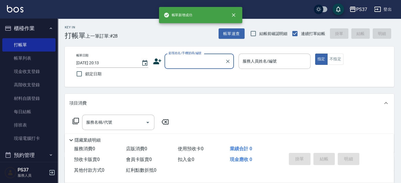
click at [191, 65] on input "顧客姓名/手機號碼/編號" at bounding box center [194, 61] width 55 height 10
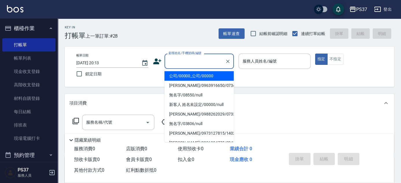
click at [191, 72] on li "公司/00000_公司/00000" at bounding box center [198, 76] width 69 height 10
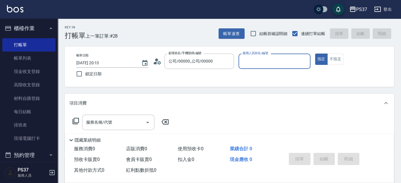
click at [248, 63] on input "服務人員姓名/編號" at bounding box center [274, 61] width 67 height 10
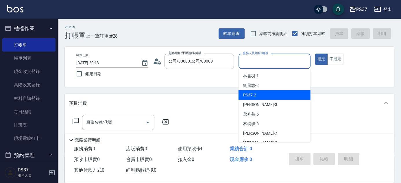
scroll to position [26, 0]
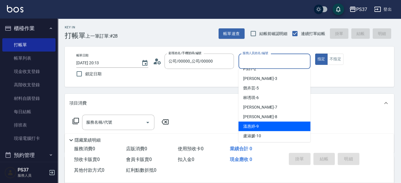
click at [264, 123] on div "[PERSON_NAME]-9" at bounding box center [274, 126] width 72 height 10
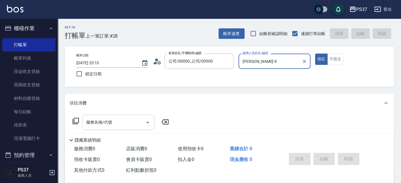
click at [118, 121] on input "服務名稱/代號" at bounding box center [114, 122] width 58 height 10
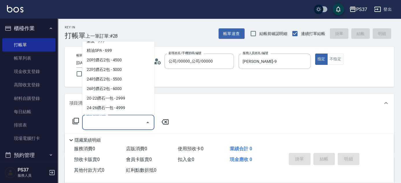
scroll to position [315, 0]
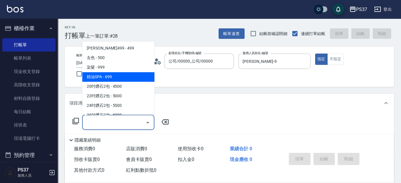
click at [118, 76] on span "精油SPA - 699" at bounding box center [118, 77] width 72 height 10
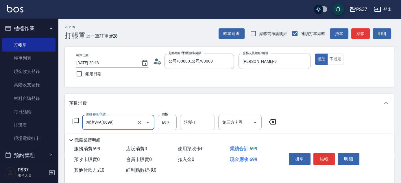
click at [199, 120] on input "洗髮-1" at bounding box center [197, 122] width 29 height 10
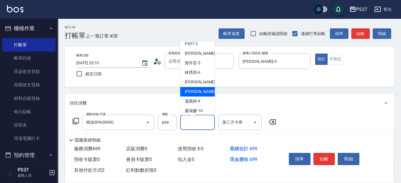
scroll to position [52, 0]
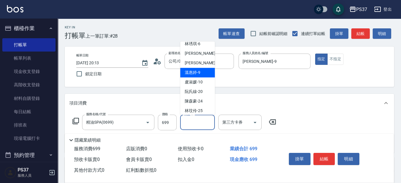
click at [196, 74] on span "[PERSON_NAME]-9" at bounding box center [193, 73] width 16 height 6
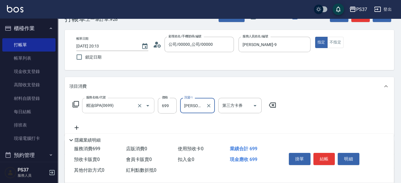
scroll to position [26, 0]
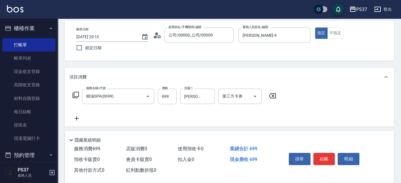
click at [80, 115] on icon at bounding box center [76, 118] width 14 height 7
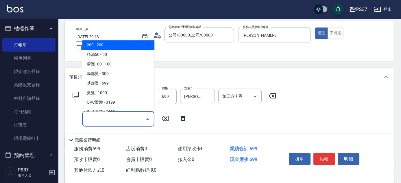
click at [88, 115] on input "服務名稱/代號" at bounding box center [114, 119] width 58 height 10
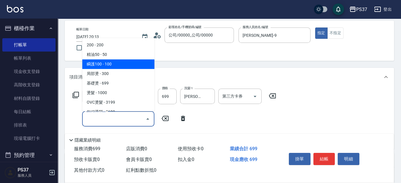
click at [114, 65] on span "瞬護100 - 100" at bounding box center [118, 64] width 72 height 10
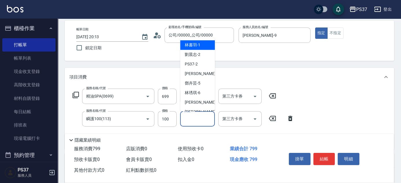
click at [196, 119] on input "洗髮-1" at bounding box center [197, 119] width 29 height 10
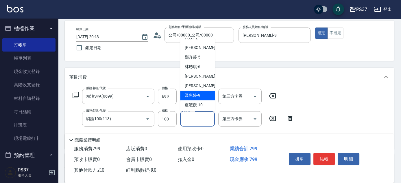
click at [197, 95] on span "[PERSON_NAME]-9" at bounding box center [193, 95] width 16 height 6
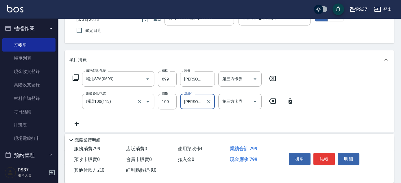
scroll to position [52, 0]
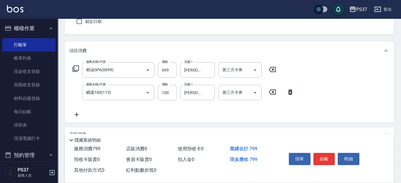
click at [74, 114] on icon at bounding box center [76, 114] width 14 height 7
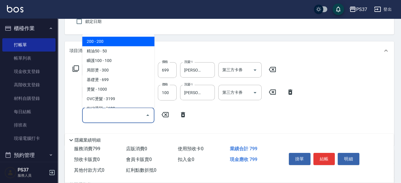
click at [99, 114] on input "服務名稱/代號" at bounding box center [114, 115] width 58 height 10
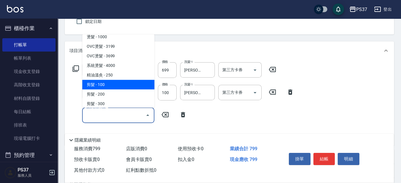
click at [120, 85] on span "剪髮 - 100" at bounding box center [118, 85] width 72 height 10
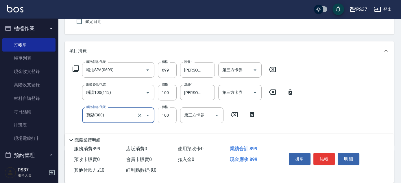
click at [163, 118] on input "100" at bounding box center [167, 115] width 19 height 16
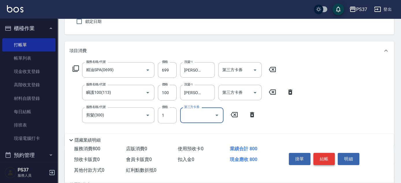
click at [325, 155] on button "結帳" at bounding box center [324, 159] width 22 height 12
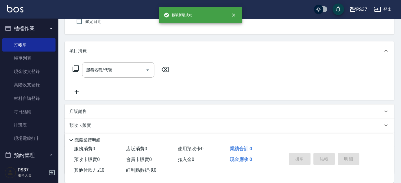
scroll to position [0, 0]
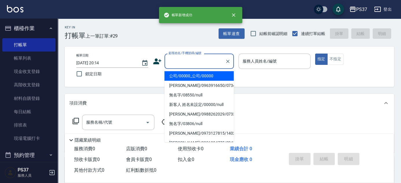
click at [190, 64] on input "顧客姓名/手機號碼/編號" at bounding box center [194, 61] width 55 height 10
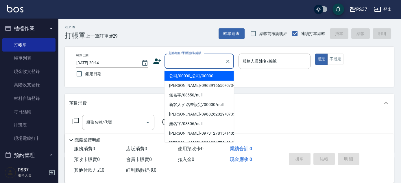
click at [192, 77] on li "公司/00000_公司/00000" at bounding box center [198, 76] width 69 height 10
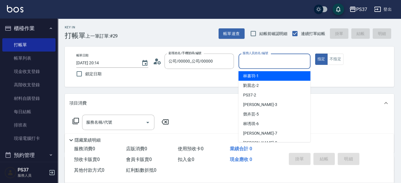
click at [251, 62] on input "服務人員姓名/編號" at bounding box center [274, 61] width 67 height 10
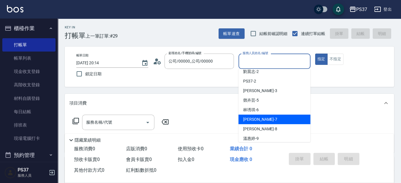
scroll to position [26, 0]
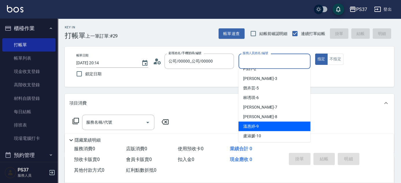
click at [263, 124] on div "[PERSON_NAME]-9" at bounding box center [274, 126] width 72 height 10
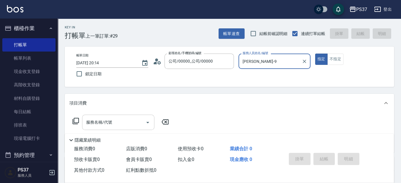
click at [108, 121] on input "服務名稱/代號" at bounding box center [114, 122] width 58 height 10
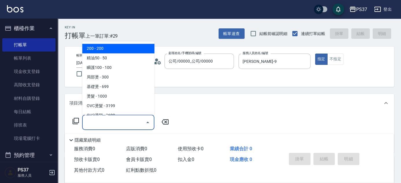
click at [114, 46] on span "200 - 200" at bounding box center [118, 49] width 72 height 10
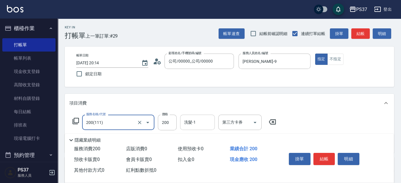
click at [196, 122] on input "洗髮-1" at bounding box center [197, 122] width 29 height 10
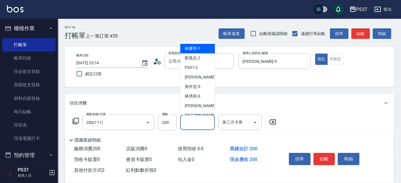
click at [201, 50] on div "[PERSON_NAME]-1" at bounding box center [197, 49] width 35 height 10
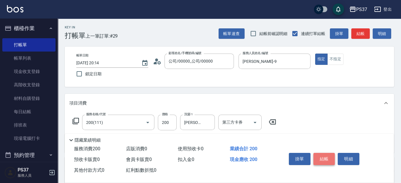
click at [323, 157] on button "結帳" at bounding box center [324, 159] width 22 height 12
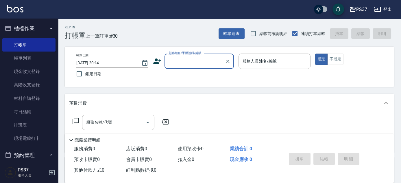
click at [187, 66] on input "顧客姓名/手機號碼/編號" at bounding box center [194, 61] width 55 height 10
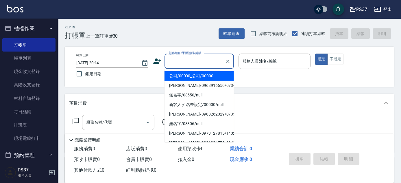
click at [194, 76] on li "公司/00000_公司/00000" at bounding box center [198, 76] width 69 height 10
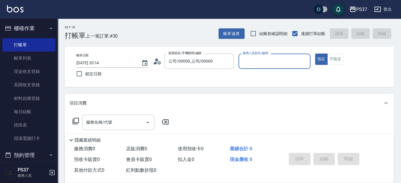
click at [256, 66] on input "服務人員姓名/編號" at bounding box center [274, 61] width 67 height 10
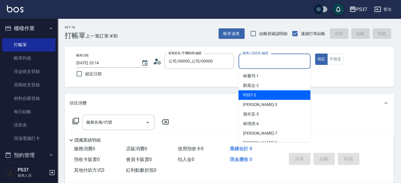
scroll to position [52, 0]
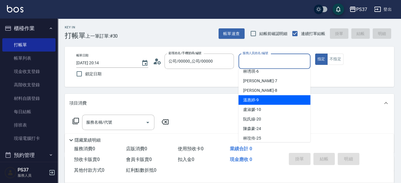
click at [263, 100] on div "[PERSON_NAME]-9" at bounding box center [274, 100] width 72 height 10
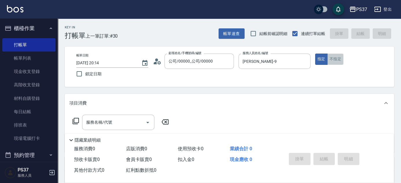
click at [331, 60] on button "不指定" at bounding box center [335, 58] width 16 height 11
click at [128, 124] on input "服務名稱/代號" at bounding box center [114, 122] width 58 height 10
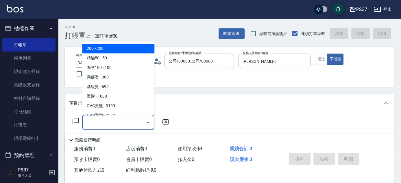
click at [119, 51] on span "200 - 200" at bounding box center [118, 49] width 72 height 10
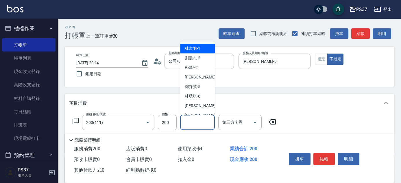
click at [203, 122] on input "洗髮-1" at bounding box center [197, 122] width 29 height 10
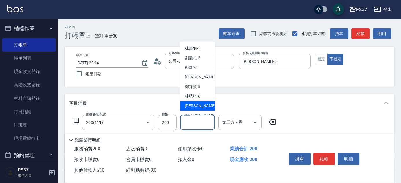
scroll to position [26, 0]
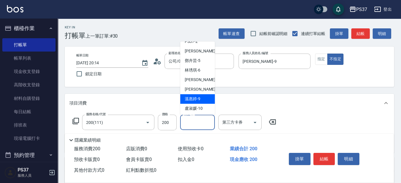
click at [202, 99] on div "[PERSON_NAME]-9" at bounding box center [197, 99] width 35 height 10
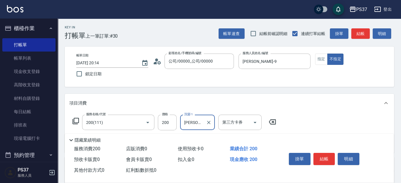
scroll to position [52, 0]
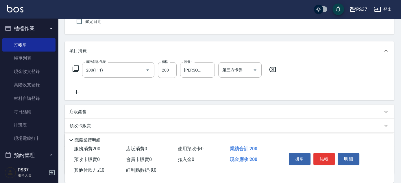
click at [68, 87] on div "服務名稱/代號 200(111) 服務名稱/代號 價格 200 價格 洗髮-1 [PERSON_NAME]-9 洗髮-1 第三方卡券 第三方卡券" at bounding box center [229, 80] width 329 height 40
click at [80, 90] on icon at bounding box center [76, 91] width 14 height 7
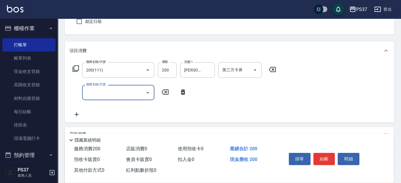
click at [99, 94] on input "服務名稱/代號" at bounding box center [114, 92] width 58 height 10
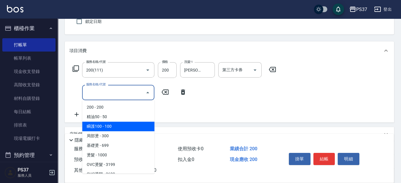
click at [125, 127] on span "瞬護100 - 100" at bounding box center [118, 126] width 72 height 10
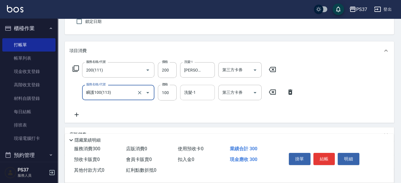
click at [196, 92] on input "洗髮-1" at bounding box center [197, 92] width 29 height 10
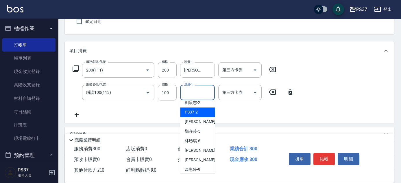
scroll to position [26, 0]
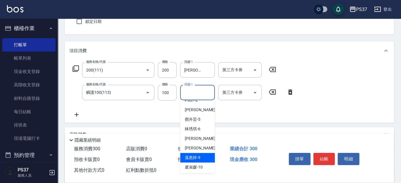
click at [194, 154] on span "[PERSON_NAME]-9" at bounding box center [193, 157] width 16 height 6
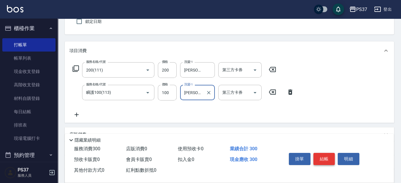
click at [320, 161] on button "結帳" at bounding box center [324, 159] width 22 height 12
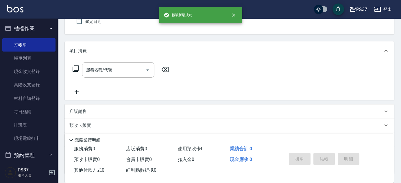
scroll to position [0, 0]
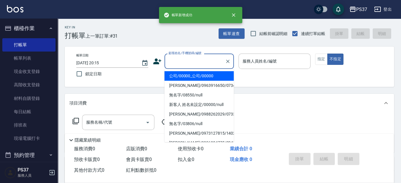
click at [192, 61] on input "顧客姓名/手機號碼/編號" at bounding box center [194, 61] width 55 height 10
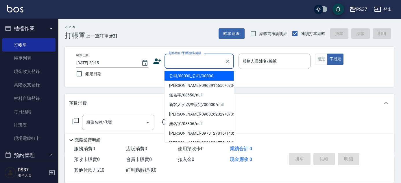
click at [197, 76] on li "公司/00000_公司/00000" at bounding box center [198, 76] width 69 height 10
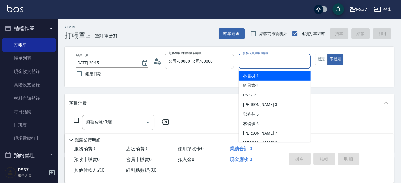
click at [244, 65] on input "服務人員姓名/編號" at bounding box center [274, 61] width 67 height 10
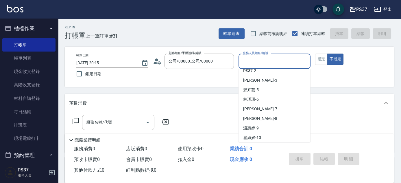
scroll to position [52, 0]
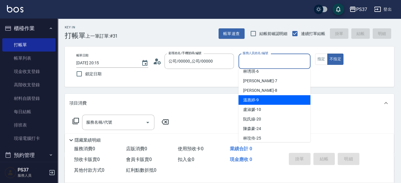
click at [266, 100] on div "[PERSON_NAME]-9" at bounding box center [274, 100] width 72 height 10
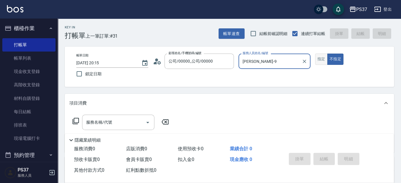
click at [321, 61] on button "指定" at bounding box center [321, 58] width 12 height 11
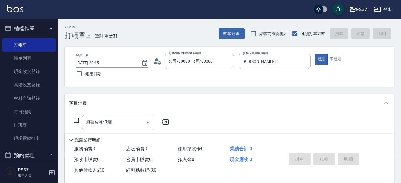
click at [127, 119] on input "服務名稱/代號" at bounding box center [114, 122] width 58 height 10
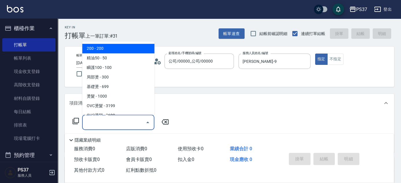
click at [116, 51] on span "200 - 200" at bounding box center [118, 49] width 72 height 10
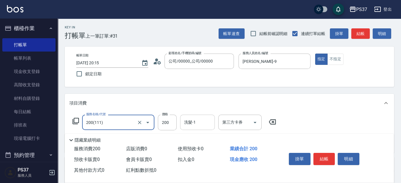
drag, startPoint x: 199, startPoint y: 127, endPoint x: 198, endPoint y: 120, distance: 6.4
click at [199, 124] on input "洗髮-1" at bounding box center [197, 122] width 29 height 10
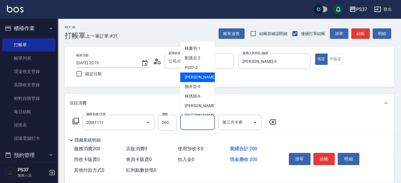
scroll to position [26, 0]
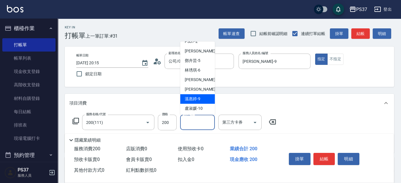
click at [198, 100] on span "[PERSON_NAME]-9" at bounding box center [193, 99] width 16 height 6
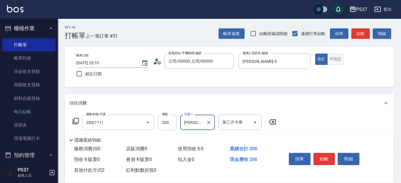
click at [332, 61] on button "不指定" at bounding box center [335, 58] width 16 height 11
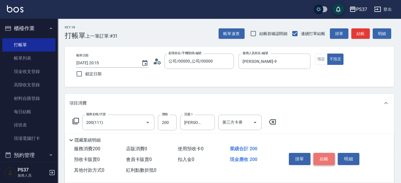
click at [327, 160] on button "結帳" at bounding box center [324, 159] width 22 height 12
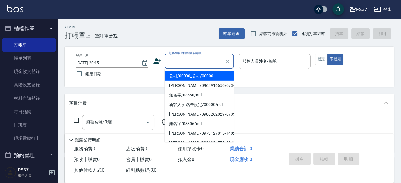
click at [192, 63] on input "顧客姓名/手機號碼/編號" at bounding box center [194, 61] width 55 height 10
click at [201, 76] on li "公司/00000_公司/00000" at bounding box center [198, 76] width 69 height 10
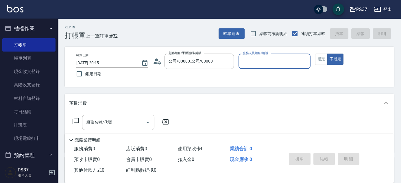
click at [245, 63] on input "服務人員姓名/編號" at bounding box center [274, 61] width 67 height 10
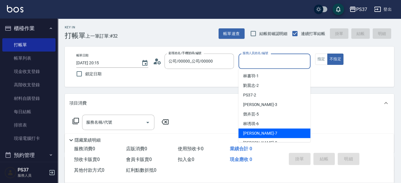
drag, startPoint x: 261, startPoint y: 132, endPoint x: 289, endPoint y: 114, distance: 33.4
click at [263, 132] on div "[PERSON_NAME] -7" at bounding box center [274, 133] width 72 height 10
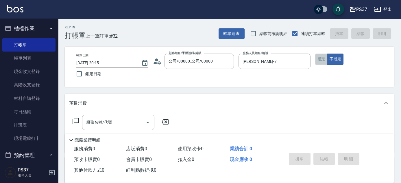
click at [319, 59] on button "指定" at bounding box center [321, 58] width 12 height 11
click at [119, 124] on input "服務名稱/代號" at bounding box center [114, 122] width 58 height 10
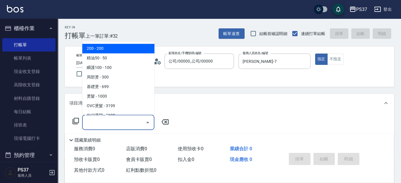
click at [121, 52] on span "200 - 200" at bounding box center [118, 49] width 72 height 10
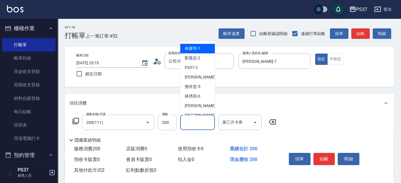
click at [194, 124] on input "洗髮-1" at bounding box center [197, 122] width 29 height 10
click at [193, 48] on span "[PERSON_NAME]-1" at bounding box center [193, 49] width 16 height 6
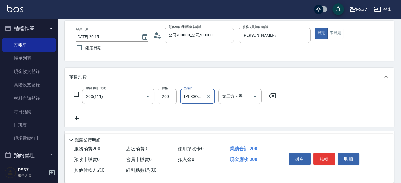
click at [78, 118] on icon at bounding box center [76, 118] width 14 height 7
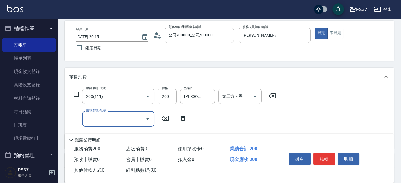
click at [99, 119] on input "服務名稱/代號" at bounding box center [114, 119] width 58 height 10
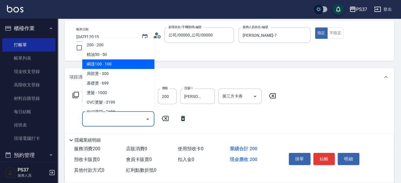
click at [118, 67] on span "瞬護100 - 100" at bounding box center [118, 64] width 72 height 10
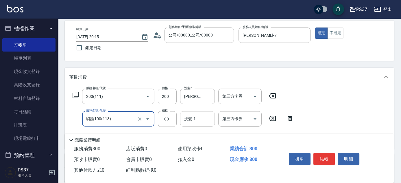
click at [194, 114] on div "洗髮-1 洗髮-1" at bounding box center [197, 118] width 35 height 15
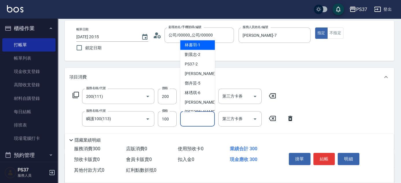
click at [194, 44] on span "[PERSON_NAME]-1" at bounding box center [193, 45] width 16 height 6
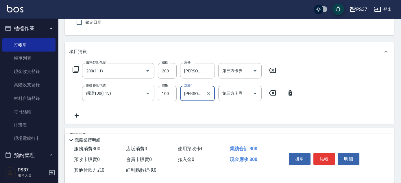
scroll to position [79, 0]
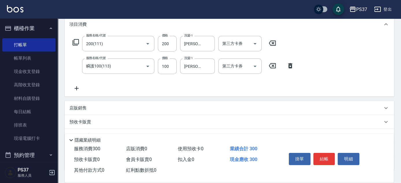
click at [75, 89] on icon at bounding box center [76, 88] width 14 height 7
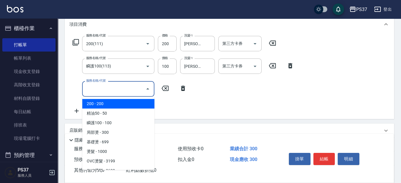
click at [94, 84] on input "服務名稱/代號" at bounding box center [114, 88] width 58 height 10
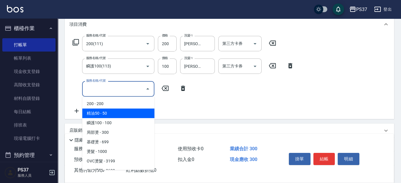
drag, startPoint x: 114, startPoint y: 111, endPoint x: 195, endPoint y: 106, distance: 81.4
click at [115, 111] on span "精油50 - 50" at bounding box center [118, 113] width 72 height 10
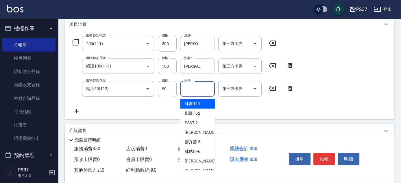
click at [199, 92] on input "洗髮-1" at bounding box center [197, 88] width 29 height 10
click at [198, 102] on span "[PERSON_NAME]-1" at bounding box center [193, 104] width 16 height 6
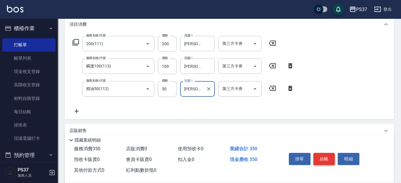
click at [319, 155] on button "結帳" at bounding box center [324, 159] width 22 height 12
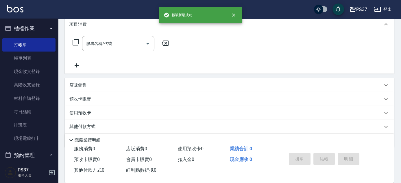
scroll to position [0, 0]
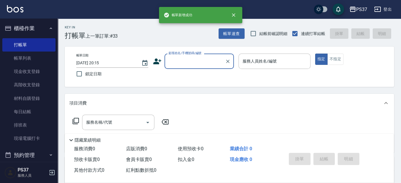
click at [181, 58] on input "顧客姓名/手機號碼/編號" at bounding box center [194, 61] width 55 height 10
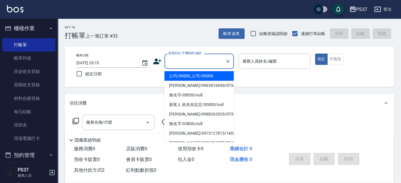
click at [191, 74] on li "公司/00000_公司/00000" at bounding box center [198, 76] width 69 height 10
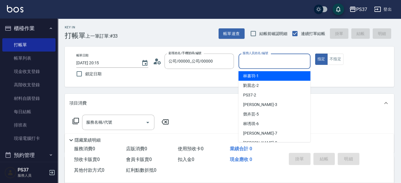
click at [278, 64] on input "服務人員姓名/編號" at bounding box center [274, 61] width 67 height 10
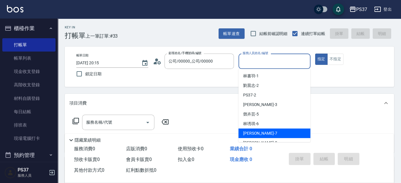
drag, startPoint x: 272, startPoint y: 131, endPoint x: 174, endPoint y: 128, distance: 98.2
click at [272, 131] on div "[PERSON_NAME] -7" at bounding box center [274, 133] width 72 height 10
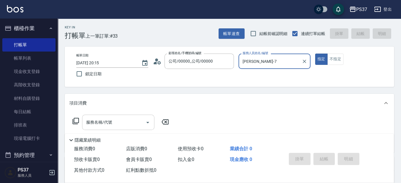
click at [125, 127] on input "服務名稱/代號" at bounding box center [114, 122] width 58 height 10
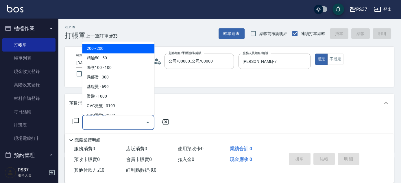
click at [108, 50] on span "200 - 200" at bounding box center [118, 49] width 72 height 10
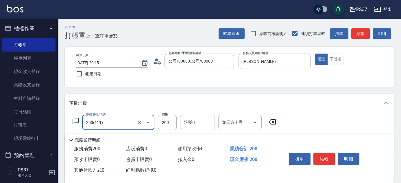
click at [194, 123] on div "洗髮-1 洗髮-1" at bounding box center [197, 121] width 35 height 15
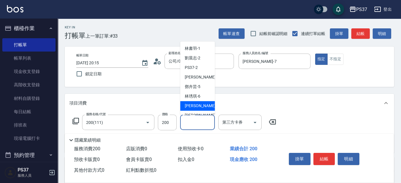
click at [199, 103] on span "[PERSON_NAME] -7" at bounding box center [202, 106] width 34 height 6
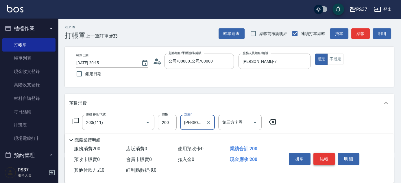
click at [320, 161] on button "結帳" at bounding box center [324, 159] width 22 height 12
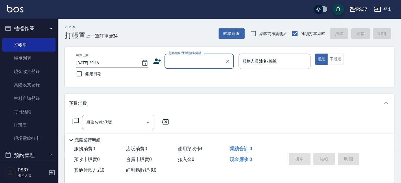
click at [192, 60] on input "顧客姓名/手機號碼/編號" at bounding box center [194, 61] width 55 height 10
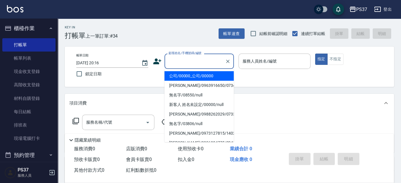
drag, startPoint x: 197, startPoint y: 75, endPoint x: 252, endPoint y: 70, distance: 54.6
click at [198, 75] on li "公司/00000_公司/00000" at bounding box center [198, 76] width 69 height 10
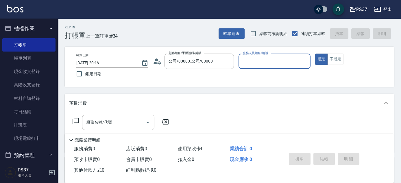
click at [263, 66] on div "服務人員姓名/編號" at bounding box center [274, 60] width 72 height 15
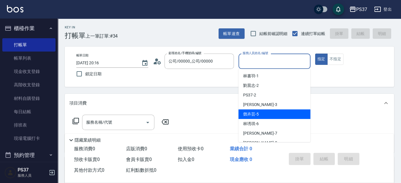
click at [275, 118] on div "[PERSON_NAME]-5" at bounding box center [274, 114] width 72 height 10
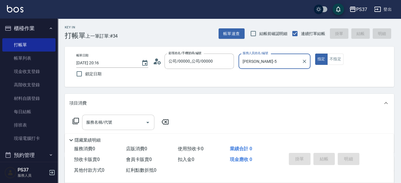
click at [120, 124] on input "服務名稱/代號" at bounding box center [114, 122] width 58 height 10
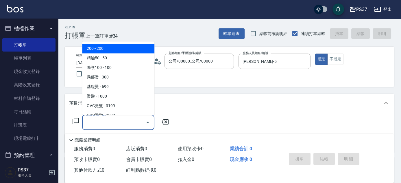
click at [110, 47] on span "200 - 200" at bounding box center [118, 49] width 72 height 10
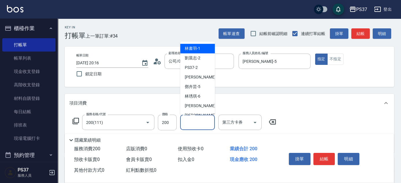
click at [196, 124] on input "洗髮-1" at bounding box center [197, 122] width 29 height 10
click at [202, 46] on div "[PERSON_NAME]-1" at bounding box center [197, 49] width 35 height 10
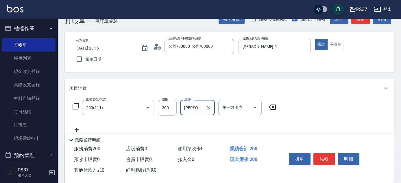
scroll to position [52, 0]
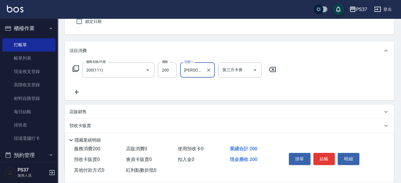
click at [78, 89] on icon at bounding box center [76, 91] width 14 height 7
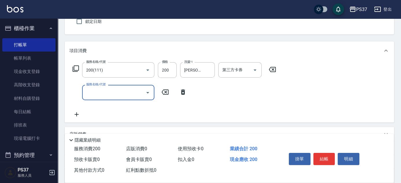
click at [94, 91] on input "服務名稱/代號" at bounding box center [114, 92] width 58 height 10
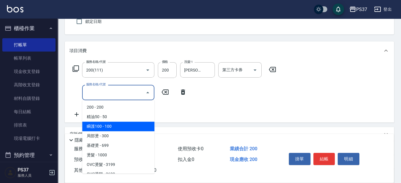
click at [123, 127] on span "瞬護100 - 100" at bounding box center [118, 126] width 72 height 10
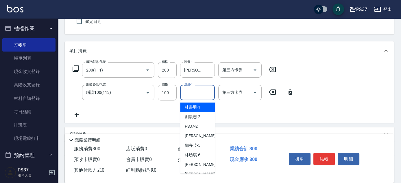
click at [193, 94] on input "洗髮-1" at bounding box center [197, 92] width 29 height 10
click at [197, 108] on span "[PERSON_NAME]-1" at bounding box center [193, 107] width 16 height 6
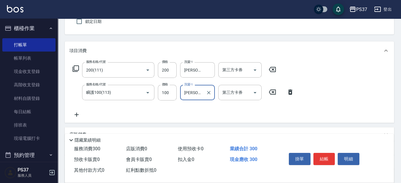
click at [77, 113] on icon at bounding box center [76, 114] width 14 height 7
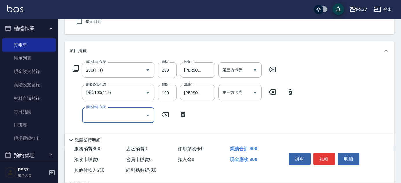
click at [99, 113] on input "服務名稱/代號" at bounding box center [114, 115] width 58 height 10
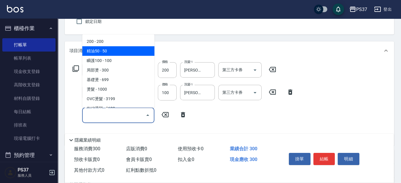
click at [117, 48] on span "精油50 - 50" at bounding box center [118, 51] width 72 height 10
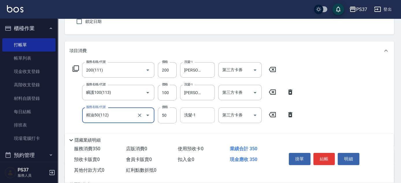
drag, startPoint x: 200, startPoint y: 115, endPoint x: 199, endPoint y: 109, distance: 6.4
click at [200, 115] on input "洗髮-1" at bounding box center [197, 115] width 29 height 10
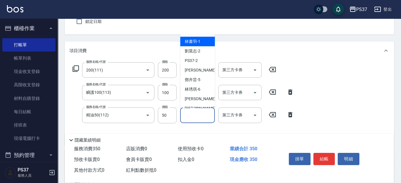
click at [196, 40] on span "[PERSON_NAME]-1" at bounding box center [193, 41] width 16 height 6
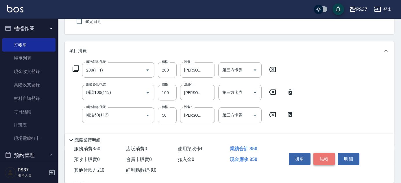
click at [325, 155] on button "結帳" at bounding box center [324, 159] width 22 height 12
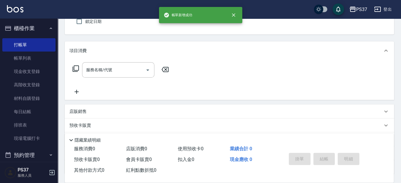
scroll to position [26, 0]
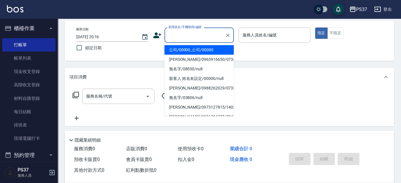
click at [198, 36] on input "顧客姓名/手機號碼/編號" at bounding box center [194, 35] width 55 height 10
click at [200, 49] on li "公司/00000_公司/00000" at bounding box center [198, 50] width 69 height 10
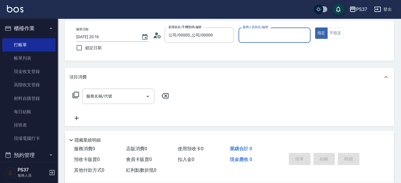
click at [246, 36] on input "服務人員姓名/編號" at bounding box center [274, 35] width 67 height 10
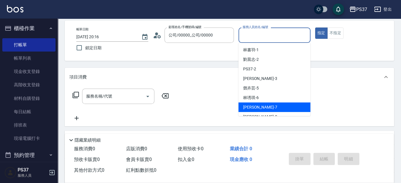
click at [266, 107] on div "[PERSON_NAME] -7" at bounding box center [274, 107] width 72 height 10
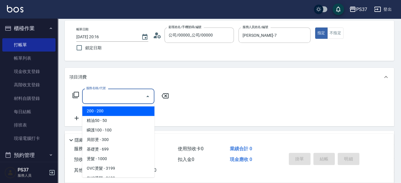
click at [116, 99] on input "服務名稱/代號" at bounding box center [114, 96] width 58 height 10
click at [122, 111] on span "200 - 200" at bounding box center [118, 111] width 72 height 10
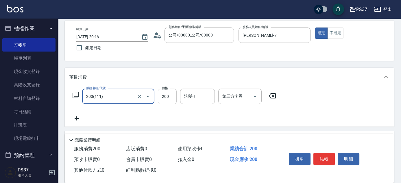
click at [171, 98] on input "200" at bounding box center [167, 96] width 19 height 16
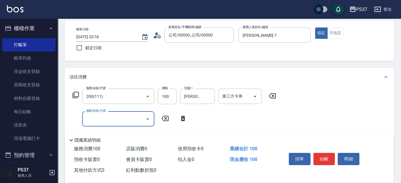
click at [129, 121] on input "服務名稱/代號" at bounding box center [114, 119] width 58 height 10
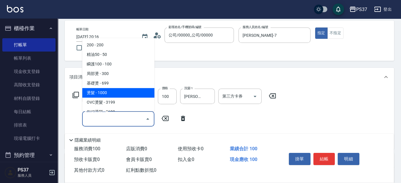
scroll to position [79, 0]
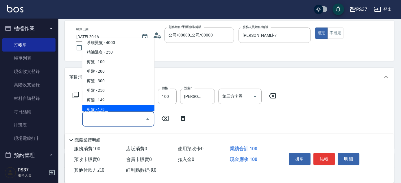
click at [125, 109] on span "剪髮 - 179" at bounding box center [118, 110] width 72 height 10
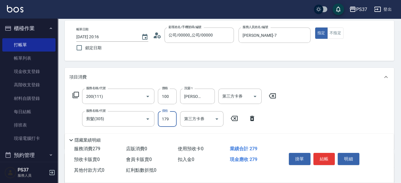
click at [167, 120] on input "179" at bounding box center [167, 119] width 19 height 16
click at [338, 35] on button "不指定" at bounding box center [335, 32] width 16 height 11
click at [318, 156] on button "結帳" at bounding box center [324, 159] width 22 height 12
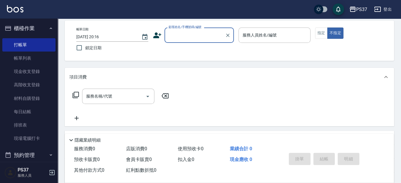
click at [176, 31] on input "顧客姓名/手機號碼/編號" at bounding box center [194, 35] width 55 height 10
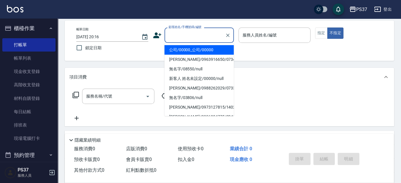
click at [192, 46] on li "公司/00000_公司/00000" at bounding box center [198, 50] width 69 height 10
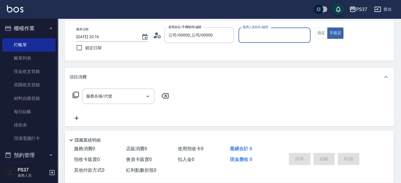
click at [262, 35] on input "服務人員姓名/編號" at bounding box center [274, 35] width 67 height 10
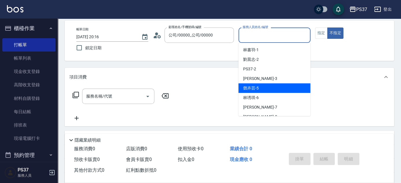
click at [267, 89] on div "[PERSON_NAME]-5" at bounding box center [274, 88] width 72 height 10
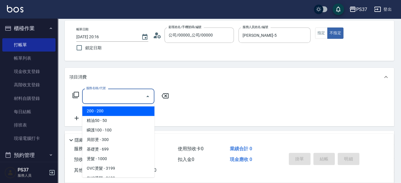
click at [127, 99] on input "服務名稱/代號" at bounding box center [114, 96] width 58 height 10
click at [120, 112] on span "200 - 200" at bounding box center [118, 111] width 72 height 10
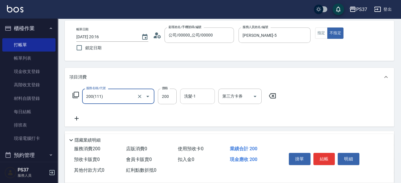
click at [192, 96] on input "洗髮-1" at bounding box center [197, 96] width 29 height 10
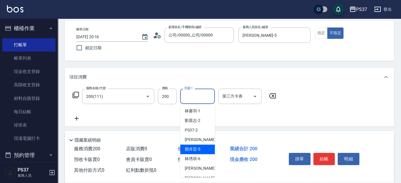
click at [200, 147] on div "[PERSON_NAME]-5" at bounding box center [197, 149] width 35 height 10
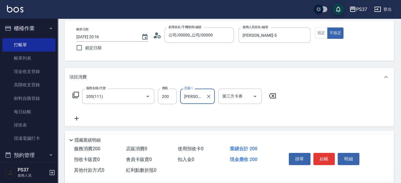
click at [77, 118] on icon at bounding box center [76, 118] width 14 height 7
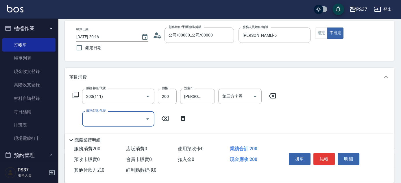
click at [105, 121] on input "服務名稱/代號" at bounding box center [114, 119] width 58 height 10
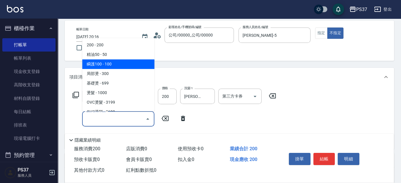
click at [116, 60] on span "瞬護100 - 100" at bounding box center [118, 64] width 72 height 10
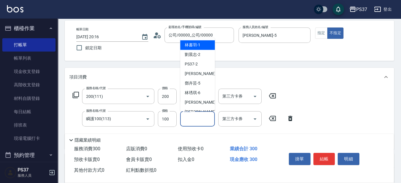
click at [195, 120] on input "洗髮-1" at bounding box center [197, 119] width 29 height 10
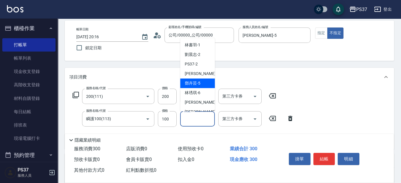
click at [196, 81] on span "[PERSON_NAME]-5" at bounding box center [193, 83] width 16 height 6
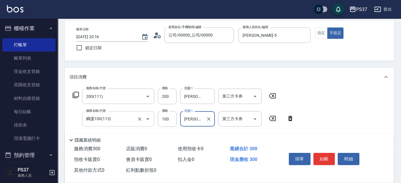
click at [114, 122] on input "瞬護100(113)" at bounding box center [110, 119] width 51 height 10
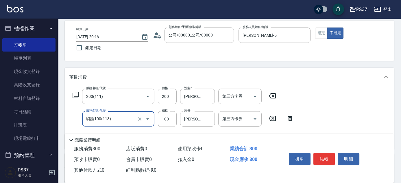
click at [112, 116] on input "瞬護100(113)" at bounding box center [110, 119] width 51 height 10
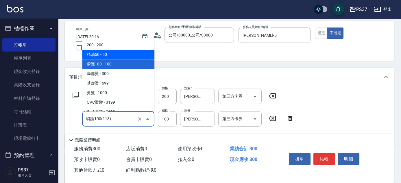
click at [109, 53] on span "精油50 - 50" at bounding box center [118, 55] width 72 height 10
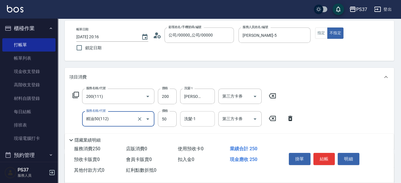
click at [196, 114] on input "洗髮-1" at bounding box center [197, 119] width 29 height 10
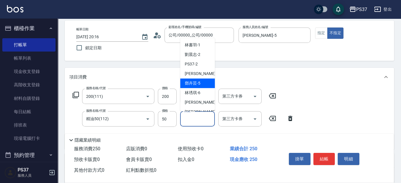
click at [196, 82] on span "[PERSON_NAME]-5" at bounding box center [193, 83] width 16 height 6
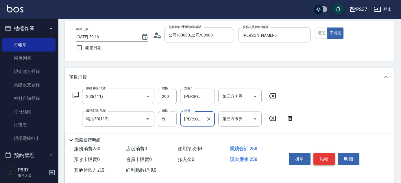
click at [319, 153] on button "結帳" at bounding box center [324, 159] width 22 height 12
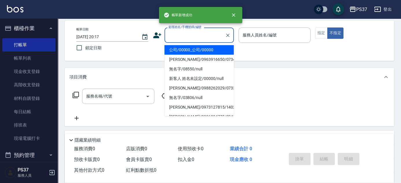
click at [194, 38] on input "顧客姓名/手機號碼/編號" at bounding box center [194, 35] width 55 height 10
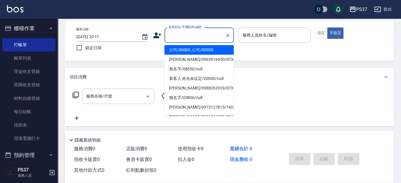
click at [197, 49] on li "公司/00000_公司/00000" at bounding box center [198, 50] width 69 height 10
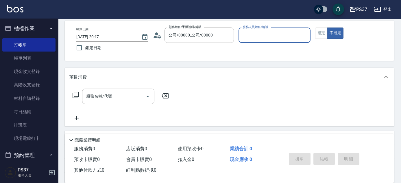
click at [264, 35] on input "服務人員姓名/編號" at bounding box center [274, 35] width 67 height 10
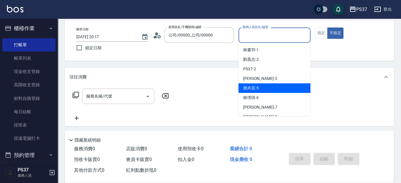
click at [270, 84] on div "[PERSON_NAME]-5" at bounding box center [274, 88] width 72 height 10
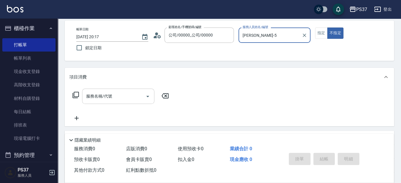
click at [117, 94] on input "服務名稱/代號" at bounding box center [114, 96] width 58 height 10
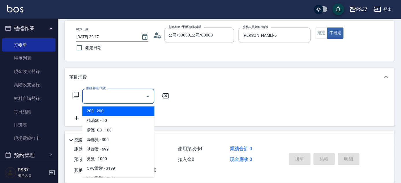
click at [110, 107] on span "200 - 200" at bounding box center [118, 111] width 72 height 10
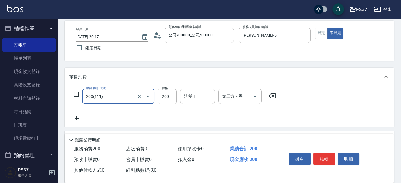
click at [199, 98] on input "洗髮-1" at bounding box center [197, 96] width 29 height 10
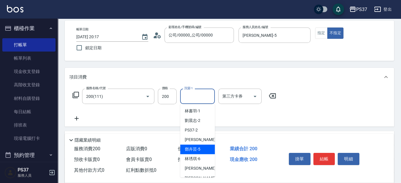
click at [196, 148] on span "[PERSON_NAME]-5" at bounding box center [193, 149] width 16 height 6
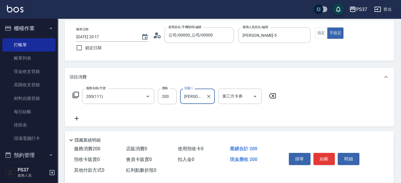
drag, startPoint x: 324, startPoint y: 155, endPoint x: 321, endPoint y: 153, distance: 3.9
click at [325, 155] on button "結帳" at bounding box center [324, 159] width 22 height 12
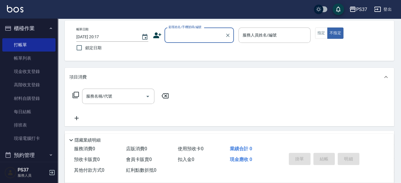
click at [180, 36] on input "顧客姓名/手機號碼/編號" at bounding box center [194, 35] width 55 height 10
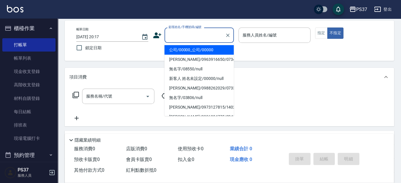
drag, startPoint x: 189, startPoint y: 44, endPoint x: 189, endPoint y: 47, distance: 3.3
click at [189, 45] on ul "公司/00000_公司/00000 [PERSON_NAME]/0963916650/07345 無名字/08550/null 新客人 姓名未設定/00000…" at bounding box center [198, 79] width 69 height 73
click at [197, 49] on li "公司/00000_公司/00000" at bounding box center [198, 50] width 69 height 10
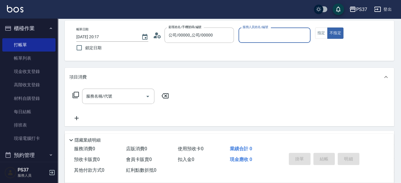
click at [262, 36] on input "服務人員姓名/編號" at bounding box center [274, 35] width 67 height 10
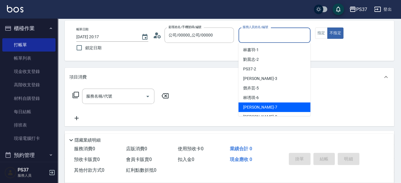
drag, startPoint x: 273, startPoint y: 105, endPoint x: 267, endPoint y: 105, distance: 6.1
click at [273, 106] on div "[PERSON_NAME] -7" at bounding box center [274, 107] width 72 height 10
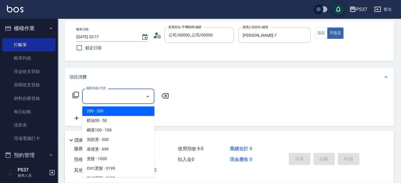
click at [112, 93] on input "服務名稱/代號" at bounding box center [114, 96] width 58 height 10
click at [109, 106] on span "200 - 200" at bounding box center [118, 111] width 72 height 10
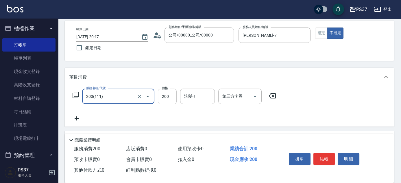
click at [169, 96] on input "200" at bounding box center [167, 96] width 19 height 16
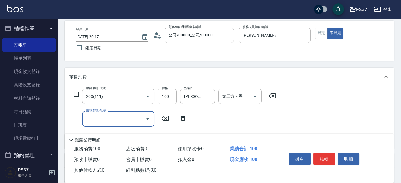
click at [129, 118] on input "服務名稱/代號" at bounding box center [114, 119] width 58 height 10
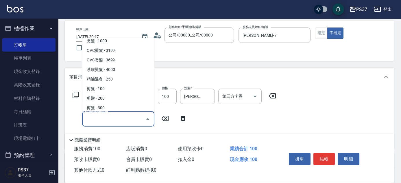
scroll to position [131, 0]
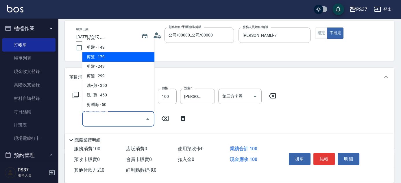
click at [120, 54] on span "剪髮 - 179" at bounding box center [118, 57] width 72 height 10
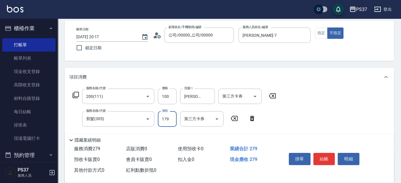
click at [162, 119] on input "179" at bounding box center [167, 119] width 19 height 16
click at [331, 159] on button "結帳" at bounding box center [324, 159] width 22 height 12
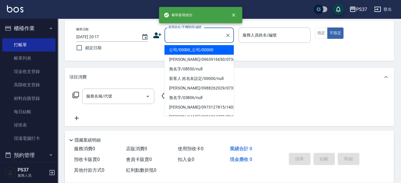
click at [218, 34] on input "顧客姓名/手機號碼/編號" at bounding box center [194, 35] width 55 height 10
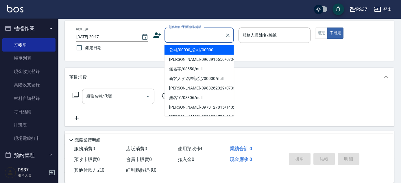
click at [211, 48] on li "公司/00000_公司/00000" at bounding box center [198, 50] width 69 height 10
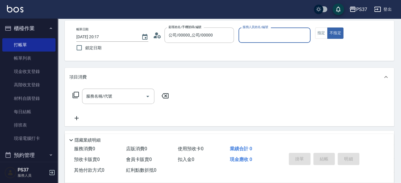
click at [254, 32] on input "服務人員姓名/編號" at bounding box center [274, 35] width 67 height 10
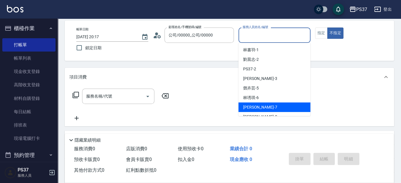
click at [268, 106] on div "[PERSON_NAME] -7" at bounding box center [274, 107] width 72 height 10
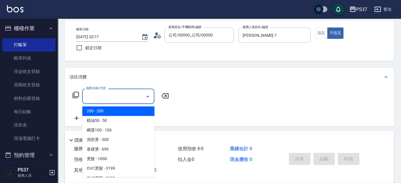
click at [122, 93] on input "服務名稱/代號" at bounding box center [114, 96] width 58 height 10
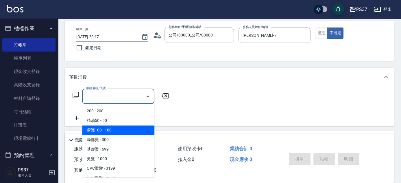
click at [113, 133] on span "瞬護100 - 100" at bounding box center [118, 130] width 72 height 10
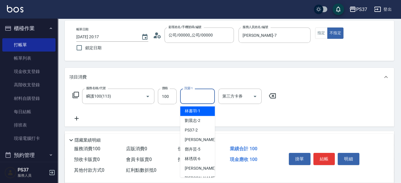
click at [202, 93] on input "洗髮-1" at bounding box center [197, 96] width 29 height 10
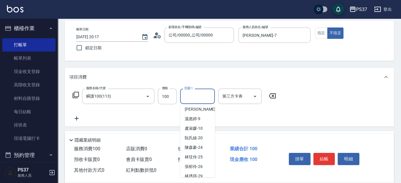
scroll to position [93, 0]
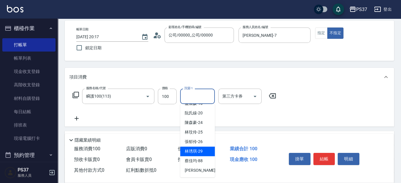
click at [201, 151] on span "[PERSON_NAME]-29" at bounding box center [194, 151] width 18 height 6
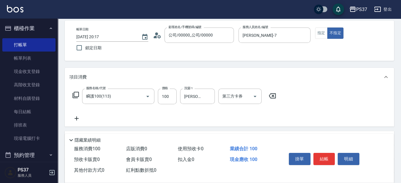
click at [74, 117] on icon at bounding box center [76, 118] width 14 height 7
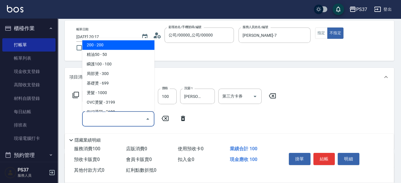
click at [95, 116] on input "服務名稱/代號" at bounding box center [114, 119] width 58 height 10
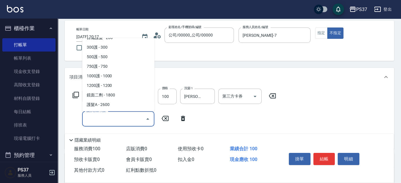
scroll to position [263, 0]
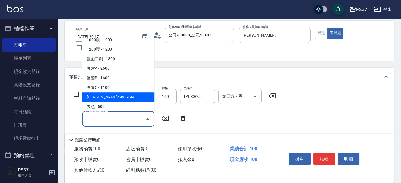
click at [118, 100] on span "[PERSON_NAME]499 - 499" at bounding box center [118, 97] width 72 height 10
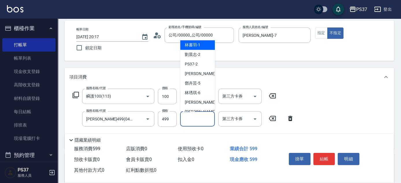
click at [191, 118] on input "洗髮-1" at bounding box center [197, 119] width 29 height 10
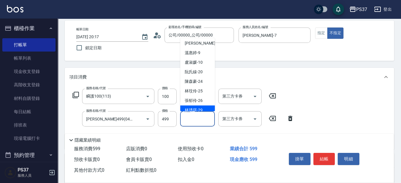
scroll to position [93, 0]
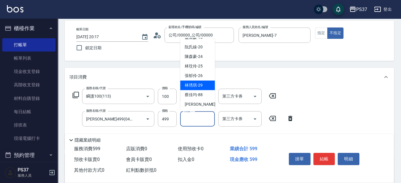
click at [193, 86] on span "[PERSON_NAME]-29" at bounding box center [194, 85] width 18 height 6
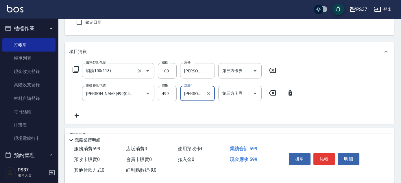
scroll to position [79, 0]
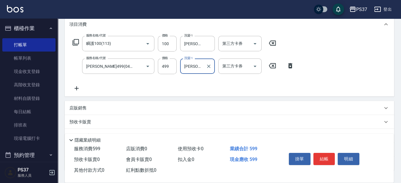
click at [76, 88] on icon at bounding box center [77, 88] width 4 height 4
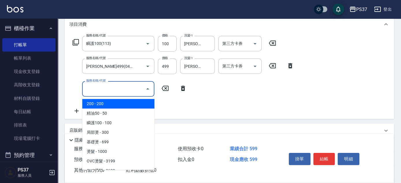
click at [95, 90] on input "服務名稱/代號" at bounding box center [114, 88] width 58 height 10
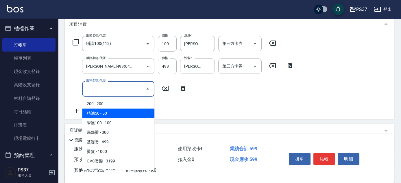
drag, startPoint x: 111, startPoint y: 112, endPoint x: 161, endPoint y: 102, distance: 50.9
click at [111, 112] on span "精油50 - 50" at bounding box center [118, 113] width 72 height 10
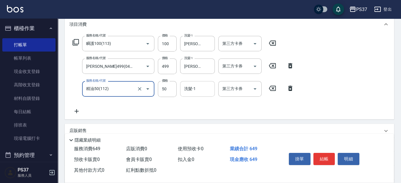
click at [200, 89] on input "洗髮-1" at bounding box center [197, 88] width 29 height 10
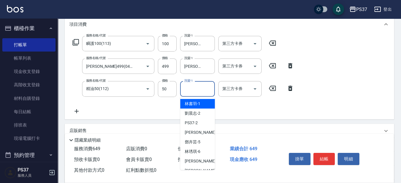
click at [197, 103] on span "[PERSON_NAME]-1" at bounding box center [193, 104] width 16 height 6
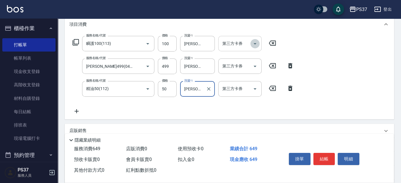
click at [254, 44] on icon "Open" at bounding box center [254, 43] width 3 height 1
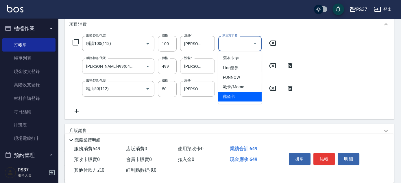
click at [242, 99] on span "儲值卡" at bounding box center [239, 97] width 43 height 10
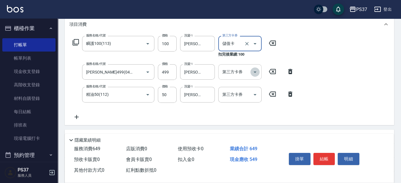
click at [256, 73] on icon "Open" at bounding box center [254, 71] width 7 height 7
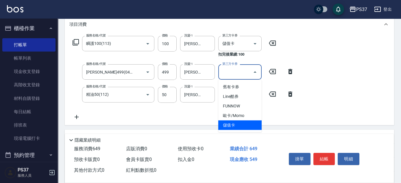
click at [248, 126] on span "儲值卡" at bounding box center [239, 125] width 43 height 10
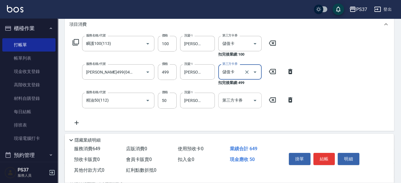
click at [255, 101] on icon "Open" at bounding box center [254, 100] width 3 height 1
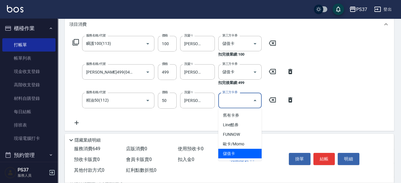
click at [250, 153] on span "儲值卡" at bounding box center [239, 153] width 43 height 10
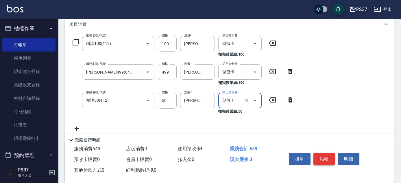
click at [315, 158] on button "結帳" at bounding box center [324, 159] width 22 height 12
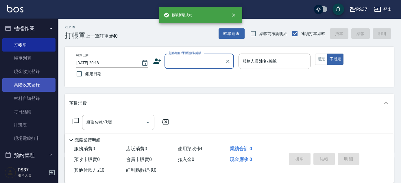
scroll to position [131, 0]
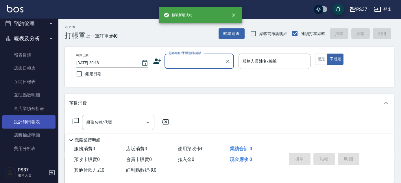
click at [29, 121] on link "設計師日報表" at bounding box center [28, 121] width 53 height 13
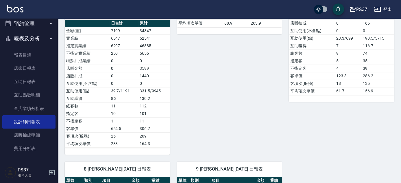
scroll to position [131, 0]
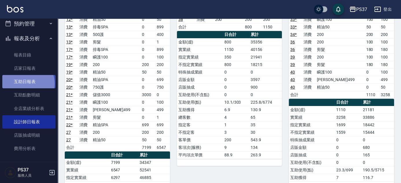
click at [24, 83] on link "互助日報表" at bounding box center [28, 81] width 53 height 13
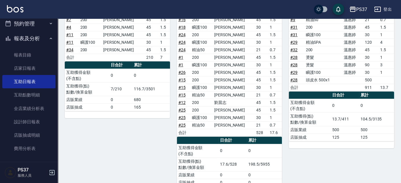
scroll to position [261, 0]
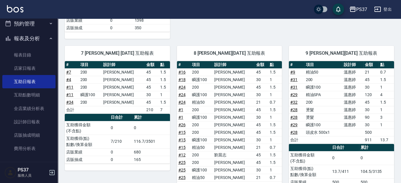
click at [296, 85] on link "# 31" at bounding box center [293, 87] width 7 height 5
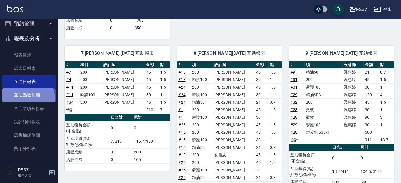
click at [26, 98] on link "互助點數明細" at bounding box center [28, 94] width 53 height 13
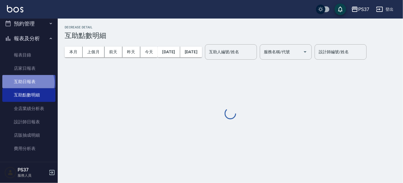
click at [28, 82] on link "互助日報表" at bounding box center [28, 81] width 53 height 13
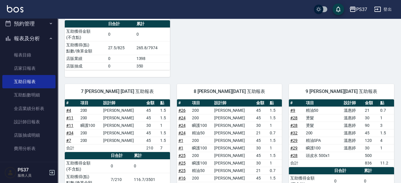
scroll to position [289, 0]
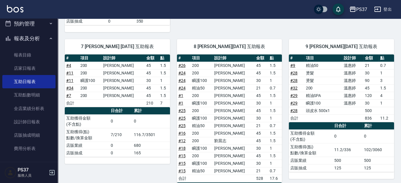
click at [69, 78] on link "# 11" at bounding box center [69, 80] width 7 height 5
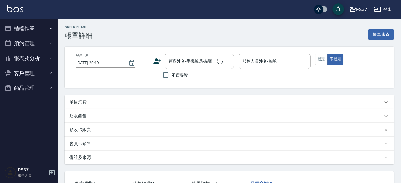
type input "[DATE] 20:14"
type input "[PERSON_NAME]-9"
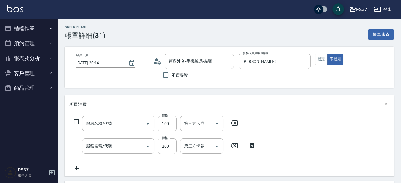
type input "公司/00000_公司/00000"
type input "瞬護100(113)"
type input "200(111)"
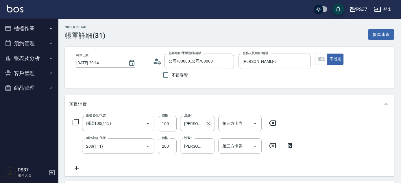
click at [210, 123] on icon "Clear" at bounding box center [209, 123] width 6 height 6
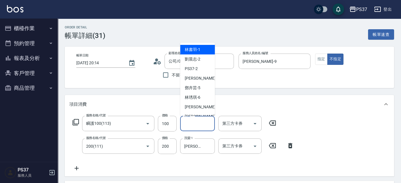
click at [198, 123] on input "洗髮-1" at bounding box center [197, 123] width 29 height 10
click at [189, 52] on span "[PERSON_NAME]-1" at bounding box center [193, 50] width 16 height 6
type input "[PERSON_NAME]-1"
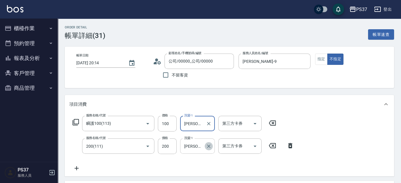
click at [209, 145] on icon "Clear" at bounding box center [209, 146] width 6 height 6
click at [200, 144] on input "洗髮-1" at bounding box center [197, 146] width 29 height 10
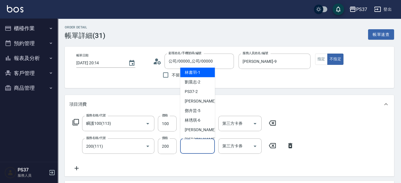
click at [194, 74] on span "[PERSON_NAME]-1" at bounding box center [193, 72] width 16 height 6
type input "[PERSON_NAME]-1"
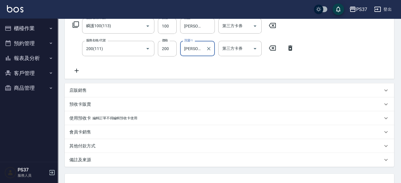
scroll to position [131, 0]
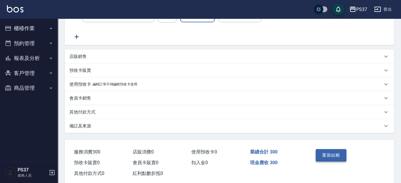
click at [334, 155] on button "重新結帳" at bounding box center [330, 155] width 31 height 12
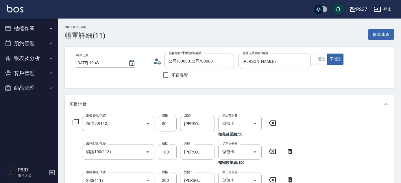
scroll to position [79, 0]
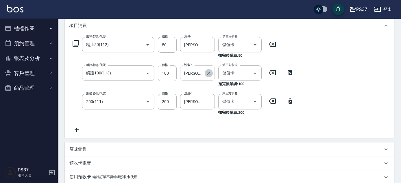
click at [208, 74] on icon "Clear" at bounding box center [208, 72] width 3 height 3
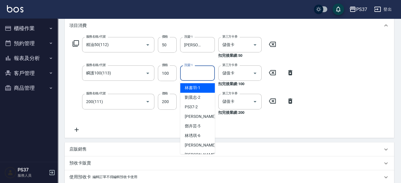
click at [196, 74] on input "洗髮-1" at bounding box center [197, 73] width 29 height 10
click at [194, 89] on span "[PERSON_NAME]-1" at bounding box center [193, 88] width 16 height 6
type input "[PERSON_NAME]-1"
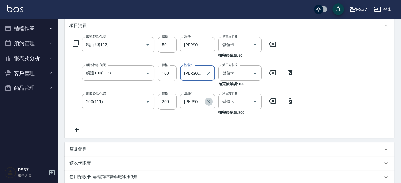
click at [210, 103] on icon "Clear" at bounding box center [209, 102] width 6 height 6
click at [196, 102] on input "洗髮-1" at bounding box center [197, 101] width 29 height 10
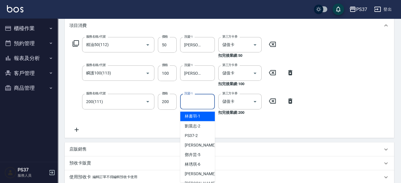
click at [194, 113] on span "[PERSON_NAME]-1" at bounding box center [193, 116] width 16 height 6
type input "[PERSON_NAME]-1"
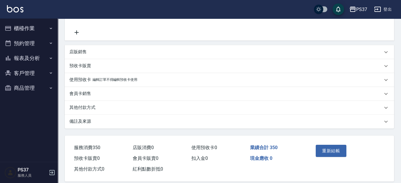
scroll to position [183, 0]
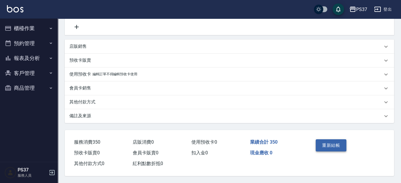
click at [328, 144] on button "重新結帳" at bounding box center [330, 145] width 31 height 12
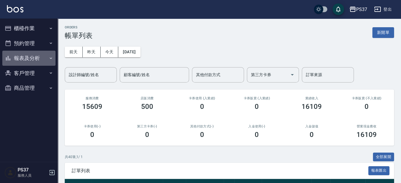
click at [32, 56] on button "報表及分析" at bounding box center [28, 58] width 53 height 15
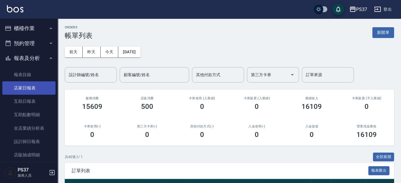
click at [19, 94] on link "店家日報表" at bounding box center [28, 87] width 53 height 13
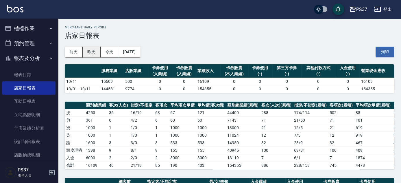
click at [95, 56] on button "昨天" at bounding box center [92, 52] width 18 height 11
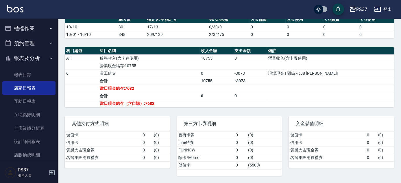
click at [110, 114] on div "其他支付方式明細 儲值卡 0 ( 0 ) 信用卡 0 ( 0 ) 質感大吉現金券 0 ( 0 ) 名留集團消費禮券 0 ( 0 )" at bounding box center [114, 142] width 112 height 67
click at [36, 131] on link "全店業績分析表" at bounding box center [28, 127] width 53 height 13
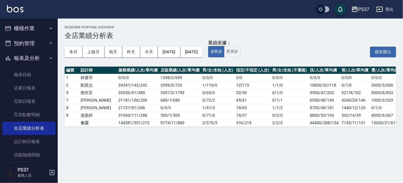
click at [257, 60] on div "本月 上個月 前天 昨天 今天 2025/10/01 2025/10/11 業績依據： 虛業績 實業績 報表匯出" at bounding box center [231, 52] width 332 height 25
click at [240, 51] on button "實業績" at bounding box center [232, 51] width 16 height 11
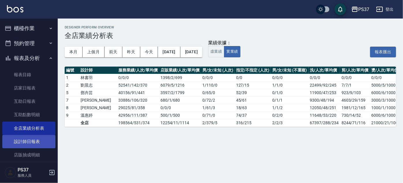
click at [29, 144] on link "設計師日報表" at bounding box center [28, 141] width 53 height 13
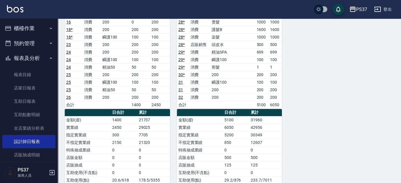
scroll to position [499, 0]
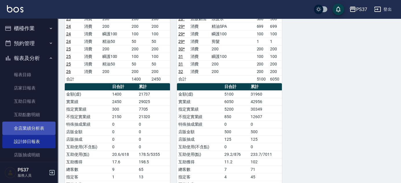
click at [25, 125] on link "全店業績分析表" at bounding box center [28, 127] width 53 height 13
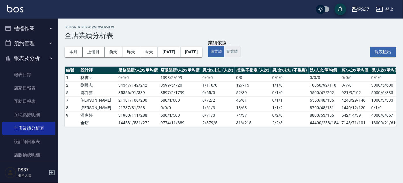
click at [240, 51] on button "實業績" at bounding box center [232, 51] width 16 height 11
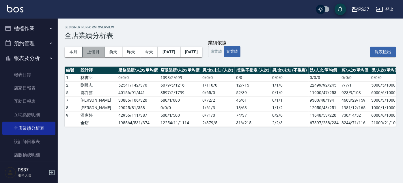
click at [91, 50] on button "上個月" at bounding box center [94, 52] width 22 height 11
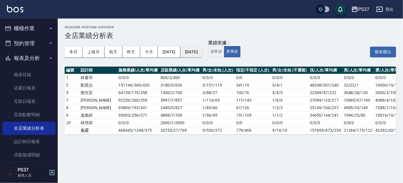
click at [201, 53] on button "[DATE]" at bounding box center [192, 52] width 22 height 11
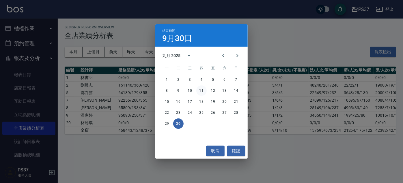
click at [199, 88] on button "11" at bounding box center [201, 90] width 10 height 10
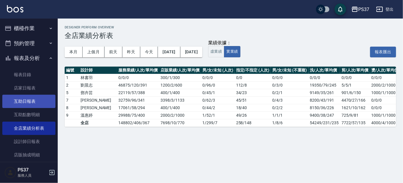
click at [27, 100] on link "互助日報表" at bounding box center [28, 100] width 53 height 13
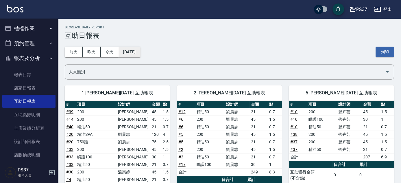
click at [137, 49] on button "[DATE]" at bounding box center [129, 52] width 22 height 11
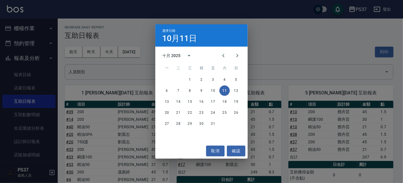
click at [142, 67] on div "選擇日期 10月11日 十月 2025 一 二 三 四 五 六 日 1 2 3 4 5 6 7 8 9 10 11 12 13 14 15 16 17 18 …" at bounding box center [201, 91] width 403 height 183
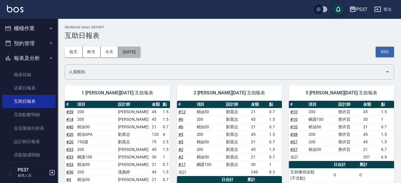
click at [133, 53] on button "[DATE]" at bounding box center [129, 52] width 22 height 11
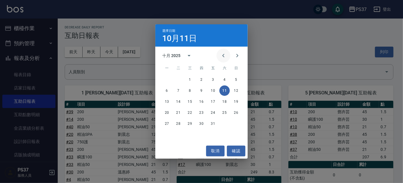
click at [226, 53] on icon "Previous month" at bounding box center [223, 55] width 7 height 7
click at [198, 91] on button "11" at bounding box center [201, 90] width 10 height 10
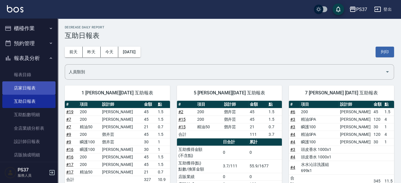
click at [40, 88] on link "店家日報表" at bounding box center [28, 87] width 53 height 13
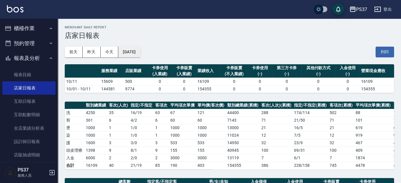
click at [138, 53] on button "[DATE]" at bounding box center [129, 52] width 22 height 11
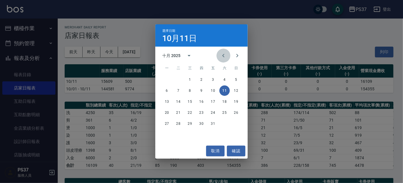
click at [223, 57] on icon "Previous month" at bounding box center [223, 55] width 7 height 7
click at [201, 90] on button "11" at bounding box center [201, 90] width 10 height 10
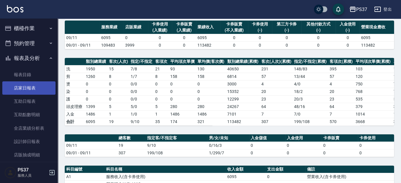
scroll to position [79, 0]
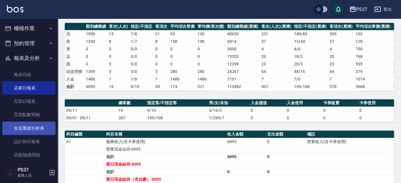
click at [26, 134] on link "全店業績分析表" at bounding box center [28, 127] width 53 height 13
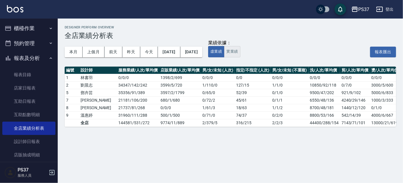
click at [240, 51] on button "實業績" at bounding box center [232, 51] width 16 height 11
click at [118, 60] on div "本月 上個月 前天 昨天 今天 2025/10/01 2025/10/11" at bounding box center [134, 52] width 138 height 25
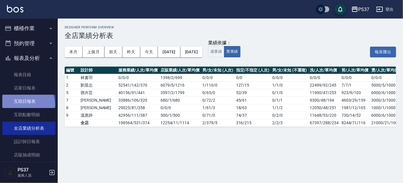
click at [24, 105] on link "互助日報表" at bounding box center [28, 100] width 53 height 13
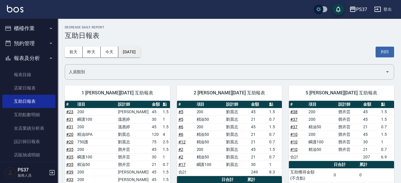
click at [129, 52] on button "[DATE]" at bounding box center [129, 52] width 22 height 11
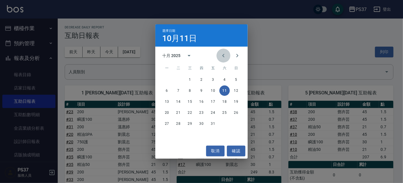
click at [223, 53] on icon "Previous month" at bounding box center [223, 55] width 7 height 7
click at [201, 92] on button "11" at bounding box center [201, 90] width 10 height 10
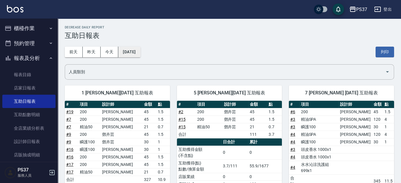
click at [134, 51] on button "[DATE]" at bounding box center [129, 52] width 22 height 11
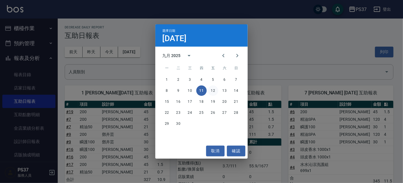
click at [213, 91] on button "12" at bounding box center [213, 90] width 10 height 10
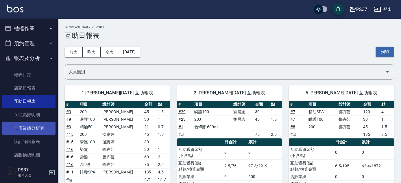
click at [35, 128] on link "全店業績分析表" at bounding box center [28, 127] width 53 height 13
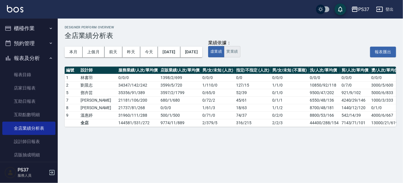
click at [240, 55] on button "實業績" at bounding box center [232, 51] width 16 height 11
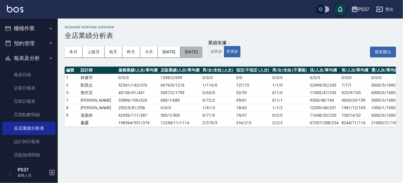
click at [202, 53] on button "[DATE]" at bounding box center [192, 52] width 22 height 11
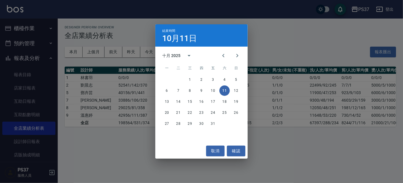
click at [275, 44] on div "結束時間 10月11日 十月 2025 一 二 三 四 五 六 日 1 2 3 4 5 6 7 8 9 10 11 12 13 14 15 16 17 18 …" at bounding box center [201, 91] width 403 height 183
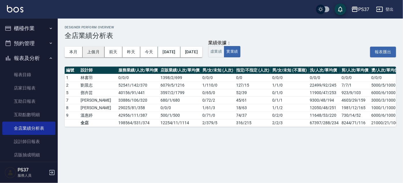
click at [93, 55] on button "上個月" at bounding box center [94, 52] width 22 height 11
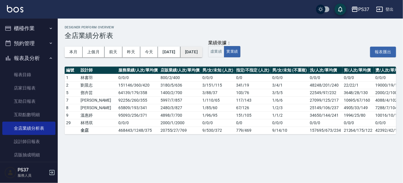
click at [202, 53] on button "[DATE]" at bounding box center [192, 52] width 22 height 11
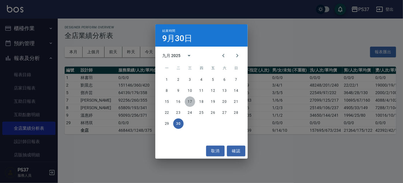
click at [192, 102] on button "17" at bounding box center [190, 101] width 10 height 10
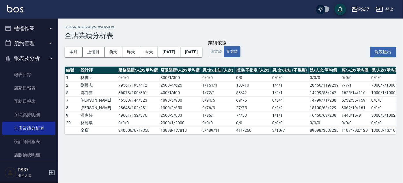
click at [120, 64] on div "Designer Perform Overview 全店業績分析表 本月 上個月 前天 昨天 今天 2025/09/01 2025/09/17 業績依據： 虛…" at bounding box center [230, 79] width 345 height 122
click at [75, 53] on button "本月" at bounding box center [74, 52] width 18 height 11
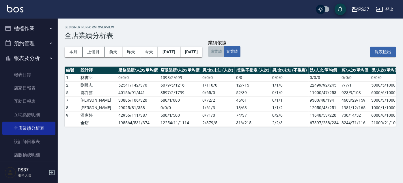
click at [224, 53] on button "虛業績" at bounding box center [216, 51] width 16 height 11
click at [240, 53] on button "實業績" at bounding box center [232, 51] width 16 height 11
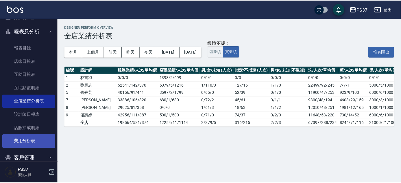
scroll to position [52, 0]
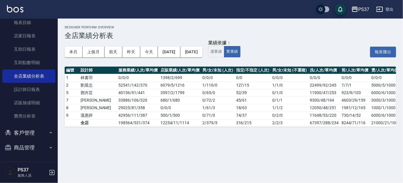
click at [35, 131] on button "客戶管理" at bounding box center [28, 132] width 53 height 15
click at [37, 147] on link "客戶列表" at bounding box center [28, 148] width 53 height 13
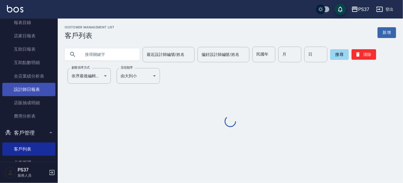
click at [44, 89] on link "設計師日報表" at bounding box center [28, 89] width 53 height 13
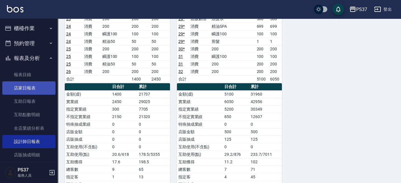
click at [42, 89] on link "店家日報表" at bounding box center [28, 87] width 53 height 13
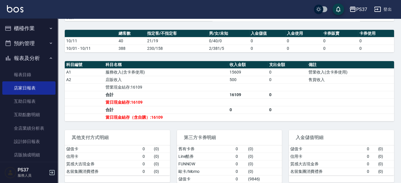
scroll to position [163, 0]
